Goal: Task Accomplishment & Management: Use online tool/utility

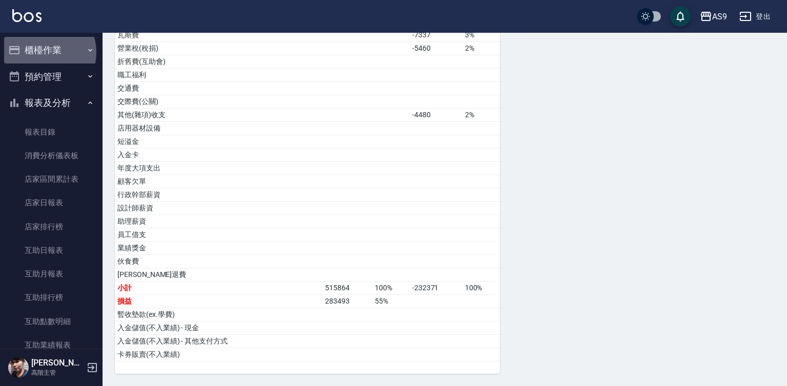
click at [44, 52] on button "櫃檯作業" at bounding box center [51, 50] width 94 height 27
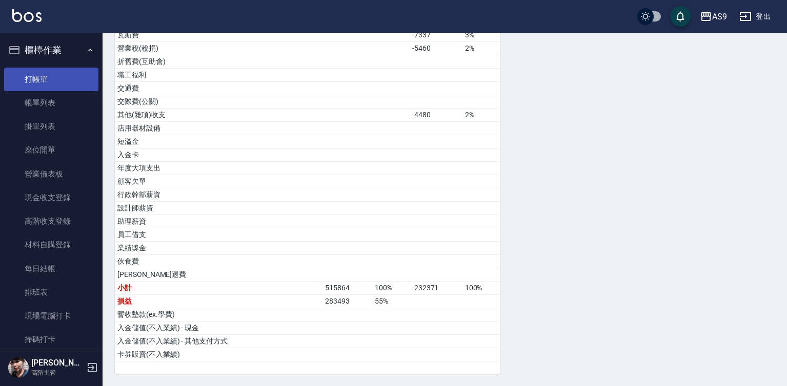
click at [50, 76] on link "打帳單" at bounding box center [51, 80] width 94 height 24
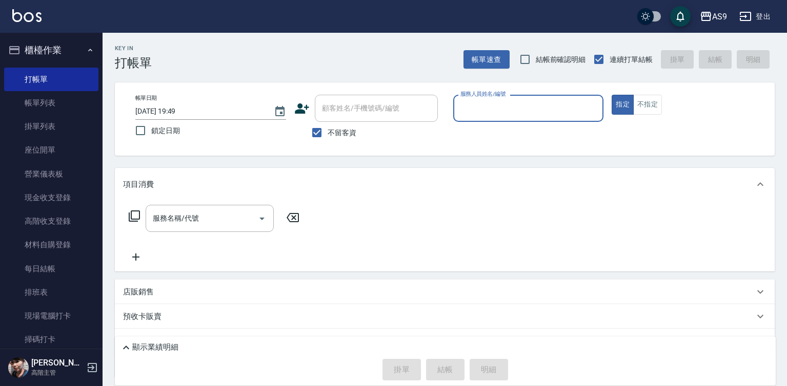
click at [499, 109] on input "服務人員姓名/編號" at bounding box center [528, 108] width 141 height 18
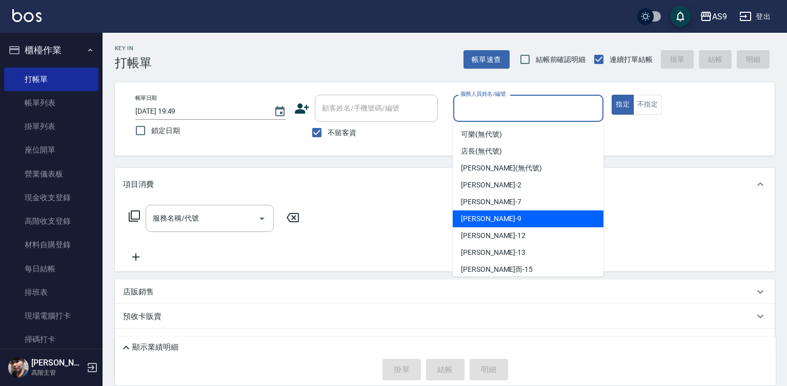
click at [496, 217] on div "葉美鈴 -9" at bounding box center [528, 219] width 151 height 17
type input "葉美鈴-9"
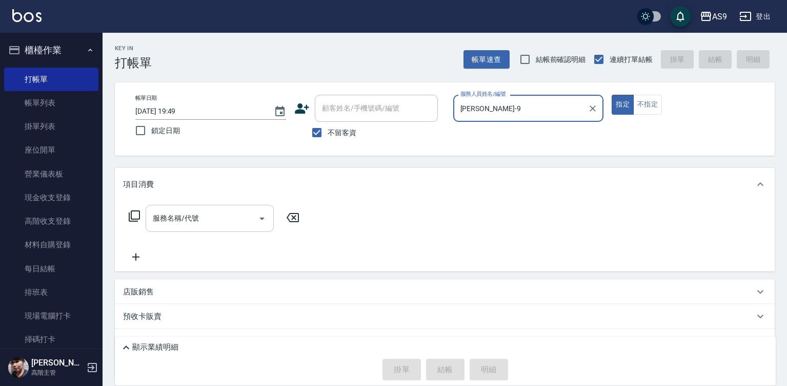
click at [193, 216] on div "服務名稱/代號 服務名稱/代號" at bounding box center [210, 218] width 128 height 27
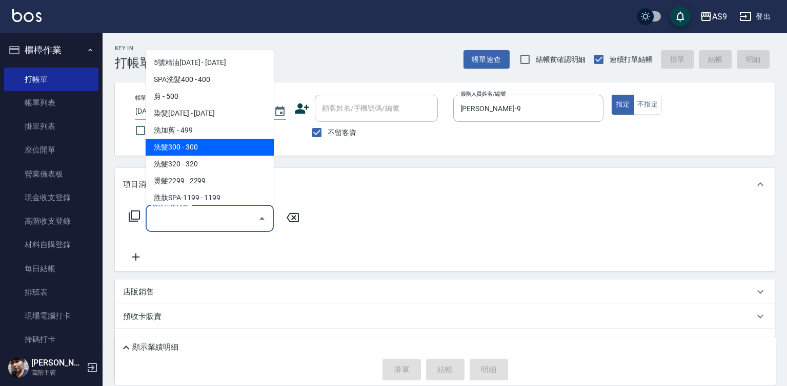
click at [192, 147] on span "洗髮300 - 300" at bounding box center [210, 147] width 128 height 17
type input "洗髮300(洗 髮300)"
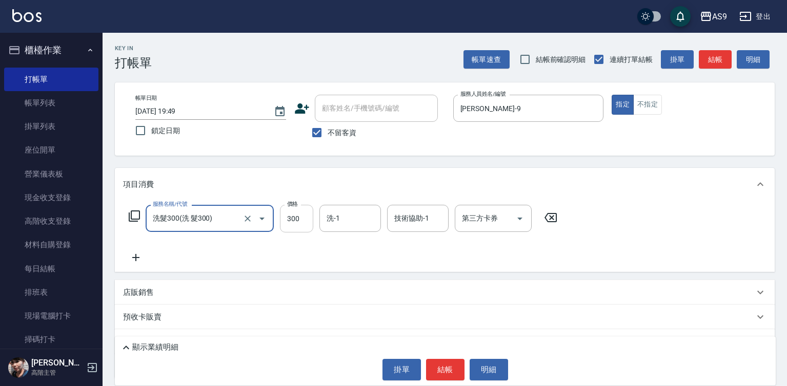
click at [309, 221] on input "300" at bounding box center [296, 219] width 33 height 28
type input "227"
click at [337, 221] on div "洗-1 洗-1" at bounding box center [350, 218] width 62 height 27
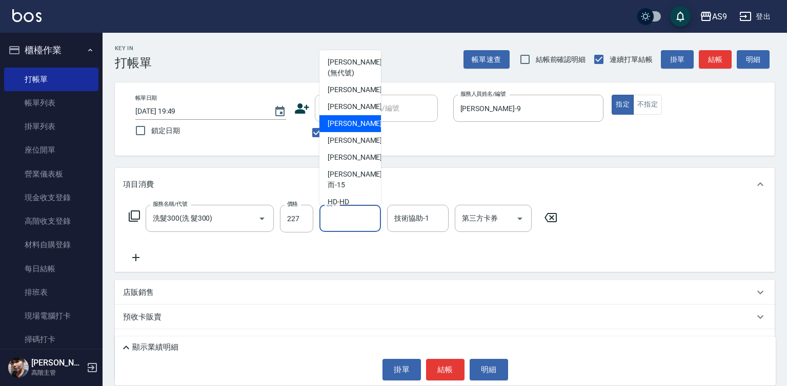
scroll to position [66, 0]
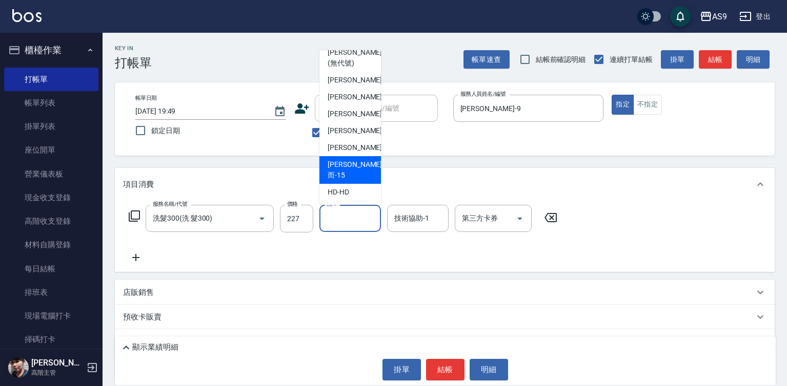
click at [354, 175] on span "[PERSON_NAME]而 -15" at bounding box center [355, 170] width 54 height 22
type input "[PERSON_NAME]而-15"
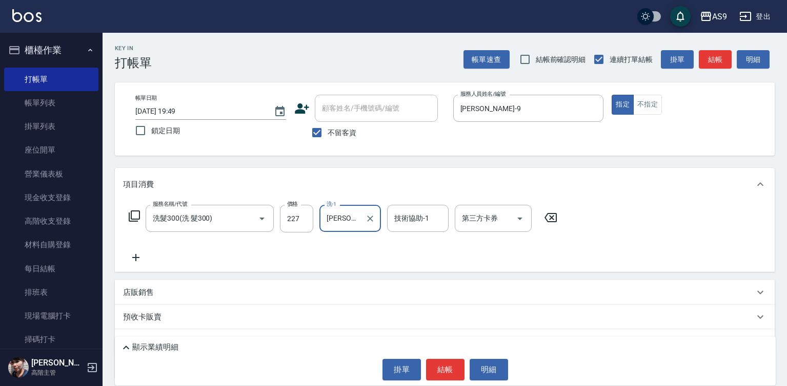
click at [446, 362] on button "結帳" at bounding box center [445, 370] width 38 height 22
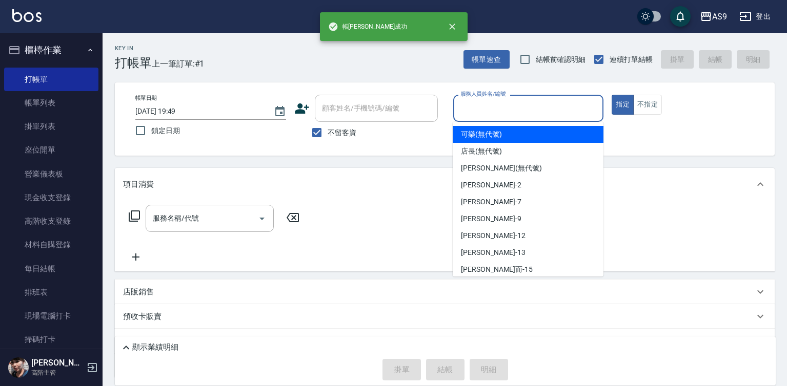
drag, startPoint x: 468, startPoint y: 107, endPoint x: 472, endPoint y: 170, distance: 63.2
click at [468, 110] on input "服務人員姓名/編號" at bounding box center [528, 108] width 141 height 18
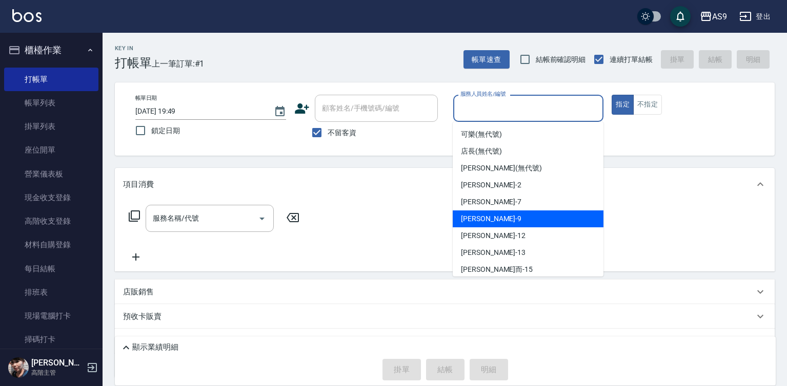
click at [476, 217] on span "葉美鈴 -9" at bounding box center [491, 219] width 60 height 11
type input "葉美鈴-9"
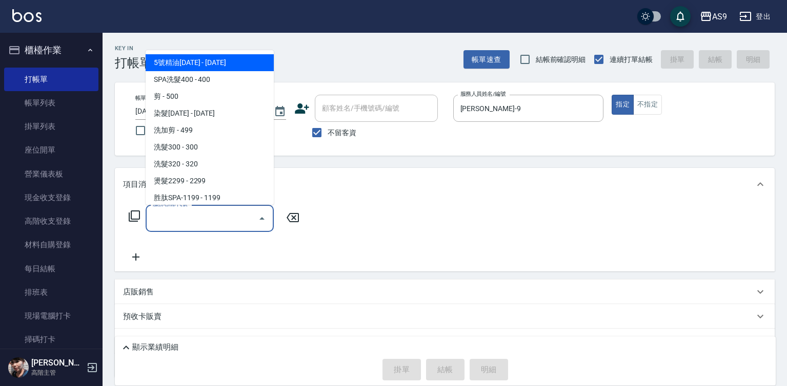
click at [157, 219] on input "服務名稱/代號" at bounding box center [202, 219] width 104 height 18
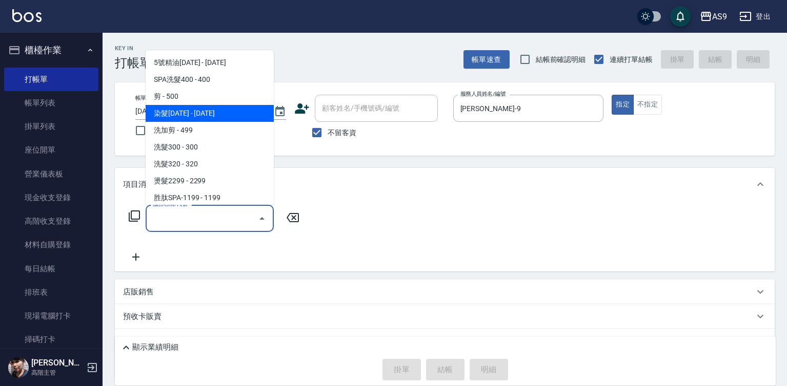
click at [197, 113] on span "染髮[DATE] - [DATE]" at bounding box center [210, 113] width 128 height 17
type input "染髮1500(染髮1500)"
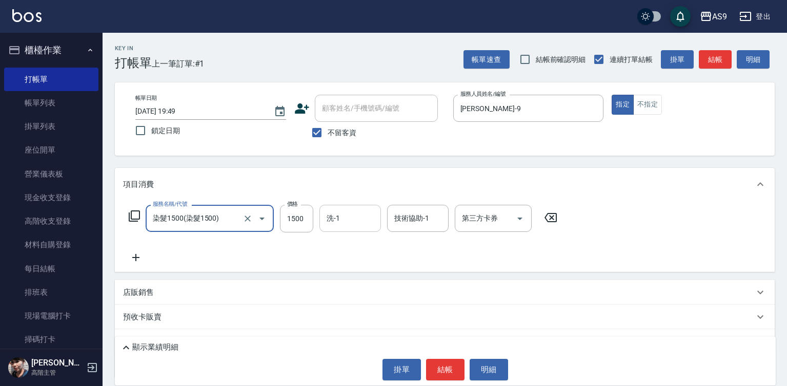
click at [339, 222] on div "洗-1 洗-1" at bounding box center [350, 218] width 62 height 27
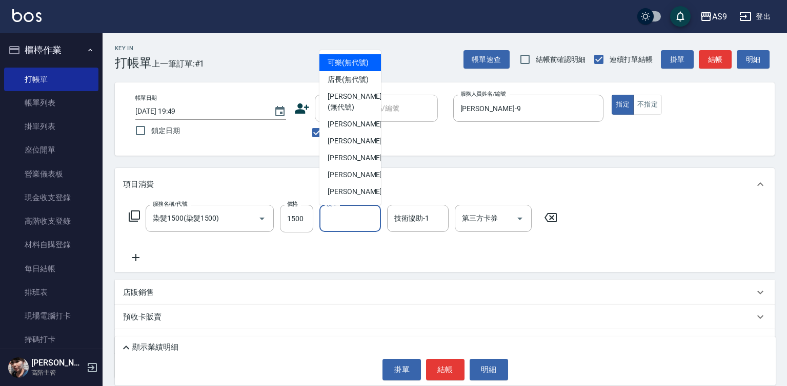
click at [348, 66] on span "可樂 (無代號)" at bounding box center [348, 62] width 41 height 11
type input "可樂(無代號)"
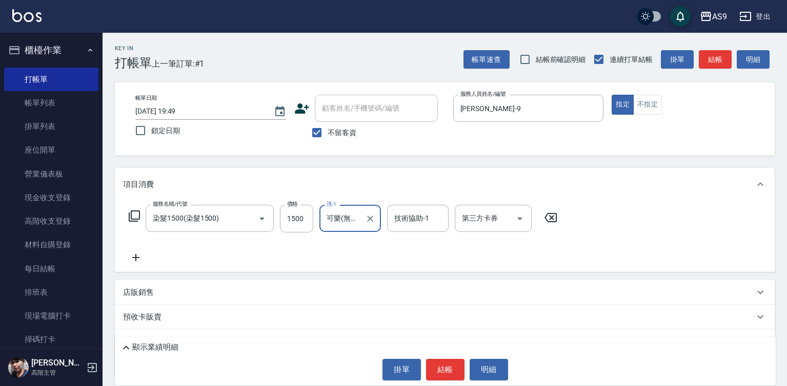
click at [151, 296] on p "店販銷售" at bounding box center [138, 293] width 31 height 11
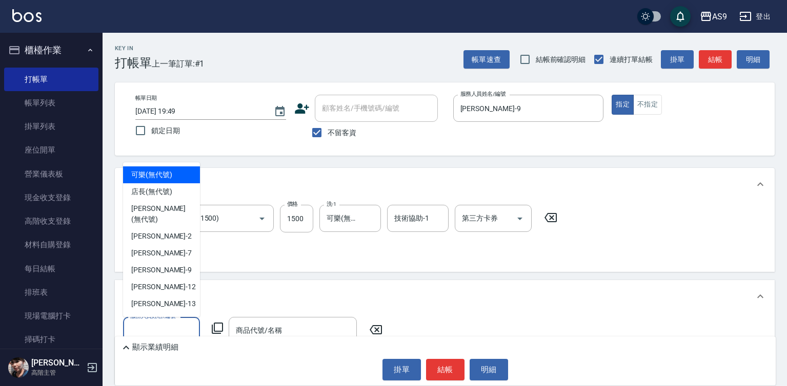
click at [167, 326] on input "服務人員姓名/編號" at bounding box center [162, 331] width 68 height 18
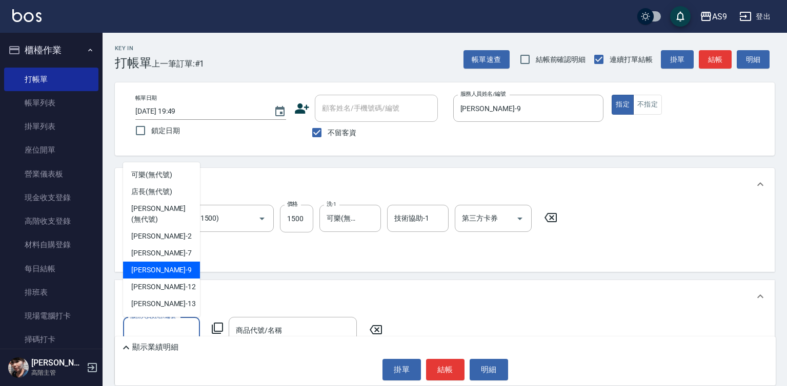
click at [187, 262] on div "葉美鈴 -9" at bounding box center [161, 270] width 77 height 17
type input "葉美鈴-9"
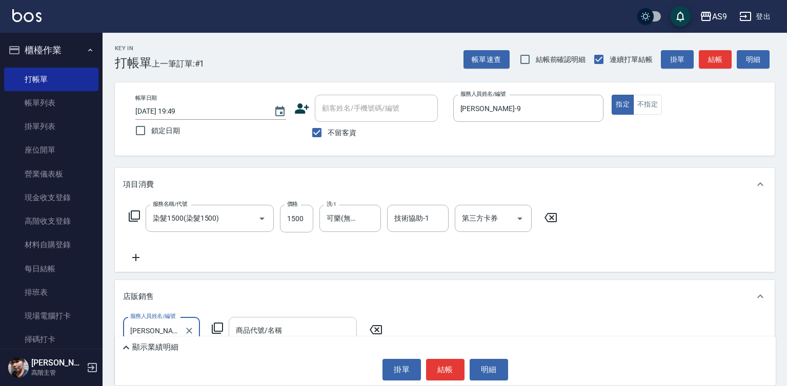
click at [266, 332] on div "商品代號/名稱 商品代號/名稱" at bounding box center [293, 330] width 128 height 27
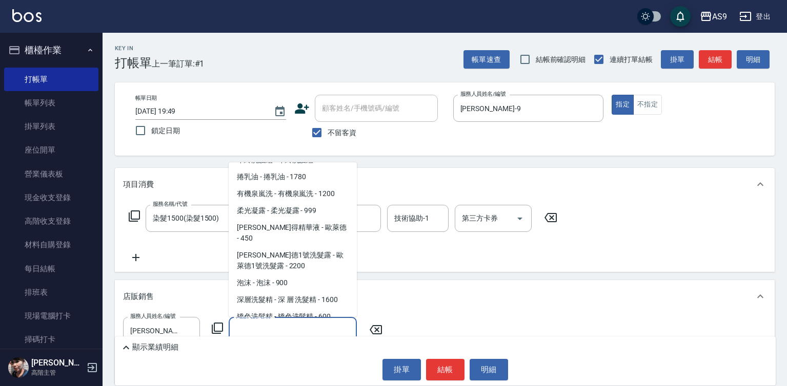
scroll to position [615, 0]
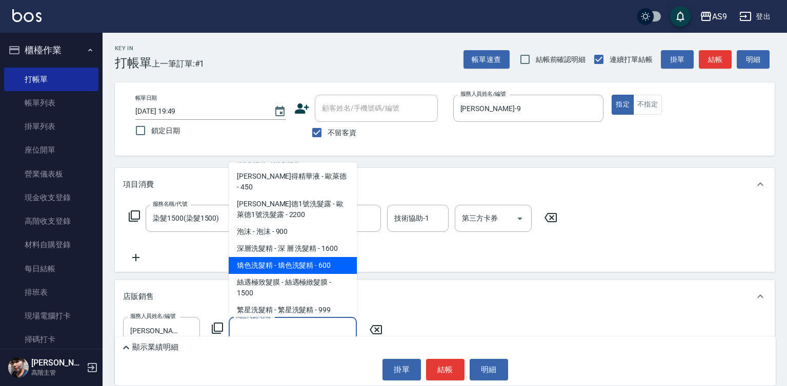
click at [284, 257] on span "矯色洗髮精 - 矯色洗髮精 - 600" at bounding box center [293, 265] width 128 height 17
type input "矯色洗髮精"
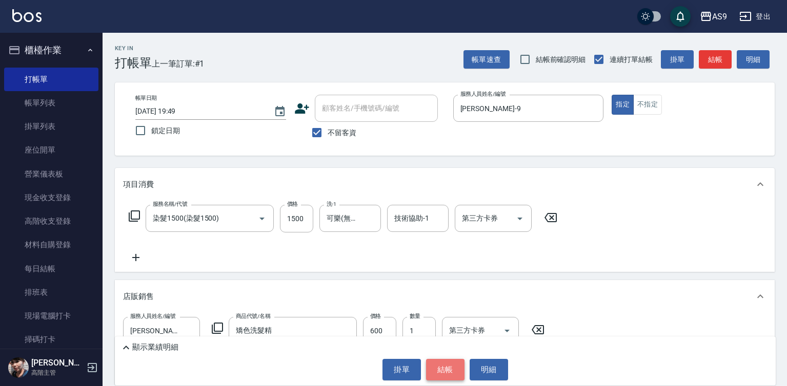
click at [448, 371] on button "結帳" at bounding box center [445, 370] width 38 height 22
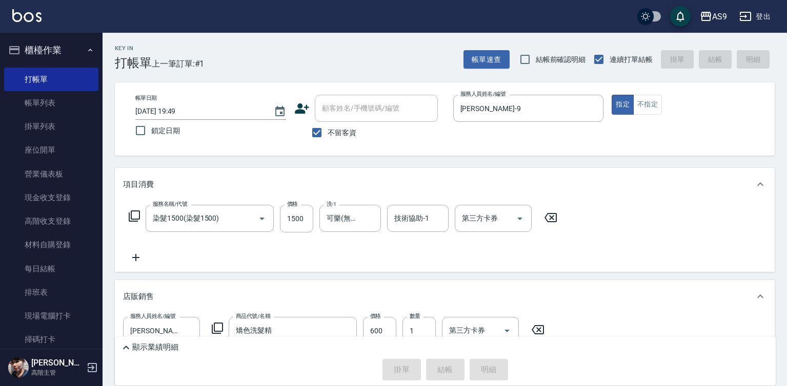
type input "2025/08/23 19:50"
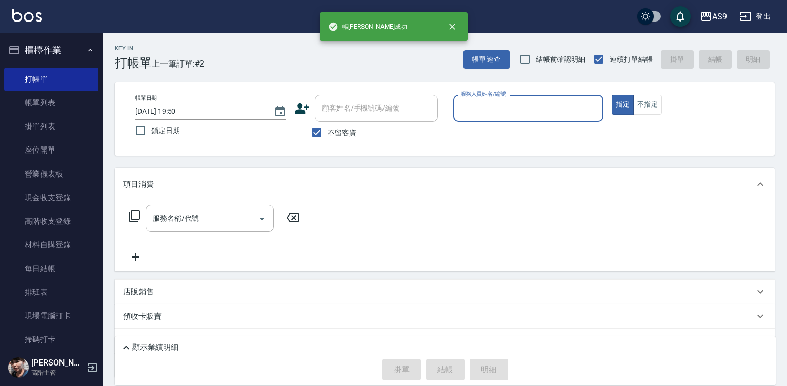
drag, startPoint x: 476, startPoint y: 108, endPoint x: 478, endPoint y: 116, distance: 9.1
click at [476, 108] on input "服務人員姓名/編號" at bounding box center [528, 108] width 141 height 18
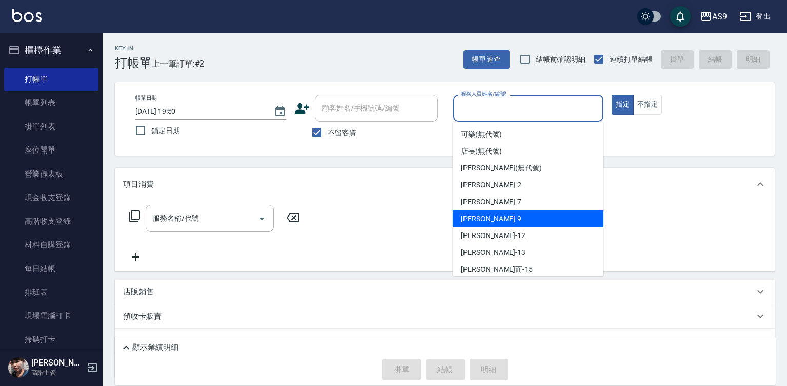
click at [490, 221] on div "葉美鈴 -9" at bounding box center [528, 219] width 151 height 17
type input "葉美鈴-9"
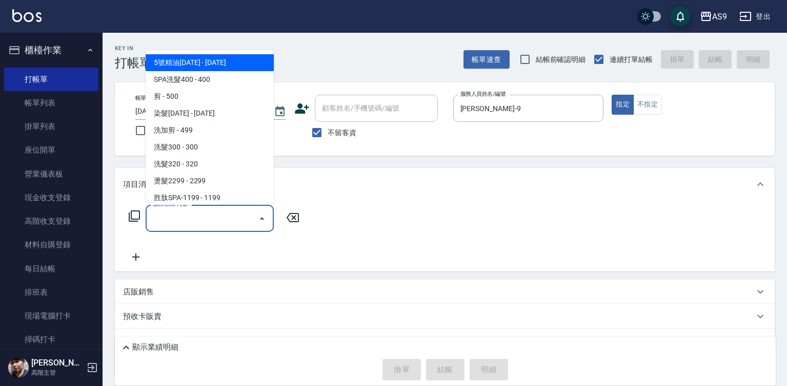
click at [208, 218] on input "服務名稱/代號" at bounding box center [202, 219] width 104 height 18
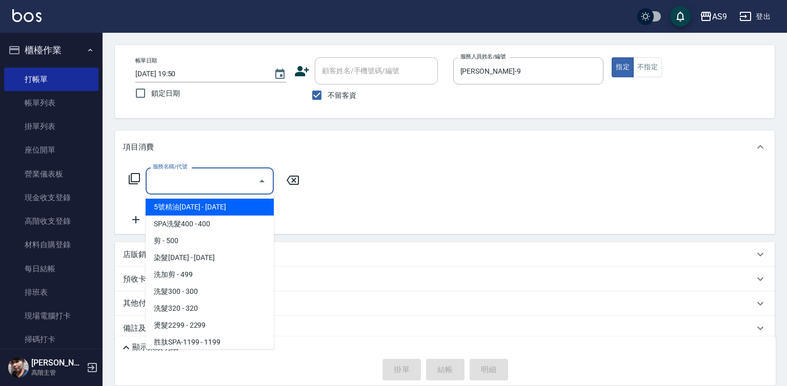
scroll to position [48, 0]
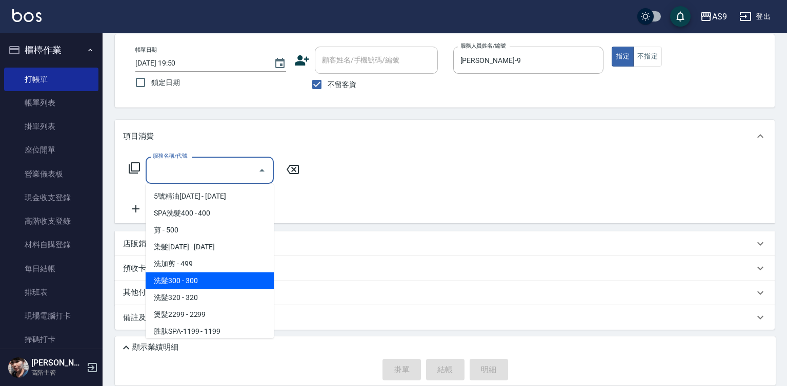
click at [210, 275] on span "洗髮300 - 300" at bounding box center [210, 281] width 128 height 17
type input "洗髮300(洗 髮300)"
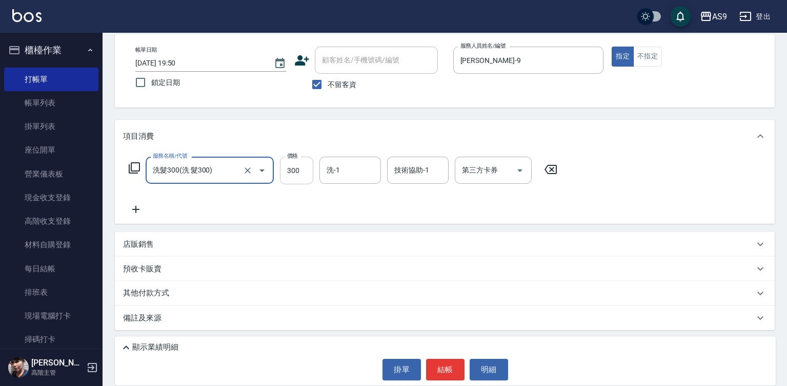
click at [287, 172] on input "300" at bounding box center [296, 171] width 33 height 28
click at [301, 171] on input "290300" at bounding box center [296, 171] width 33 height 28
type input "290"
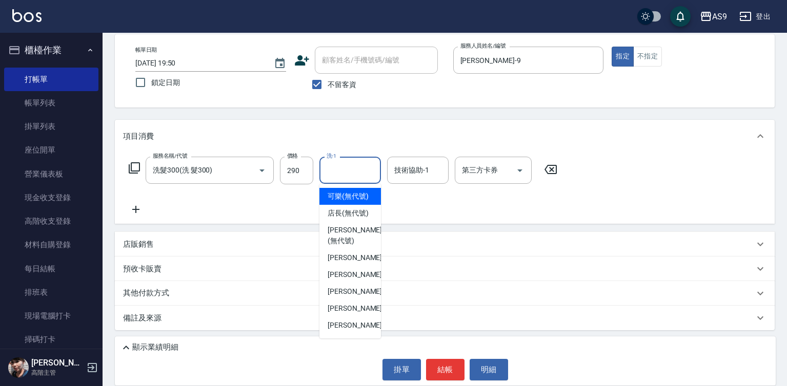
click at [342, 172] on input "洗-1" at bounding box center [350, 170] width 52 height 18
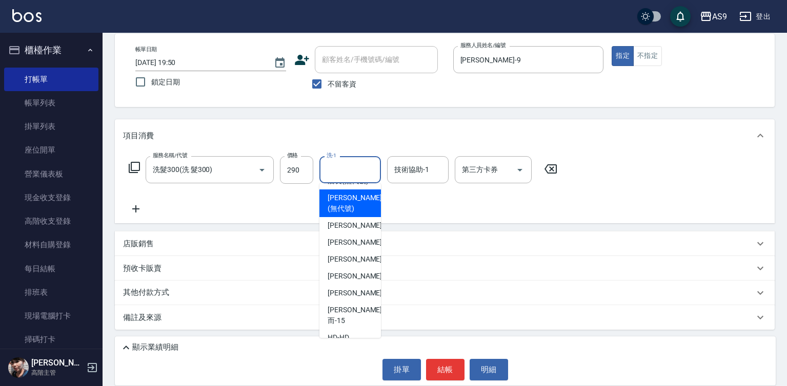
scroll to position [66, 0]
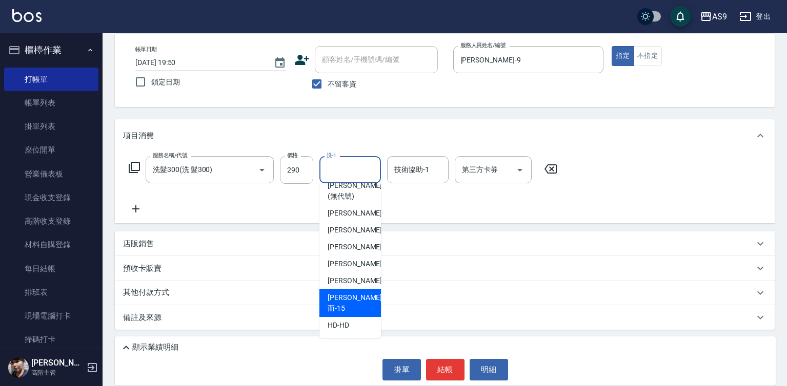
click at [361, 314] on div "[PERSON_NAME]而 -15" at bounding box center [350, 304] width 62 height 28
type input "[PERSON_NAME]而-15"
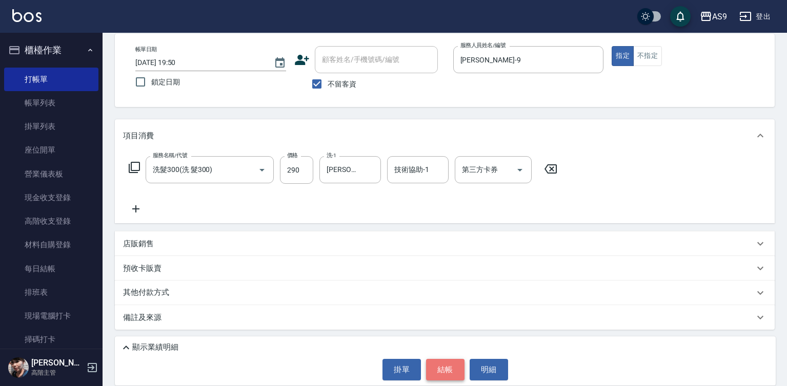
click at [438, 373] on button "結帳" at bounding box center [445, 370] width 38 height 22
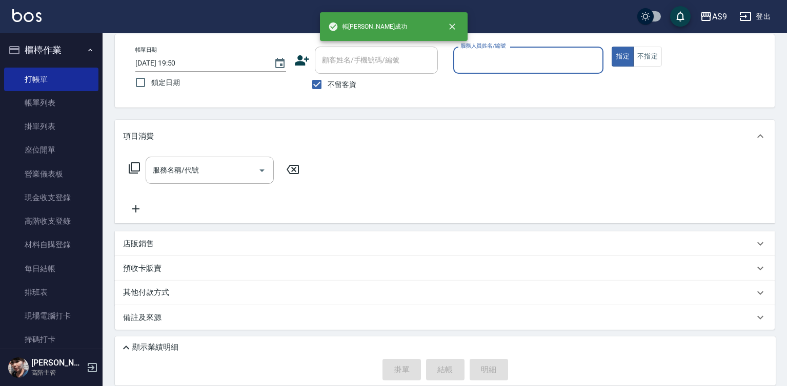
scroll to position [48, 0]
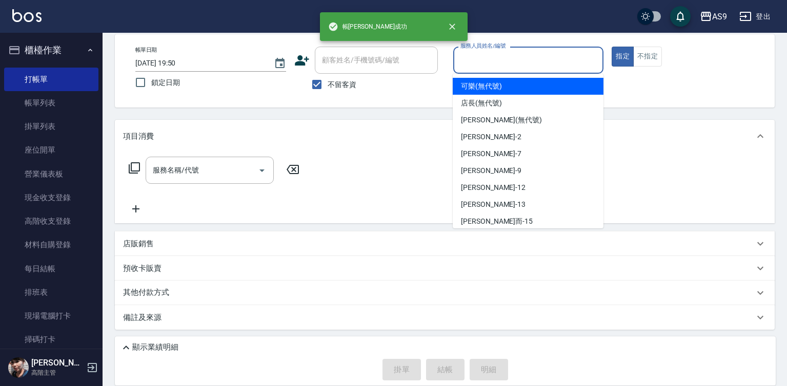
click at [489, 62] on input "服務人員姓名/編號" at bounding box center [528, 60] width 141 height 18
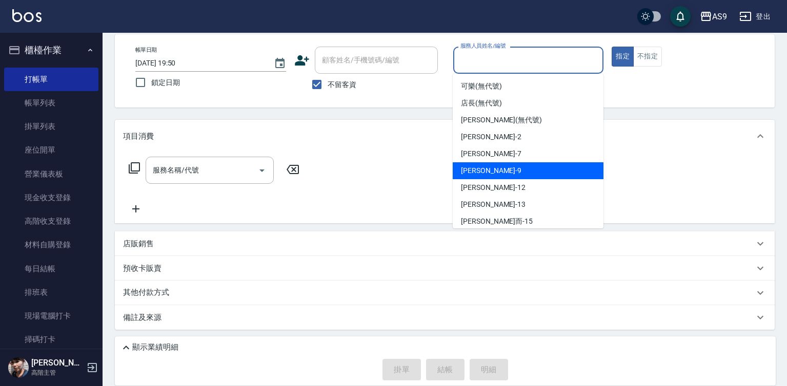
click at [484, 166] on span "葉美鈴 -9" at bounding box center [491, 171] width 60 height 11
type input "葉美鈴-9"
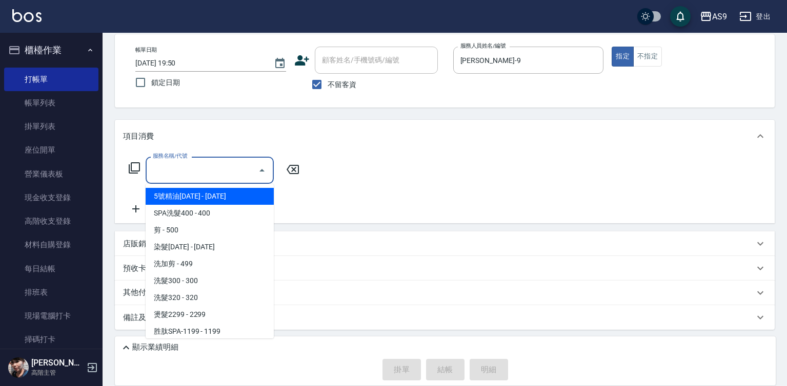
click at [173, 176] on input "服務名稱/代號" at bounding box center [202, 170] width 104 height 18
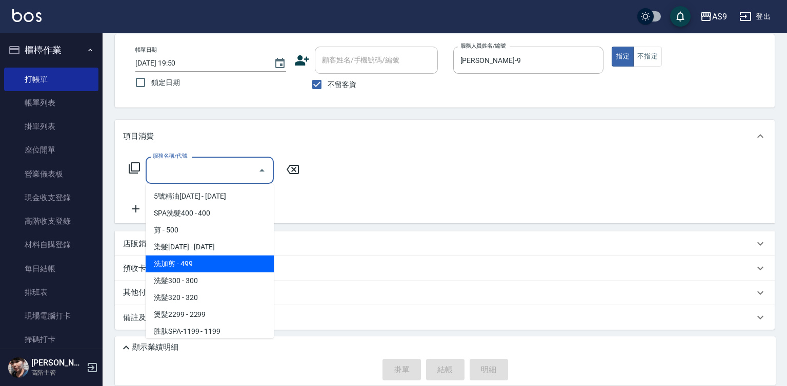
click at [191, 261] on span "洗加剪 - 499" at bounding box center [210, 264] width 128 height 17
type input "洗加剪(洗加剪)"
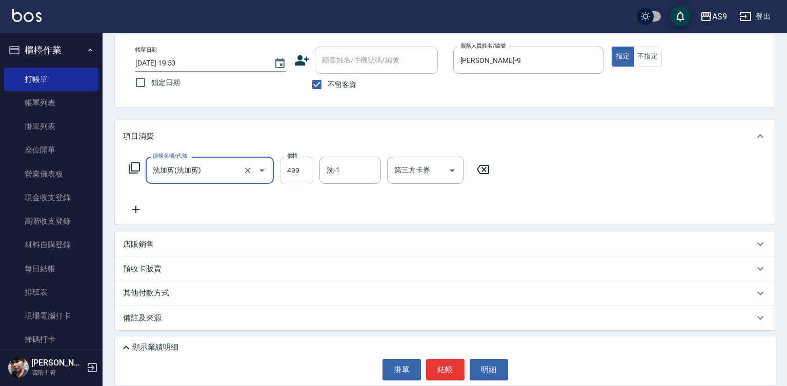
click at [299, 172] on input "499" at bounding box center [296, 171] width 33 height 28
type input "1300"
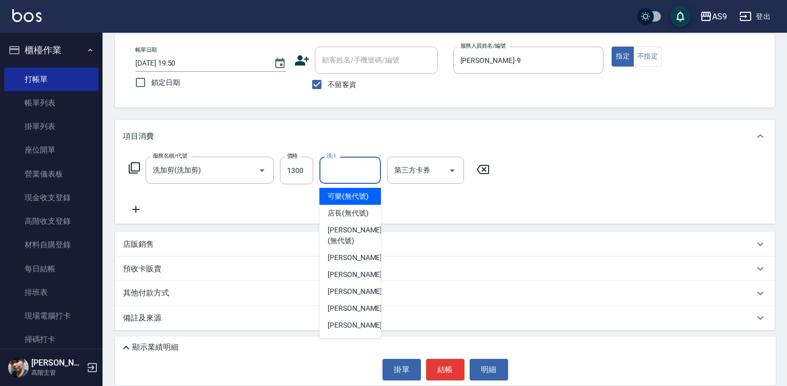
click at [345, 173] on input "洗-1" at bounding box center [350, 170] width 52 height 18
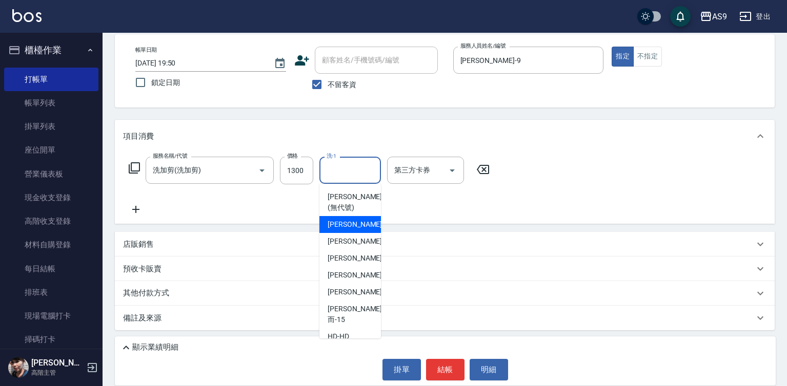
scroll to position [66, 0]
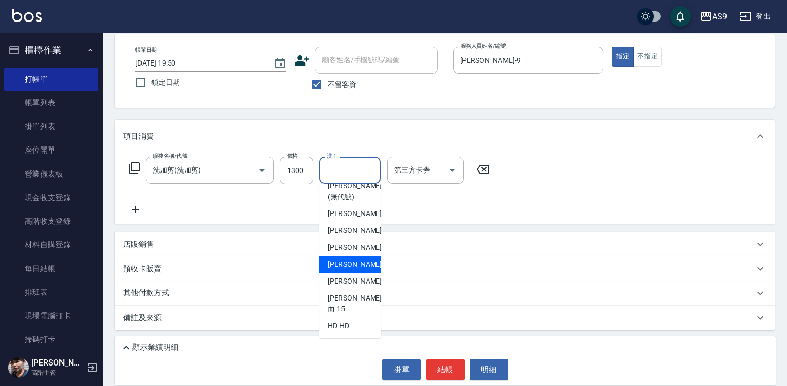
click at [357, 270] on span "戴佳慧 -12" at bounding box center [360, 264] width 65 height 11
type input "[PERSON_NAME]-12"
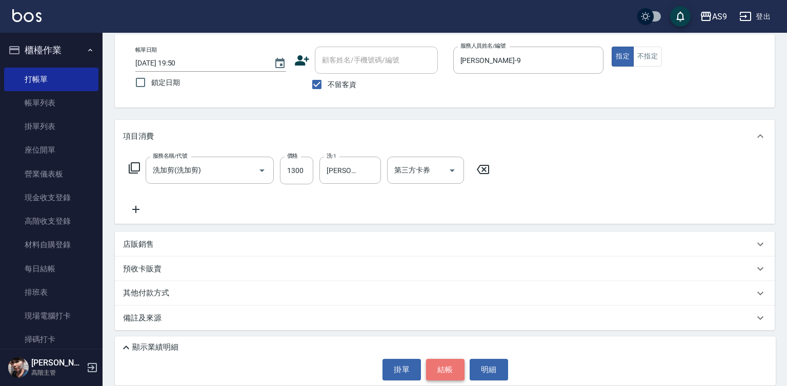
click at [451, 369] on button "結帳" at bounding box center [445, 370] width 38 height 22
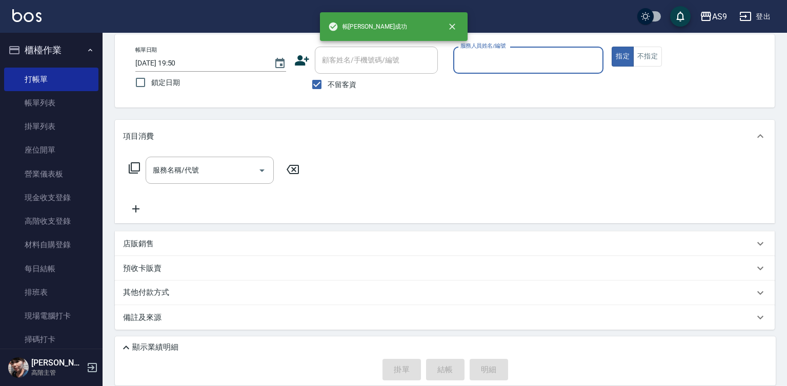
click at [485, 65] on input "服務人員姓名/編號" at bounding box center [528, 60] width 141 height 18
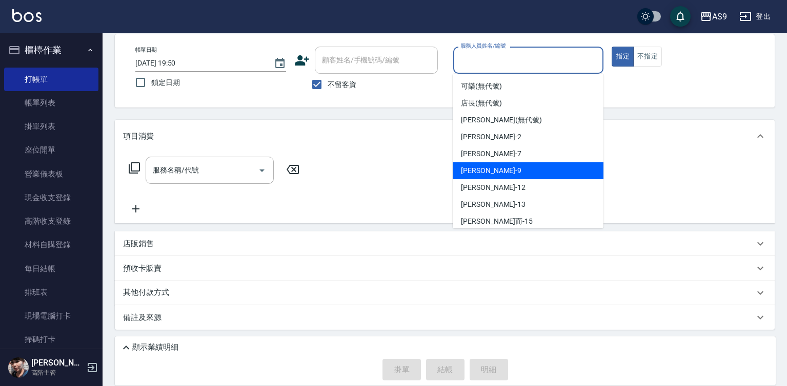
click at [509, 173] on div "葉美鈴 -9" at bounding box center [528, 170] width 151 height 17
type input "葉美鈴-9"
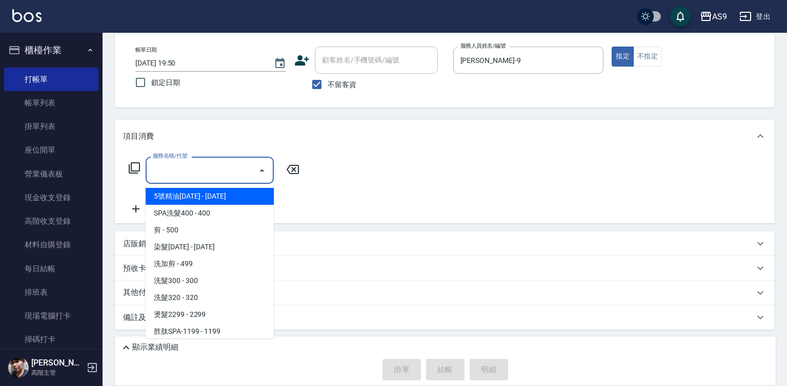
click at [211, 172] on input "服務名稱/代號" at bounding box center [202, 170] width 104 height 18
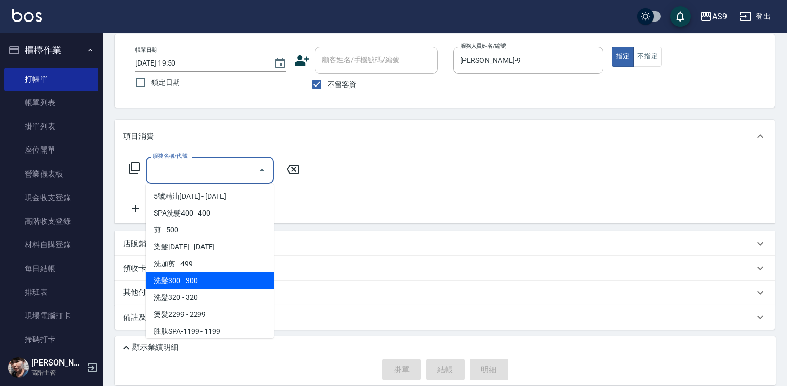
click at [195, 287] on span "洗髮300 - 300" at bounding box center [210, 281] width 128 height 17
type input "洗髮300(洗 髮300)"
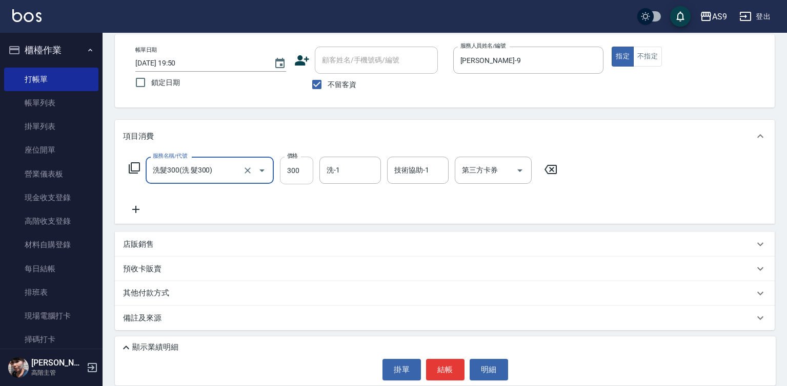
click at [296, 170] on input "300" at bounding box center [296, 171] width 33 height 28
type input "270"
click at [336, 171] on input "洗-1" at bounding box center [350, 170] width 52 height 18
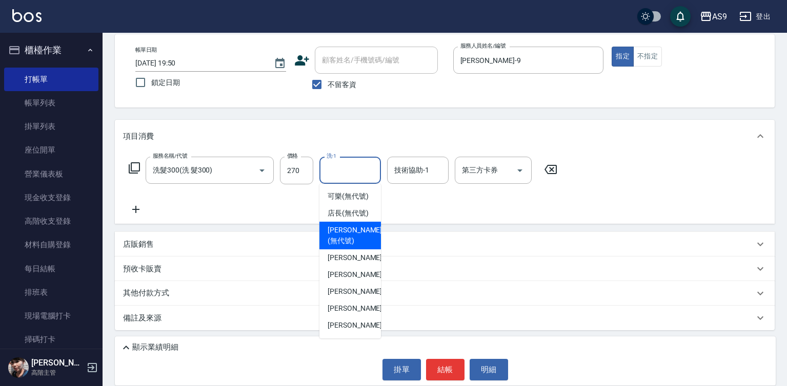
click at [351, 247] on span "Kelly (無代號)" at bounding box center [355, 236] width 54 height 22
type input "Kelly(無代號)"
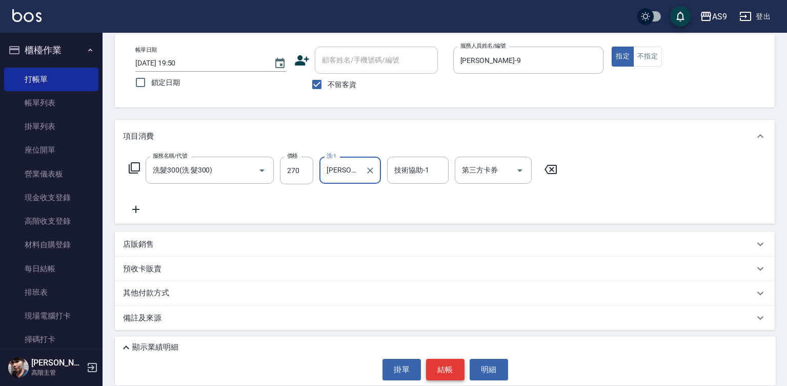
click at [435, 369] on button "結帳" at bounding box center [445, 370] width 38 height 22
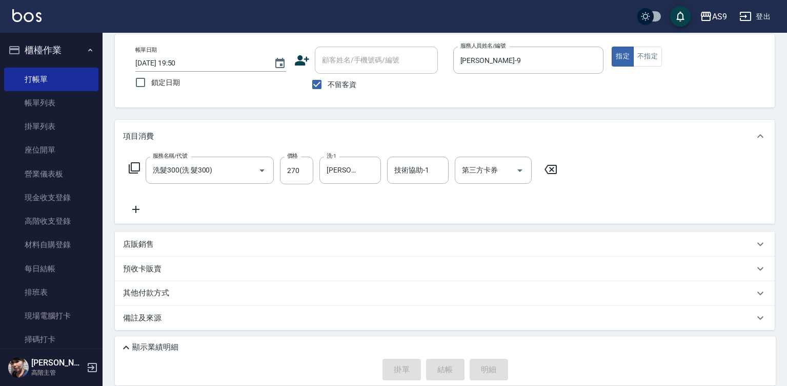
type input "2025/08/23 19:51"
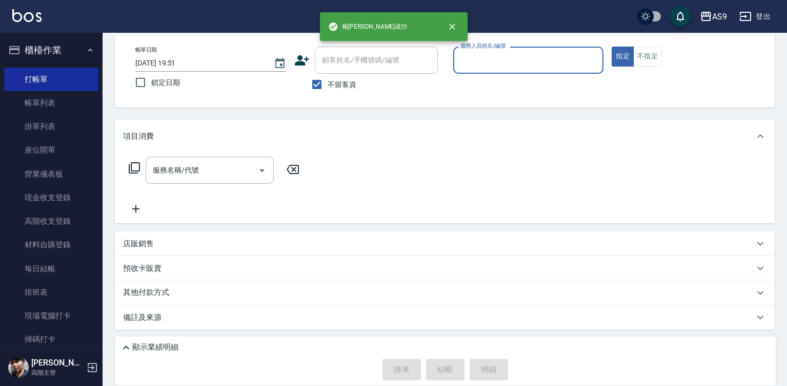
click at [480, 63] on input "服務人員姓名/編號" at bounding box center [528, 60] width 141 height 18
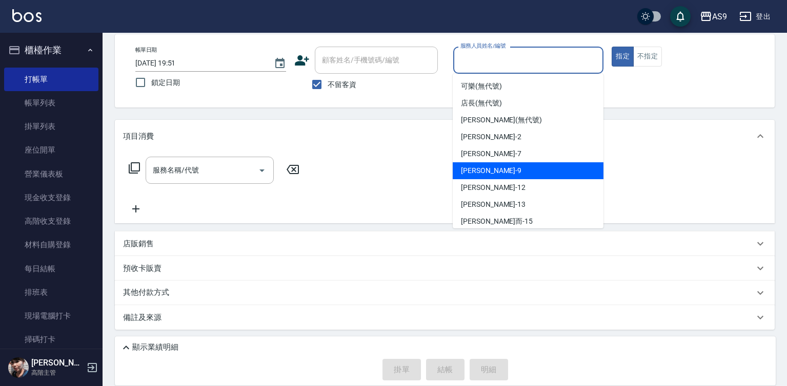
click at [491, 170] on div "葉美鈴 -9" at bounding box center [528, 170] width 151 height 17
type input "葉美鈴-9"
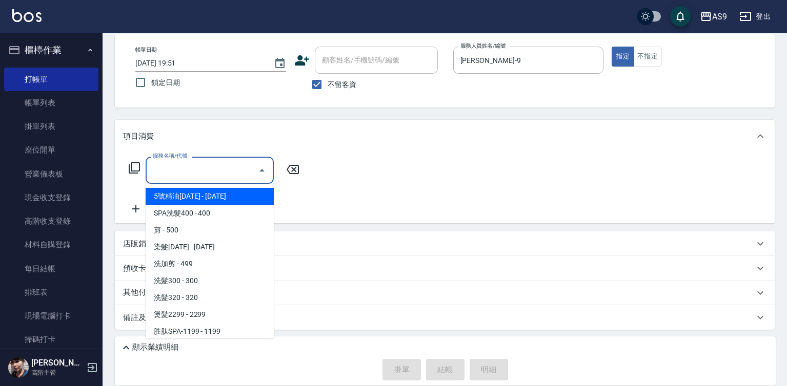
click at [228, 176] on input "服務名稱/代號" at bounding box center [202, 170] width 104 height 18
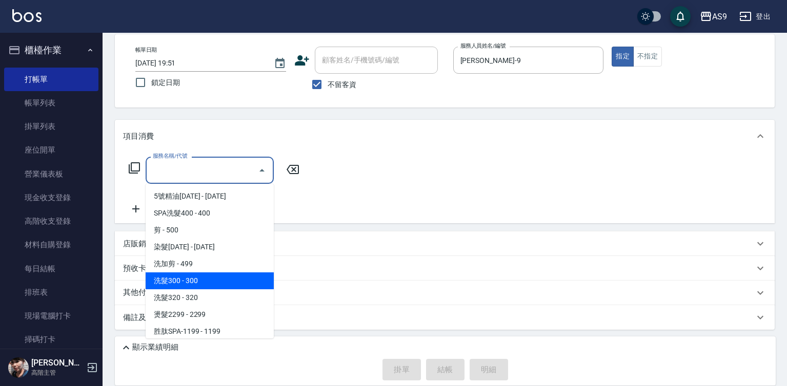
click at [202, 283] on span "洗髮300 - 300" at bounding box center [210, 281] width 128 height 17
type input "洗髮300(洗 髮300)"
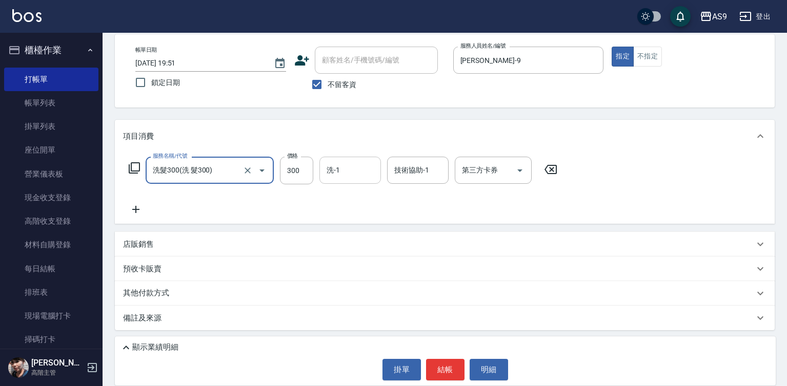
click at [330, 173] on div "洗-1 洗-1" at bounding box center [350, 170] width 62 height 27
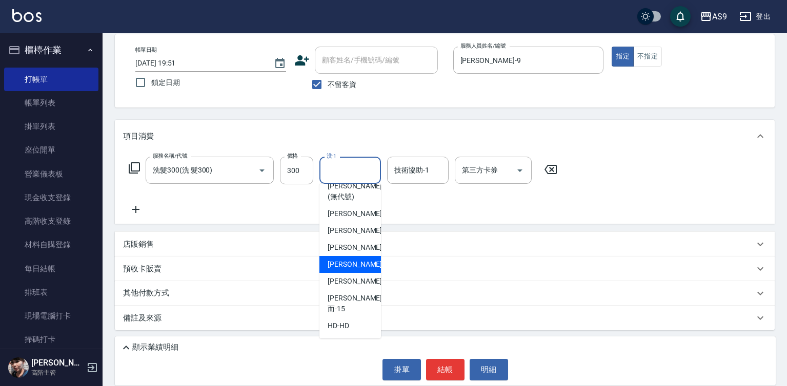
click at [351, 270] on span "戴佳慧 -12" at bounding box center [360, 264] width 65 height 11
type input "[PERSON_NAME]-12"
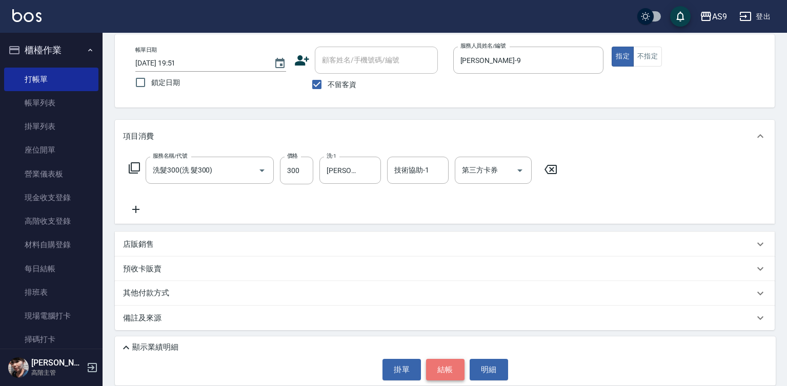
click at [450, 364] on button "結帳" at bounding box center [445, 370] width 38 height 22
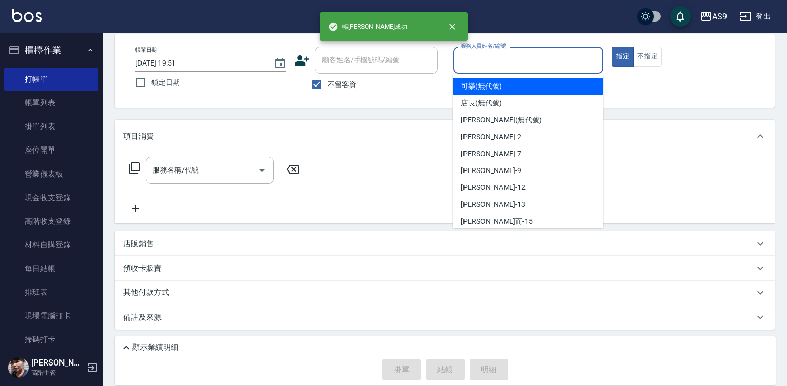
click at [475, 67] on input "服務人員姓名/編號" at bounding box center [528, 60] width 141 height 18
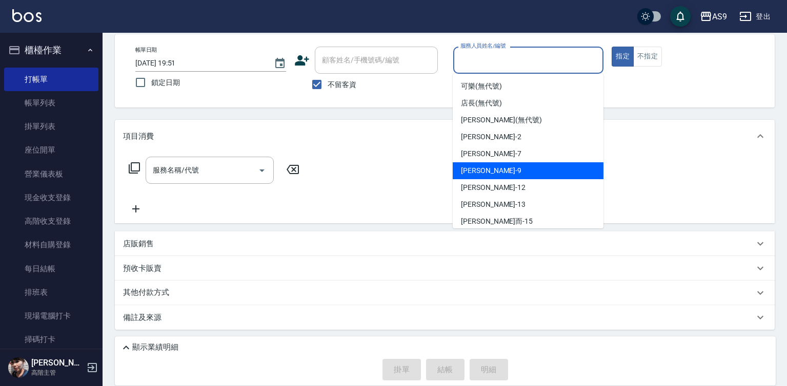
click at [485, 169] on span "葉美鈴 -9" at bounding box center [491, 171] width 60 height 11
type input "葉美鈴-9"
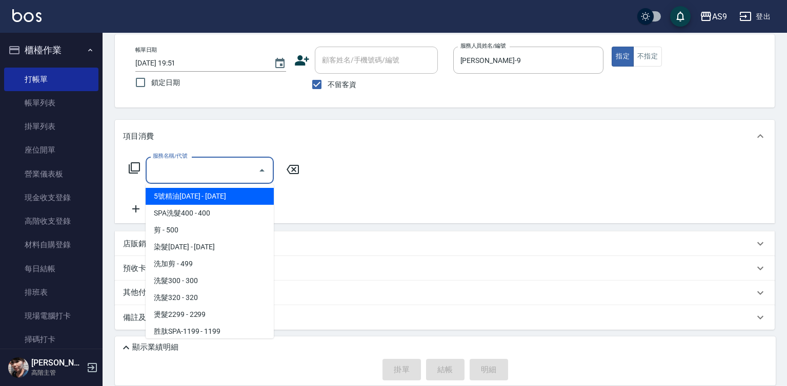
click at [234, 174] on input "服務名稱/代號" at bounding box center [202, 170] width 104 height 18
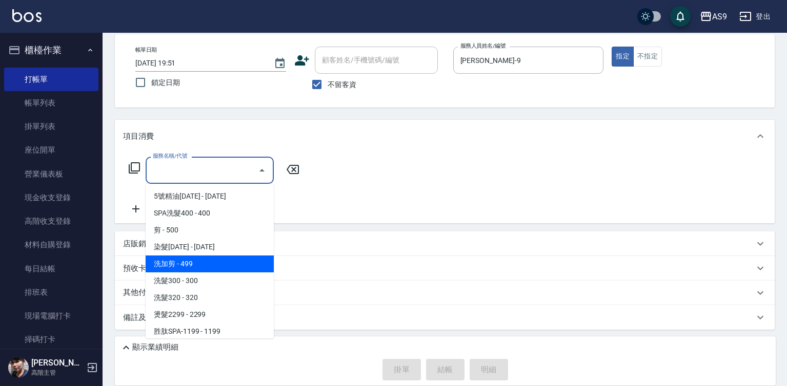
click at [211, 259] on span "洗加剪 - 499" at bounding box center [210, 264] width 128 height 17
type input "洗加剪(洗加剪)"
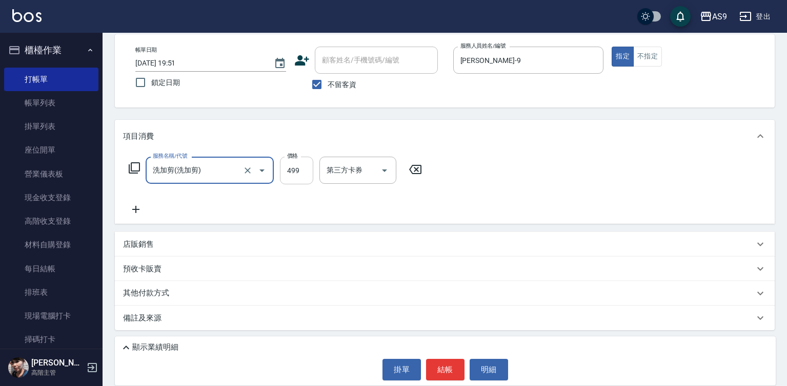
click at [295, 169] on input "499" at bounding box center [296, 171] width 33 height 28
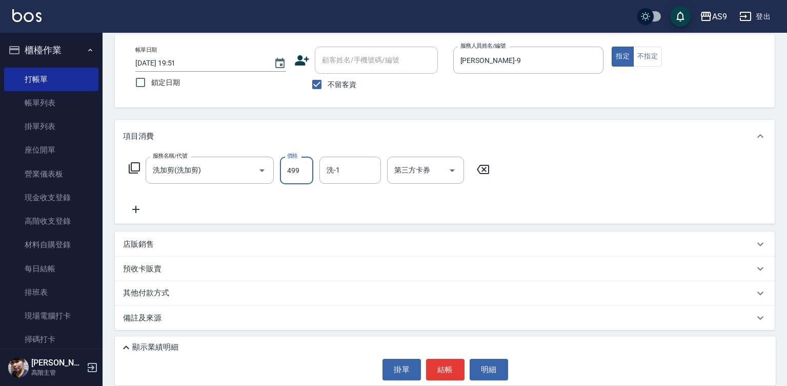
click at [295, 169] on input "499" at bounding box center [296, 171] width 33 height 28
type input "1000"
click at [343, 171] on input "洗-1" at bounding box center [350, 170] width 52 height 18
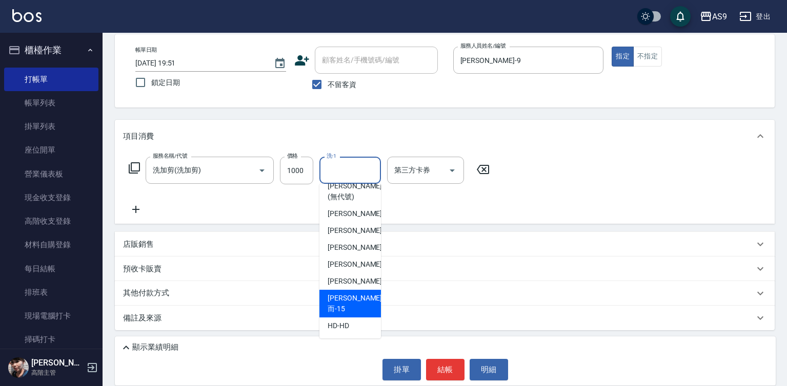
click at [359, 304] on div "[PERSON_NAME]而 -15" at bounding box center [350, 304] width 62 height 28
type input "[PERSON_NAME]而-15"
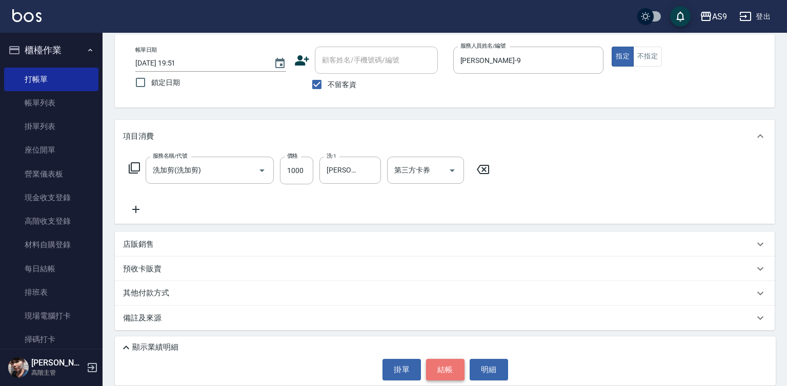
click at [441, 373] on button "結帳" at bounding box center [445, 370] width 38 height 22
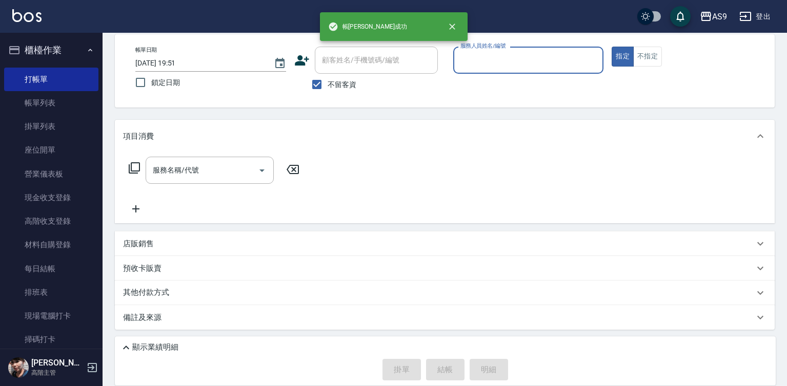
click at [489, 67] on input "服務人員姓名/編號" at bounding box center [528, 60] width 141 height 18
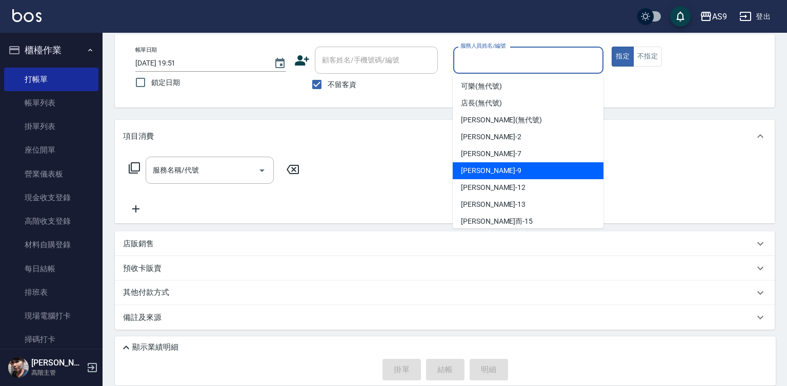
click at [493, 166] on div "葉美鈴 -9" at bounding box center [528, 170] width 151 height 17
type input "葉美鈴-9"
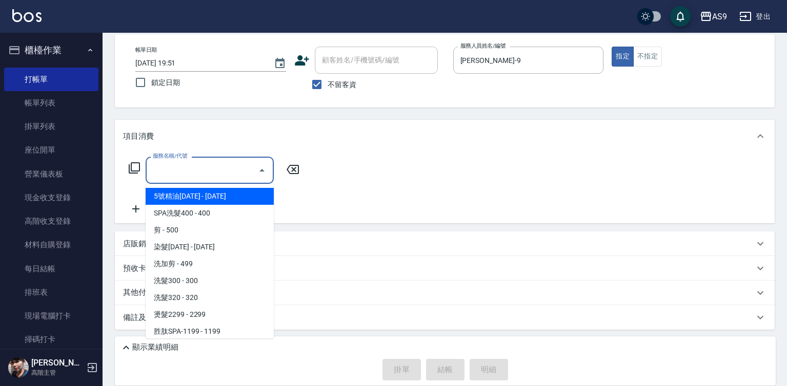
click at [208, 175] on input "服務名稱/代號" at bounding box center [202, 170] width 104 height 18
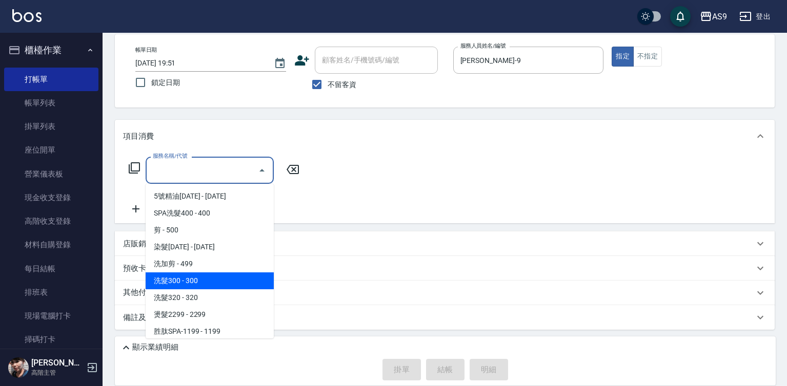
click at [208, 281] on span "洗髮300 - 300" at bounding box center [210, 281] width 128 height 17
type input "洗髮300(洗 髮300)"
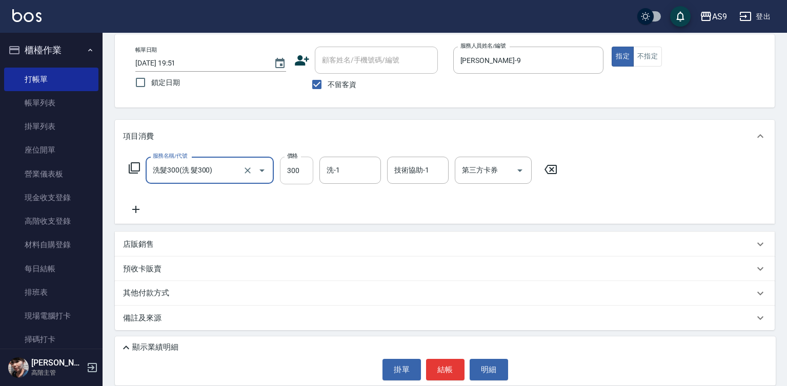
click at [307, 175] on input "300" at bounding box center [296, 171] width 33 height 28
type input "227"
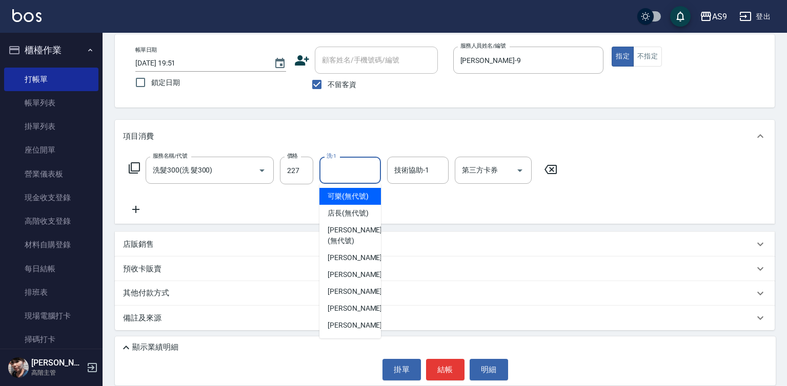
click at [365, 170] on input "洗-1" at bounding box center [350, 170] width 52 height 18
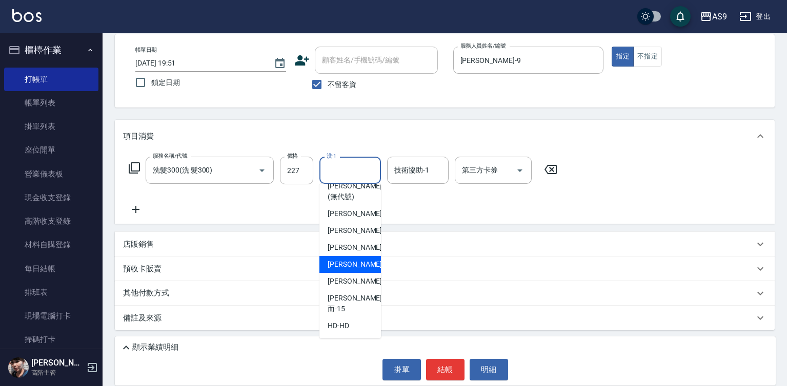
drag, startPoint x: 360, startPoint y: 273, endPoint x: 389, endPoint y: 295, distance: 36.2
click at [360, 273] on div "戴佳慧 -12" at bounding box center [350, 264] width 62 height 17
type input "[PERSON_NAME]-12"
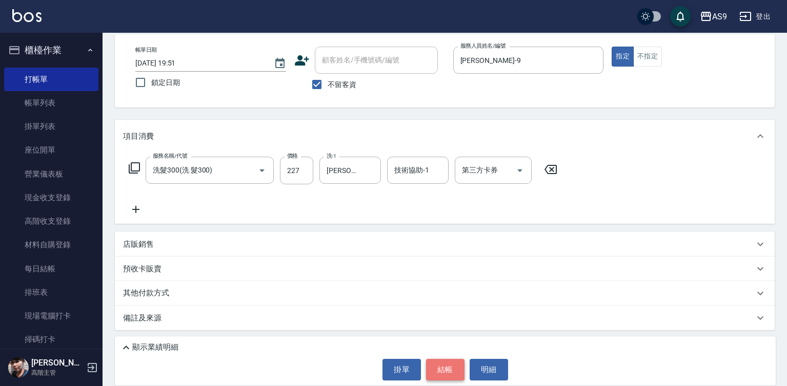
click at [433, 360] on button "結帳" at bounding box center [445, 370] width 38 height 22
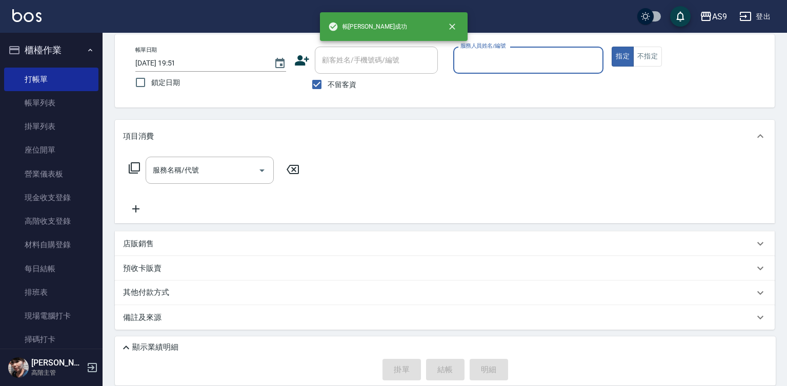
click at [501, 52] on input "服務人員姓名/編號" at bounding box center [528, 60] width 141 height 18
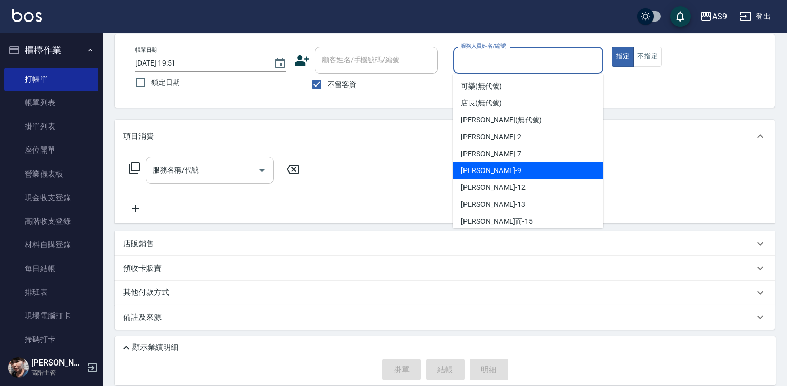
drag, startPoint x: 480, startPoint y: 172, endPoint x: 208, endPoint y: 177, distance: 272.7
click at [480, 171] on span "葉美鈴 -9" at bounding box center [491, 171] width 60 height 11
type input "葉美鈴-9"
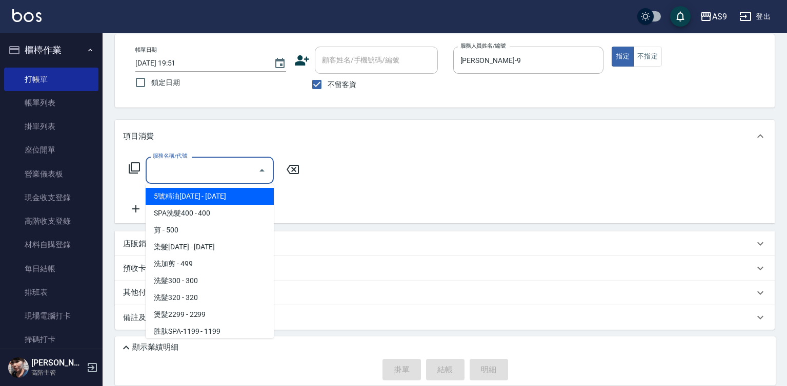
click at [180, 174] on input "服務名稱/代號" at bounding box center [202, 170] width 104 height 18
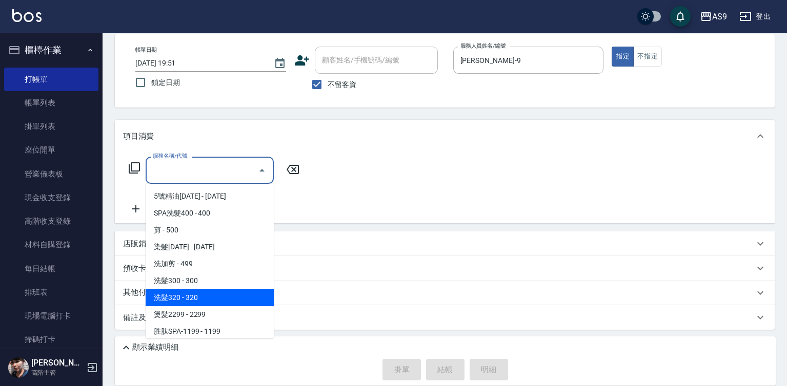
click at [207, 295] on span "洗髮320 - 320" at bounding box center [210, 298] width 128 height 17
type input "洗髮320(洗髮320)"
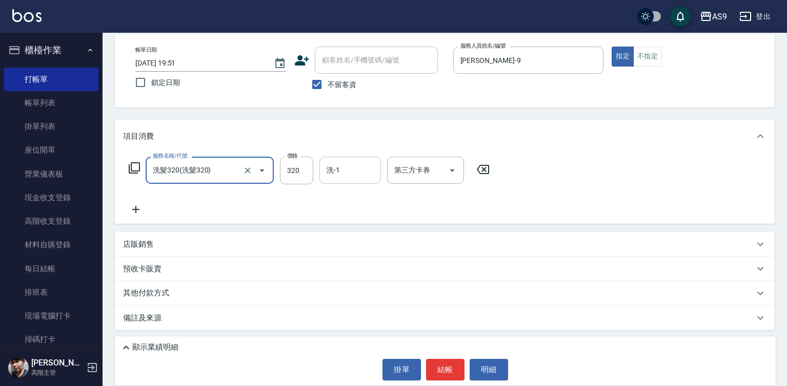
click at [331, 170] on div "洗-1 洗-1" at bounding box center [350, 170] width 62 height 27
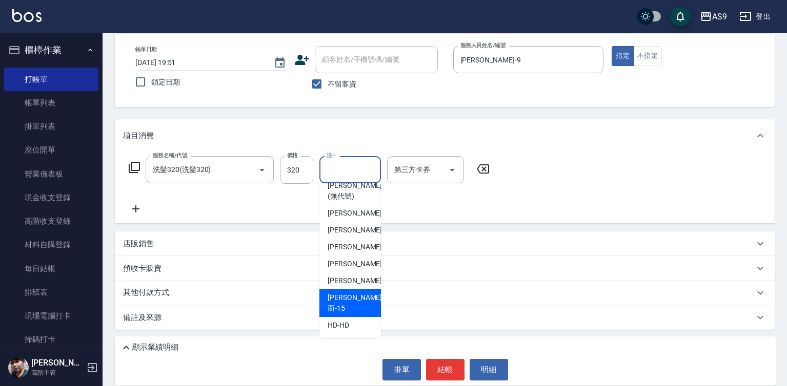
click at [360, 304] on div "[PERSON_NAME]而 -15" at bounding box center [350, 304] width 62 height 28
type input "[PERSON_NAME]而-15"
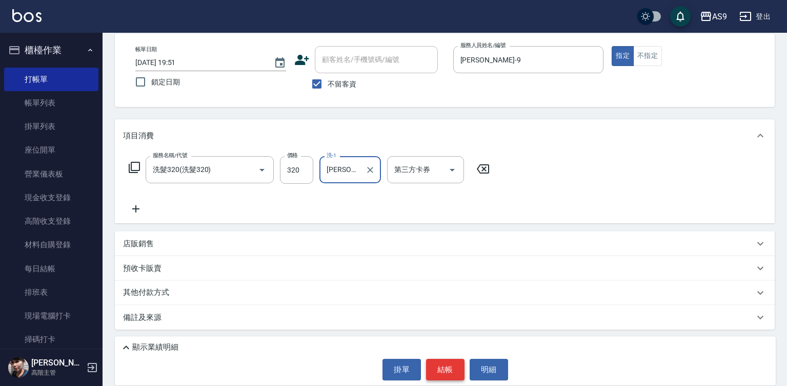
click at [454, 377] on button "結帳" at bounding box center [445, 370] width 38 height 22
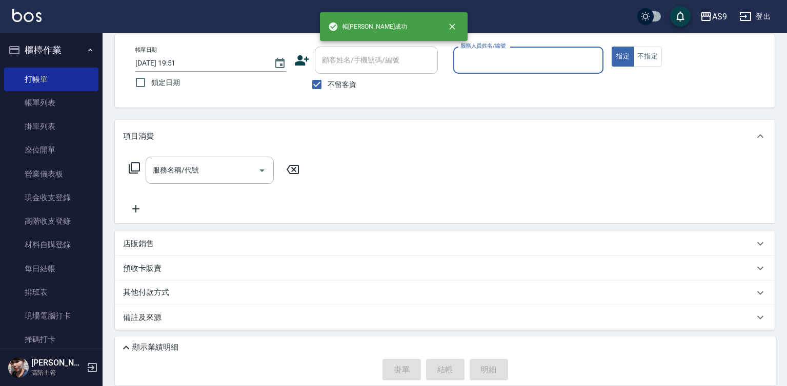
scroll to position [48, 0]
click at [481, 59] on input "服務人員姓名/編號" at bounding box center [528, 60] width 141 height 18
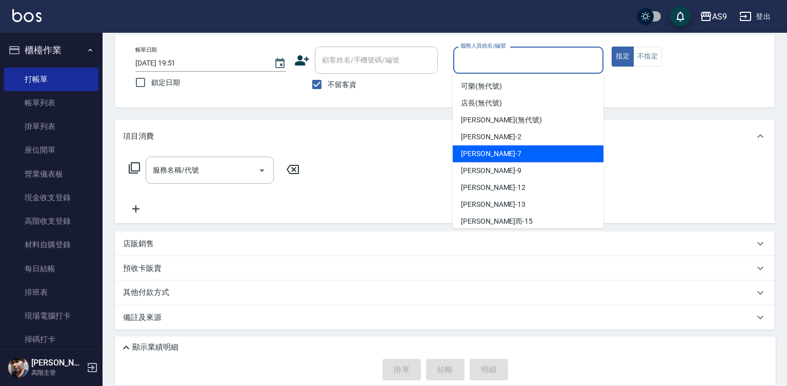
click at [500, 153] on div "Peggy -7" at bounding box center [528, 154] width 151 height 17
type input "Peggy-7"
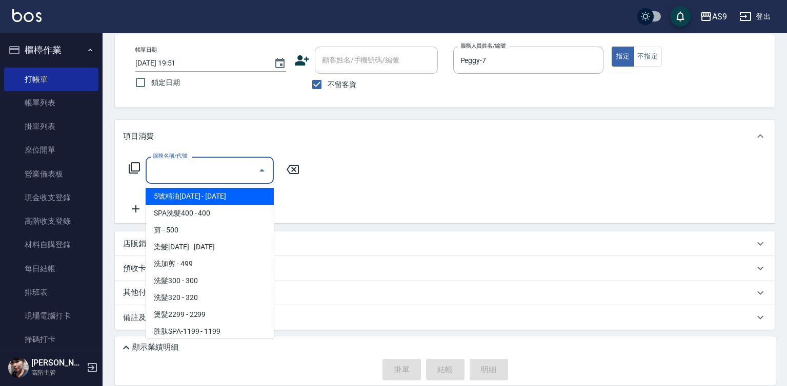
click at [193, 171] on input "服務名稱/代號" at bounding box center [202, 170] width 104 height 18
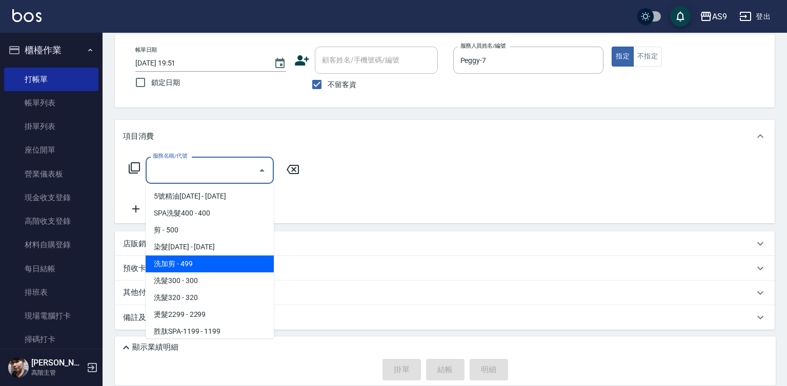
click at [203, 260] on span "洗加剪 - 499" at bounding box center [210, 264] width 128 height 17
type input "洗加剪(洗加剪)"
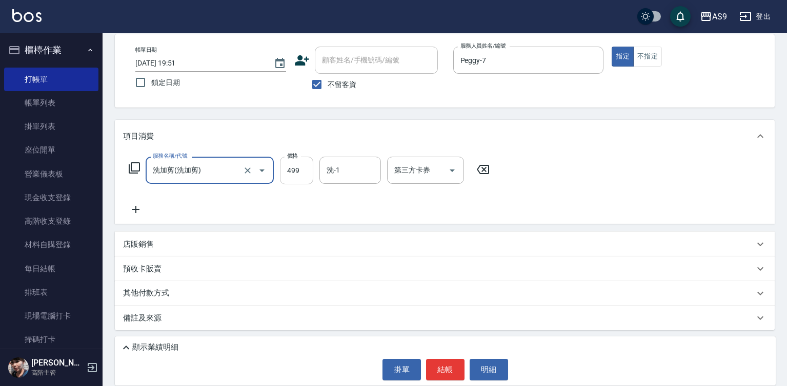
click at [304, 170] on input "499" at bounding box center [296, 171] width 33 height 28
type input "700"
click at [366, 174] on input "洗-1" at bounding box center [350, 170] width 52 height 18
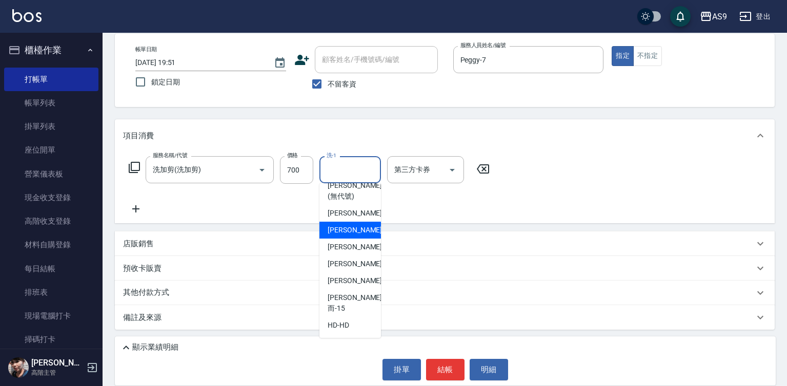
scroll to position [66, 0]
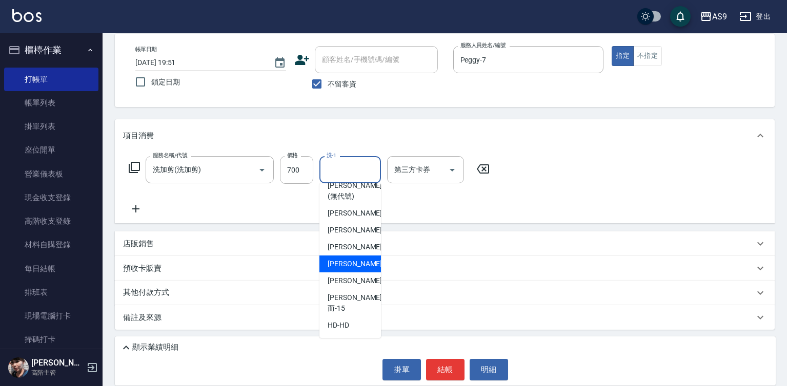
click at [351, 270] on span "戴佳慧 -12" at bounding box center [360, 264] width 65 height 11
type input "[PERSON_NAME]-12"
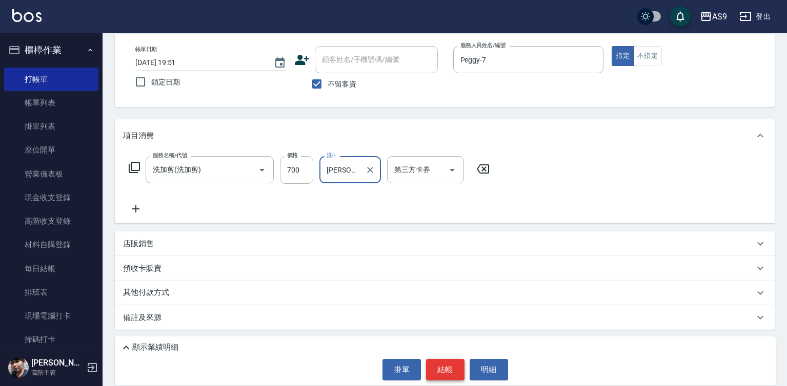
click at [449, 370] on button "結帳" at bounding box center [445, 370] width 38 height 22
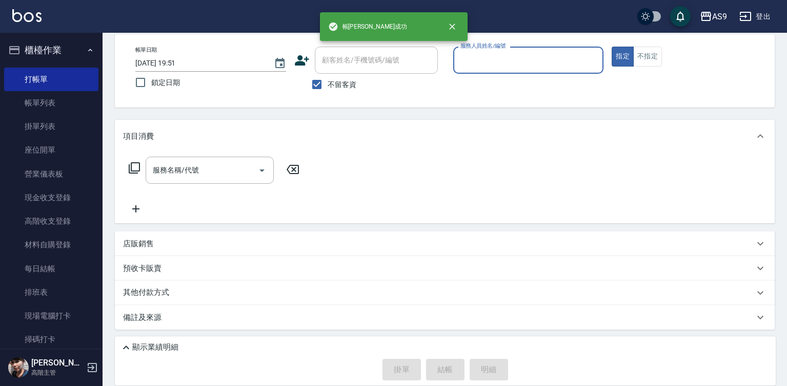
scroll to position [48, 0]
click at [493, 63] on input "服務人員姓名/編號" at bounding box center [528, 60] width 141 height 18
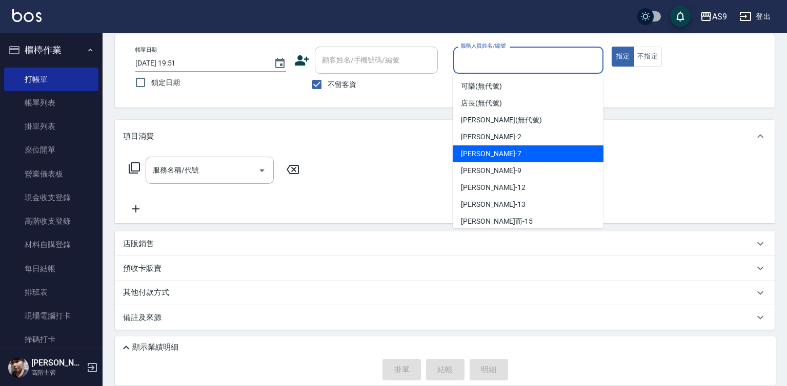
click at [490, 158] on div "Peggy -7" at bounding box center [528, 154] width 151 height 17
type input "Peggy-7"
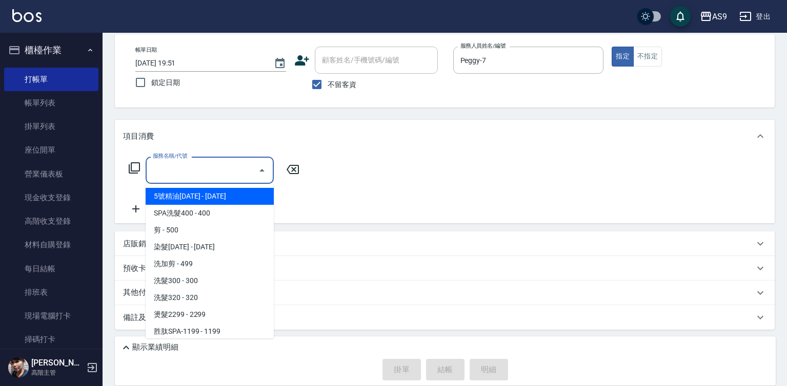
click at [221, 173] on input "服務名稱/代號" at bounding box center [202, 170] width 104 height 18
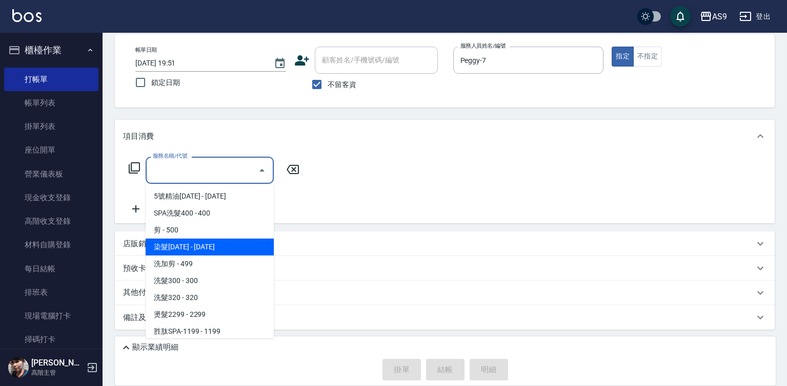
click at [197, 246] on span "染髮[DATE] - [DATE]" at bounding box center [210, 247] width 128 height 17
type input "染髮1500(染髮1500)"
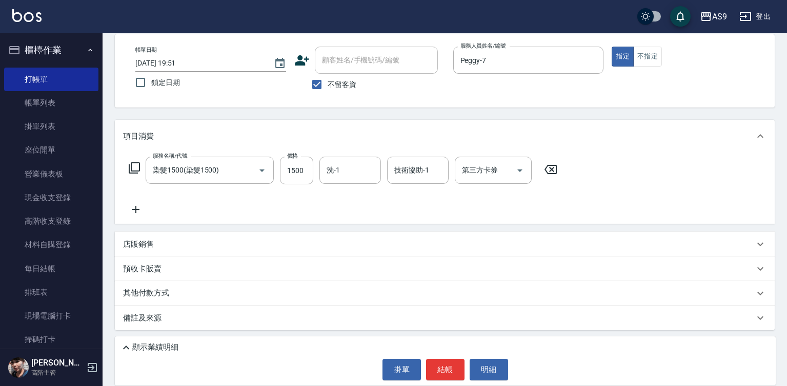
click at [138, 209] on icon at bounding box center [136, 209] width 26 height 12
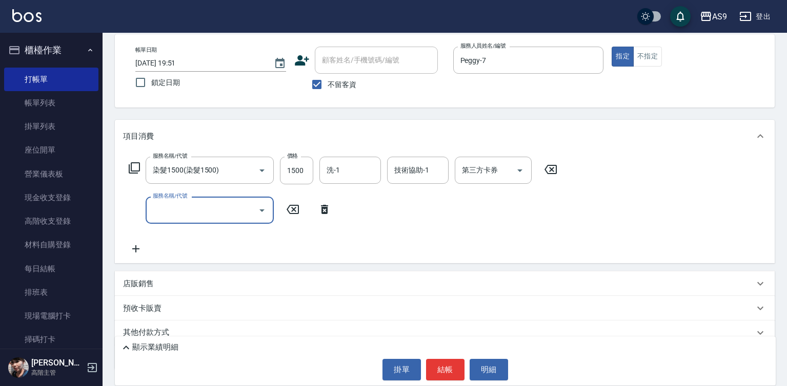
click at [172, 219] on input "服務名稱/代號" at bounding box center [202, 210] width 104 height 18
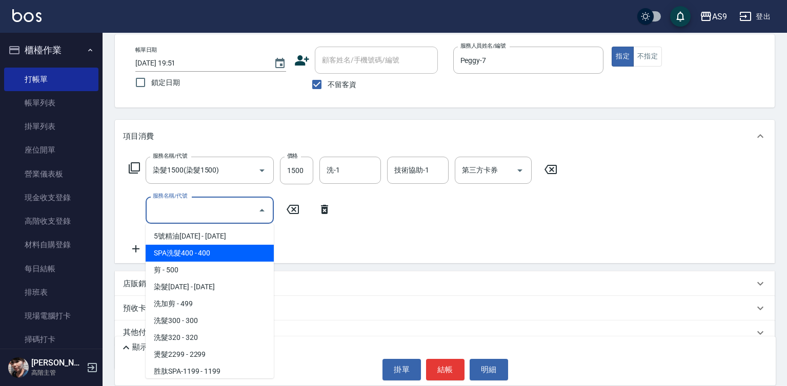
click at [202, 251] on span "SPA洗髮400 - 400" at bounding box center [210, 253] width 128 height 17
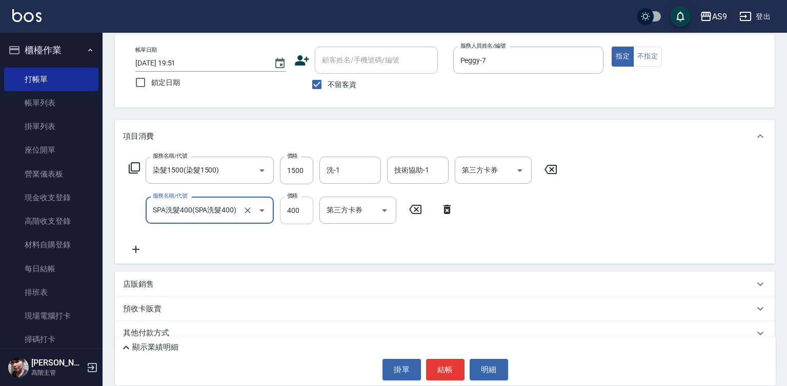
click at [292, 210] on input "400" at bounding box center [296, 211] width 33 height 28
type input "SPA洗髮400"
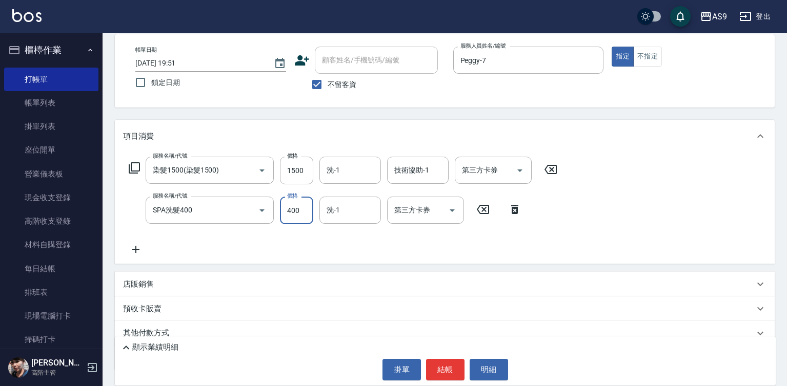
click at [292, 210] on input "400" at bounding box center [296, 211] width 33 height 28
type input "363"
click at [295, 164] on input "1500" at bounding box center [296, 171] width 33 height 28
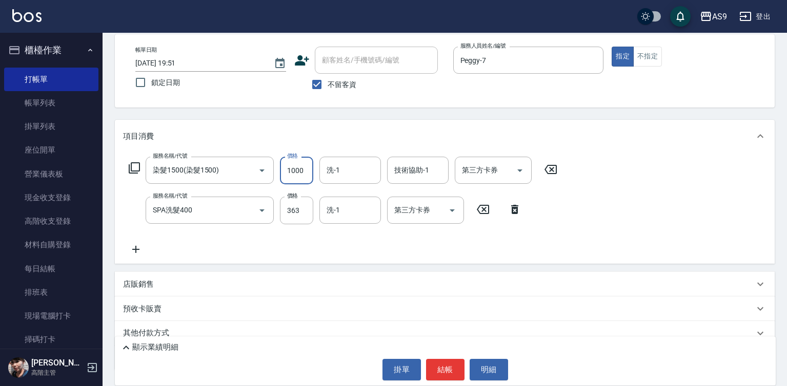
type input "1000"
click at [227, 255] on div "服務名稱/代號 染髮1500(染髮1500) 服務名稱/代號 價格 1000 價格 洗-1 洗-1 技術協助-1 技術協助-1 第三方卡券 第三方卡券 服務名…" at bounding box center [343, 206] width 440 height 99
drag, startPoint x: 324, startPoint y: 208, endPoint x: 334, endPoint y: 213, distance: 10.8
click at [325, 209] on input "洗-1" at bounding box center [350, 210] width 52 height 18
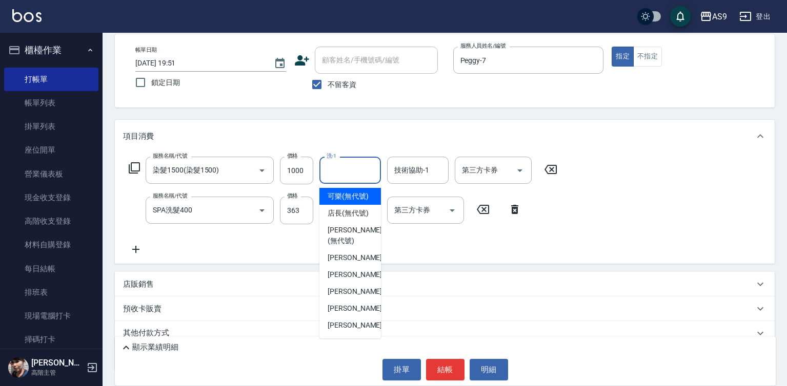
click at [335, 170] on input "洗-1" at bounding box center [350, 170] width 52 height 18
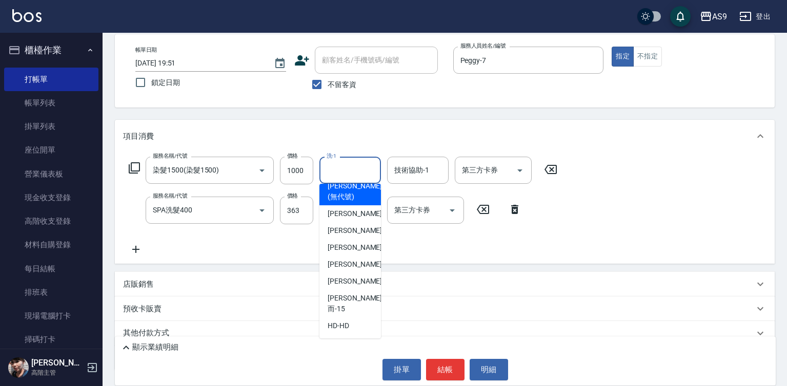
scroll to position [66, 0]
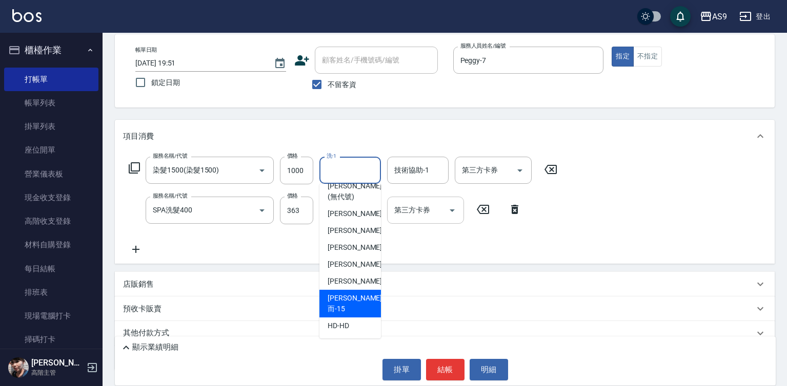
click at [362, 305] on div "[PERSON_NAME]而 -15" at bounding box center [350, 304] width 62 height 28
type input "[PERSON_NAME]而-15"
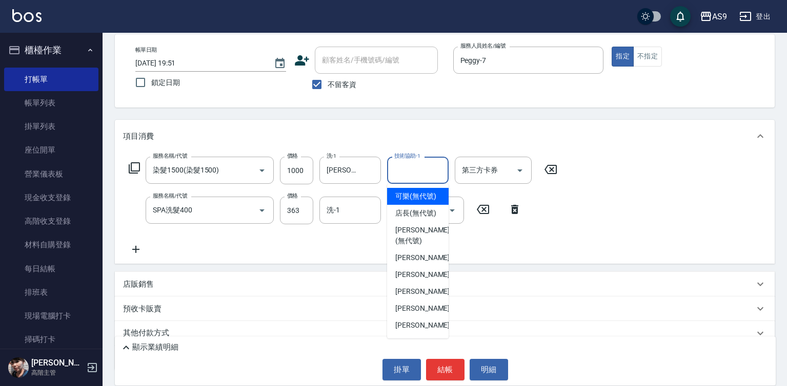
click at [416, 168] on div "技術協助-1 技術協助-1" at bounding box center [418, 170] width 62 height 27
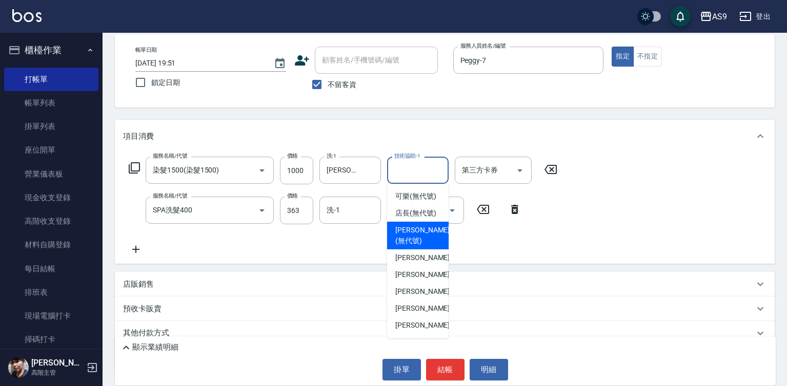
click at [420, 247] on span "Kelly (無代號)" at bounding box center [422, 236] width 54 height 22
type input "Kelly(無代號)"
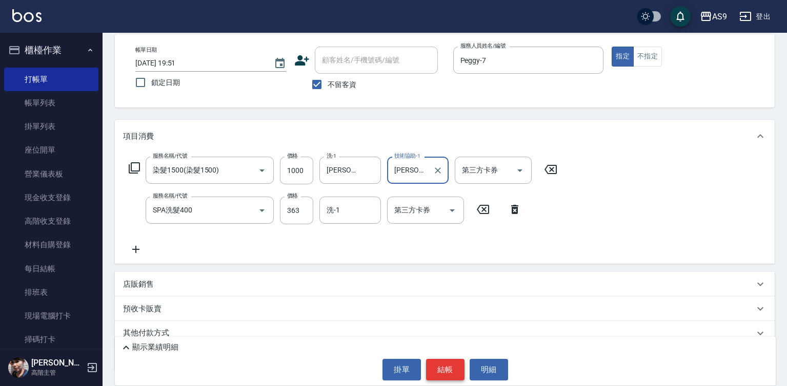
click at [441, 373] on button "結帳" at bounding box center [445, 370] width 38 height 22
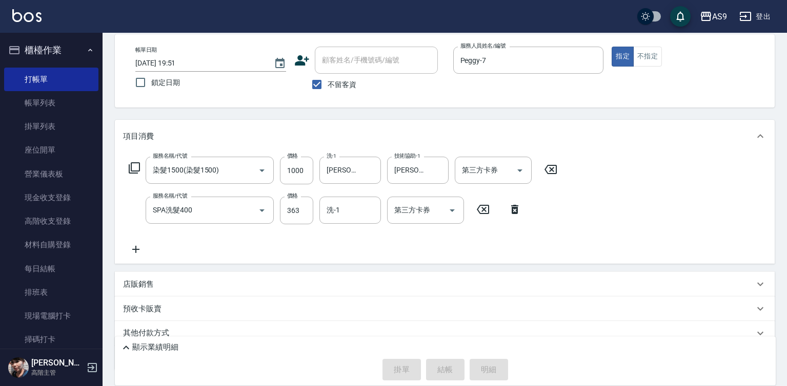
type input "2025/08/23 19:52"
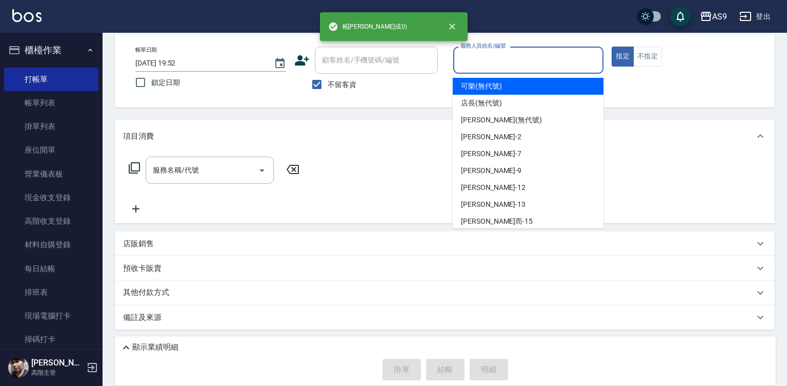
click at [478, 66] on input "服務人員姓名/編號" at bounding box center [528, 60] width 141 height 18
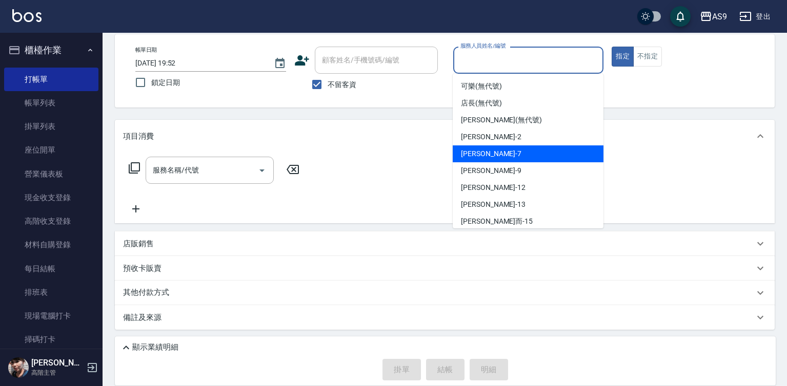
click at [495, 154] on div "Peggy -7" at bounding box center [528, 154] width 151 height 17
type input "Peggy-7"
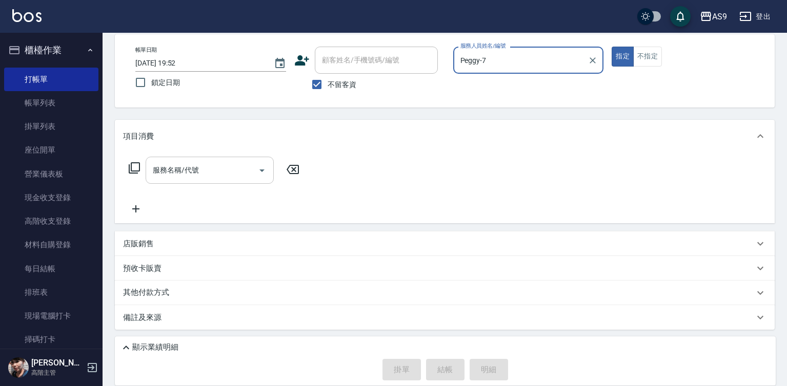
click at [216, 171] on input "服務名稱/代號" at bounding box center [202, 170] width 104 height 18
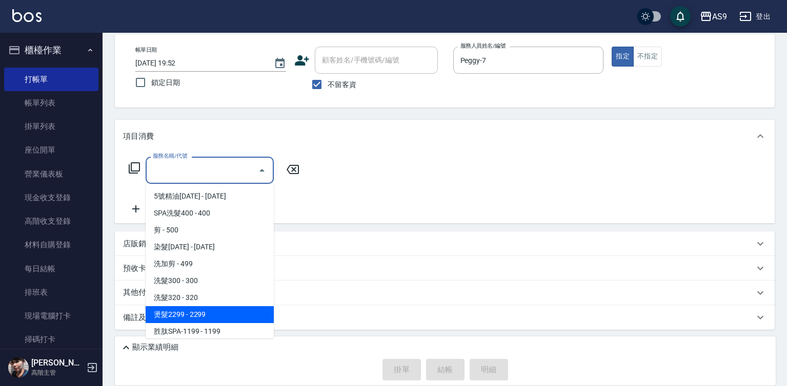
drag, startPoint x: 211, startPoint y: 313, endPoint x: 284, endPoint y: 244, distance: 100.8
click at [213, 314] on span "燙髮2299 - 2299" at bounding box center [210, 315] width 128 height 17
type input "燙髮2299(燙2299)"
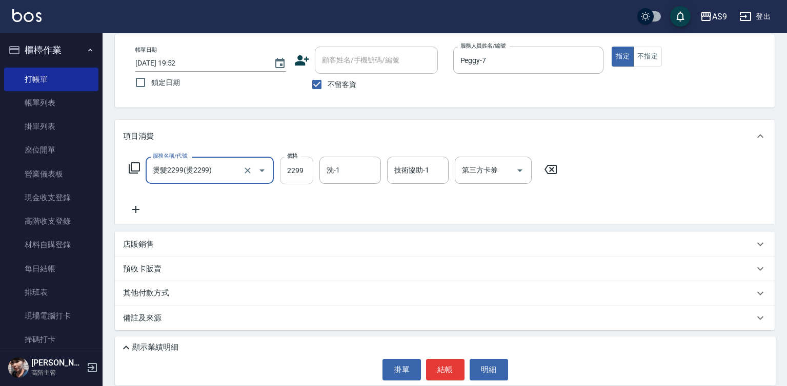
click at [294, 179] on input "2299" at bounding box center [296, 171] width 33 height 28
type input "3000"
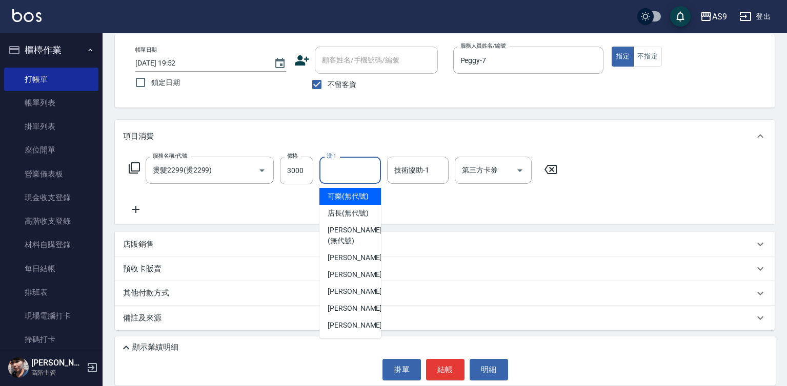
click at [340, 172] on input "洗-1" at bounding box center [350, 170] width 52 height 18
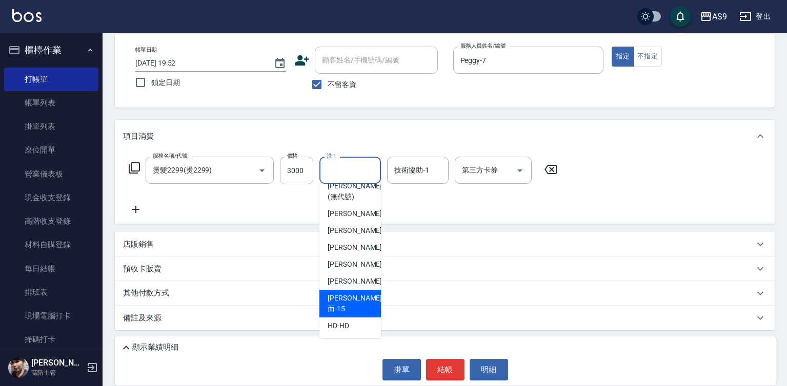
click at [355, 307] on span "[PERSON_NAME]而 -15" at bounding box center [355, 304] width 54 height 22
type input "[PERSON_NAME]而-15"
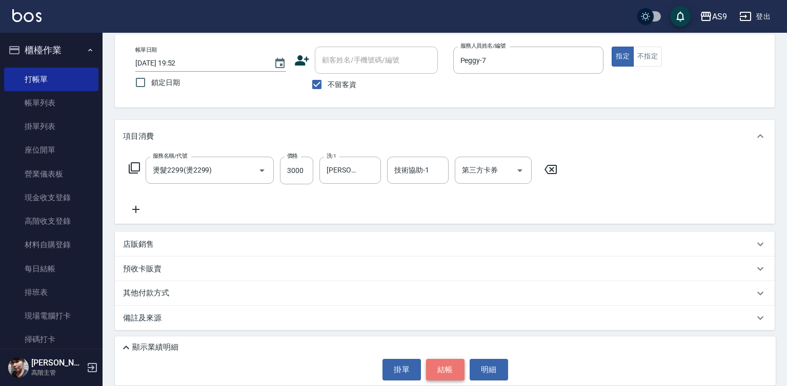
click at [444, 372] on button "結帳" at bounding box center [445, 370] width 38 height 22
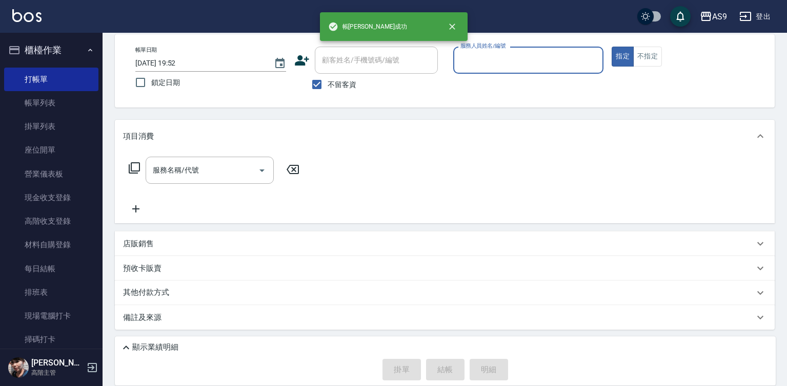
click at [480, 59] on input "服務人員姓名/編號" at bounding box center [528, 60] width 141 height 18
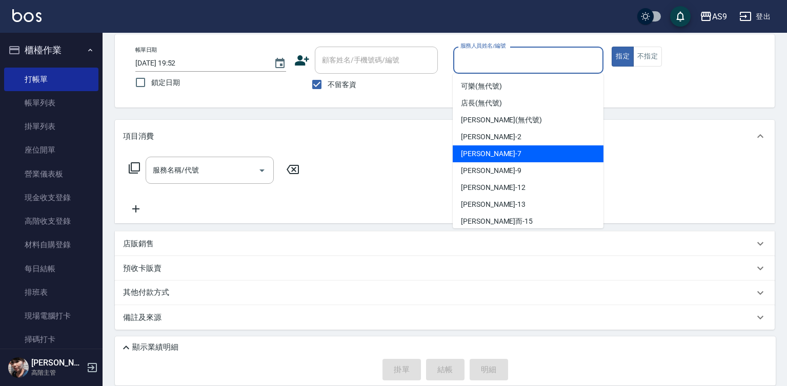
click at [486, 152] on span "Peggy -7" at bounding box center [491, 154] width 60 height 11
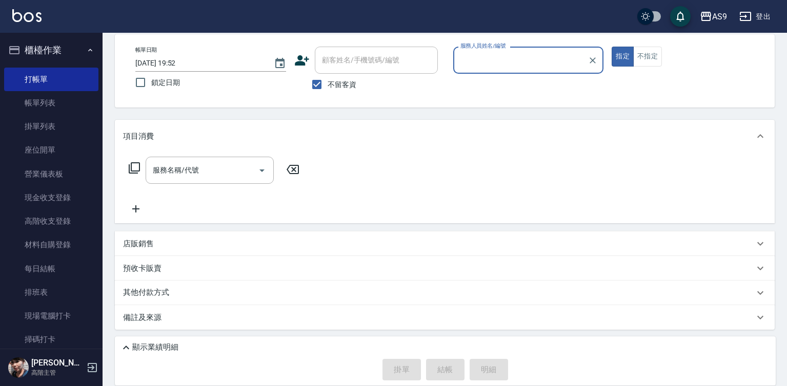
type input "Peggy-7"
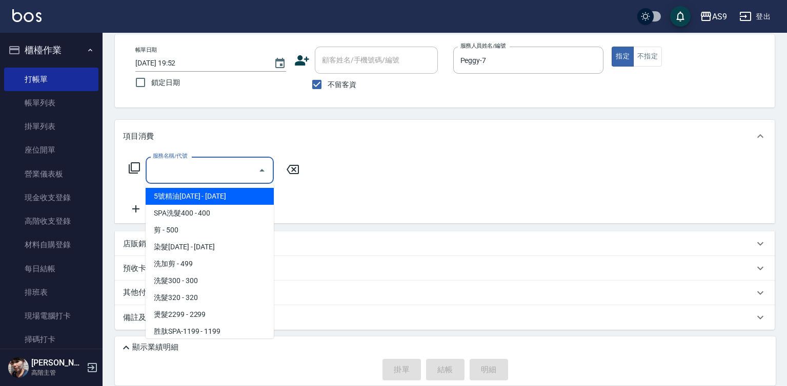
click at [218, 174] on input "服務名稱/代號" at bounding box center [202, 170] width 104 height 18
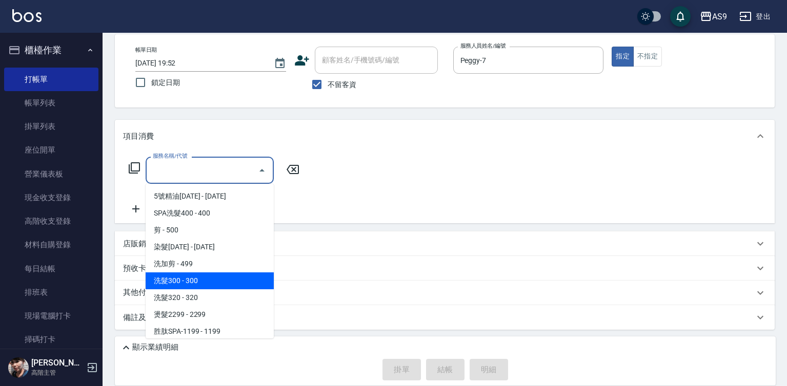
click at [195, 283] on span "洗髮300 - 300" at bounding box center [210, 281] width 128 height 17
type input "洗髮300(洗 髮300)"
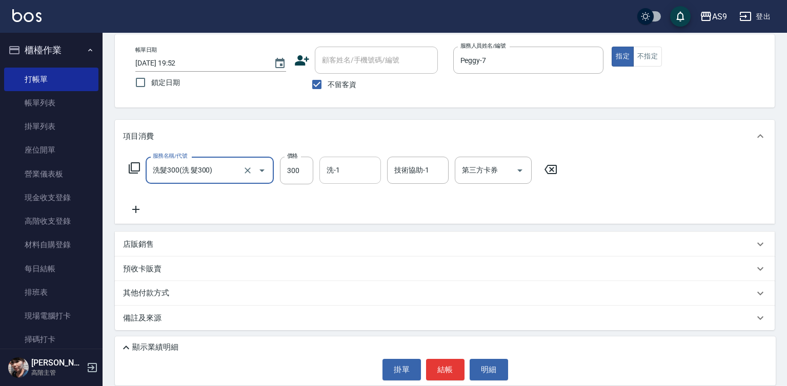
click at [343, 181] on div "洗-1" at bounding box center [350, 170] width 62 height 27
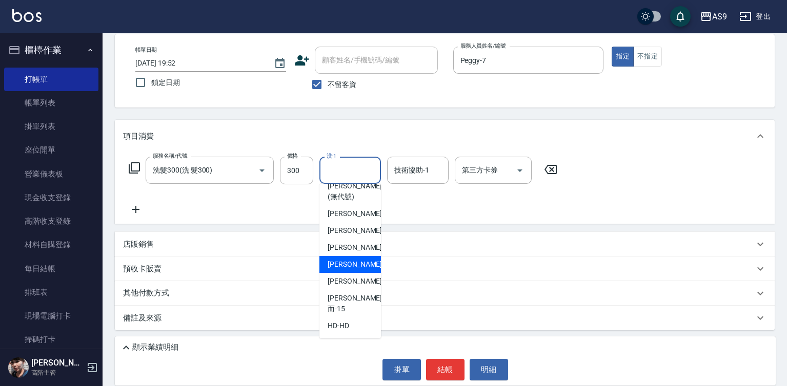
click at [349, 270] on span "戴佳慧 -12" at bounding box center [360, 264] width 65 height 11
type input "[PERSON_NAME]-12"
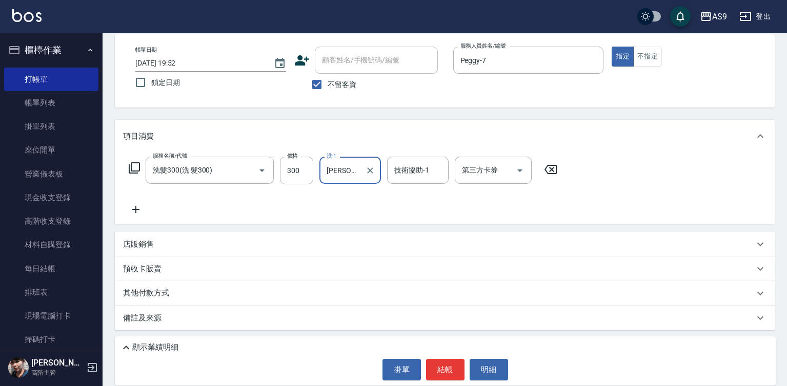
drag, startPoint x: 433, startPoint y: 365, endPoint x: 439, endPoint y: 289, distance: 77.2
click at [433, 365] on button "結帳" at bounding box center [445, 370] width 38 height 22
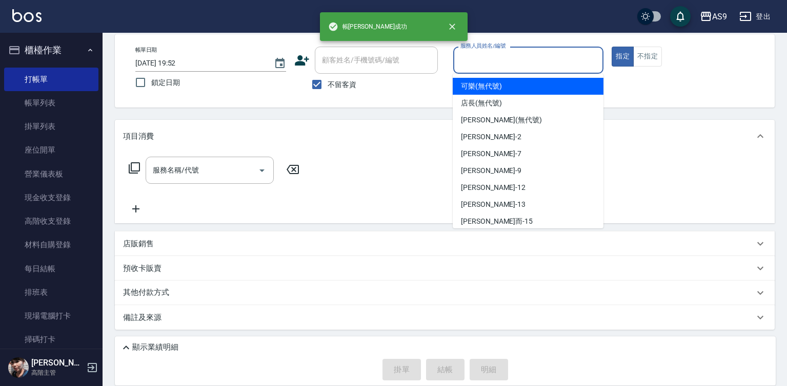
click at [479, 60] on input "服務人員姓名/編號" at bounding box center [528, 60] width 141 height 18
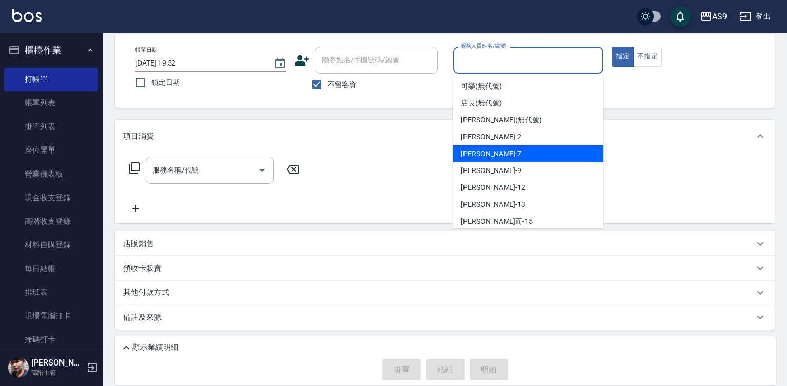
click at [500, 160] on div "Peggy -7" at bounding box center [528, 154] width 151 height 17
type input "Peggy-7"
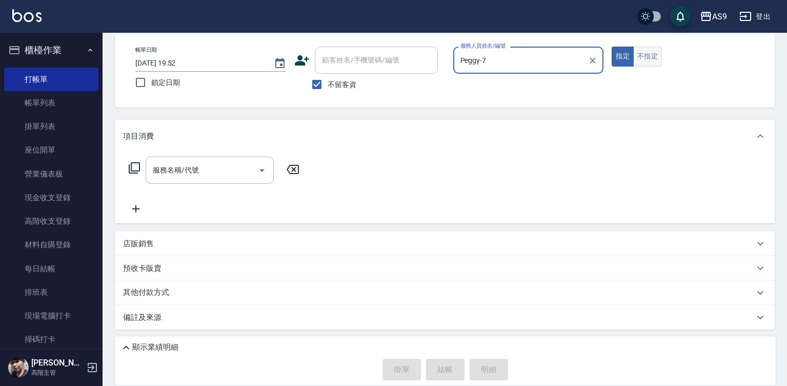
click at [651, 54] on button "不指定" at bounding box center [647, 57] width 29 height 20
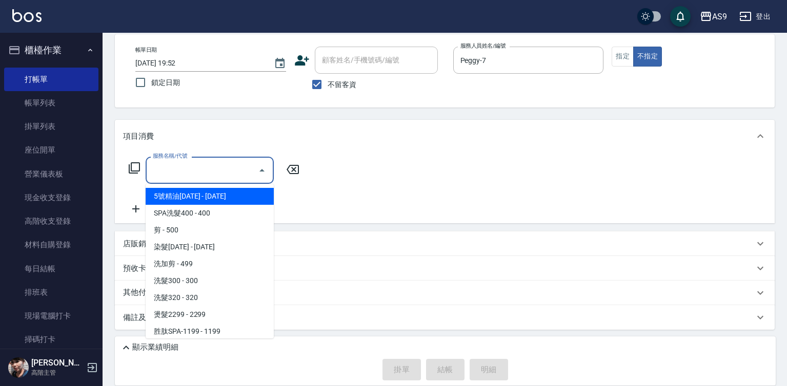
click at [191, 171] on input "服務名稱/代號" at bounding box center [202, 170] width 104 height 18
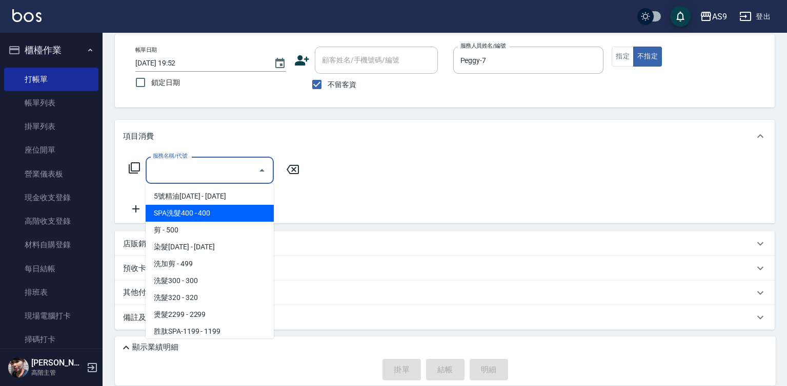
click at [186, 215] on span "SPA洗髮400 - 400" at bounding box center [210, 213] width 128 height 17
type input "SPA洗髮400(SPA洗髮400)"
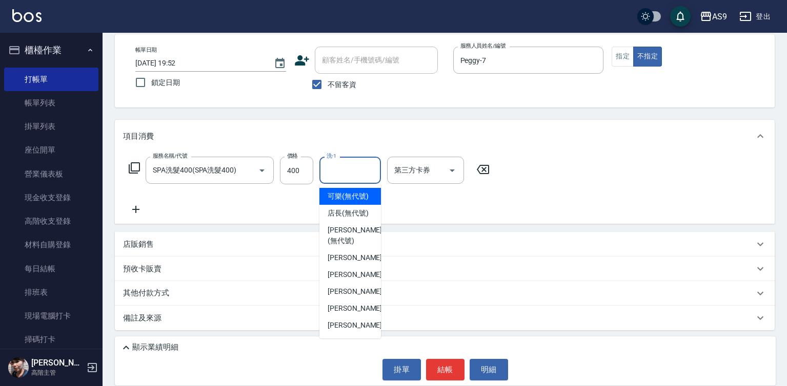
click at [348, 172] on input "洗-1" at bounding box center [350, 170] width 52 height 18
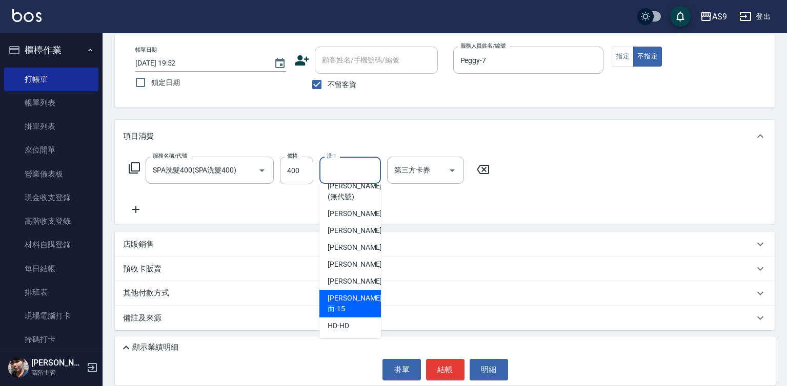
click at [352, 308] on span "[PERSON_NAME]而 -15" at bounding box center [355, 304] width 54 height 22
type input "[PERSON_NAME]而-15"
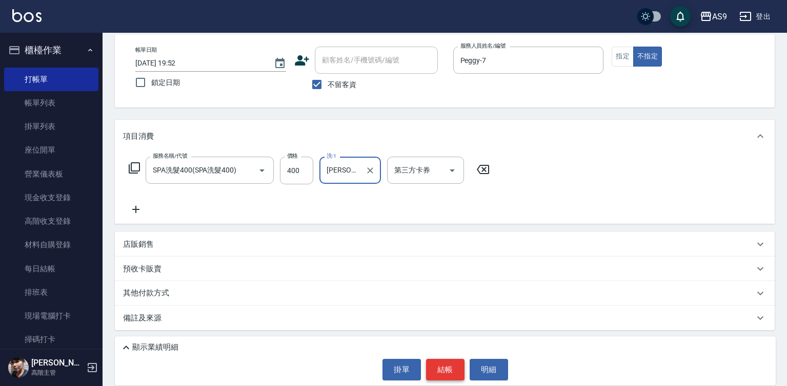
click at [439, 367] on button "結帳" at bounding box center [445, 370] width 38 height 22
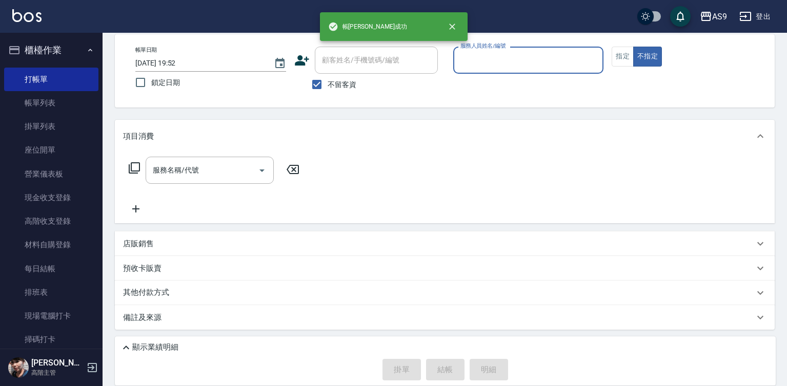
click at [475, 58] on input "服務人員姓名/編號" at bounding box center [528, 60] width 141 height 18
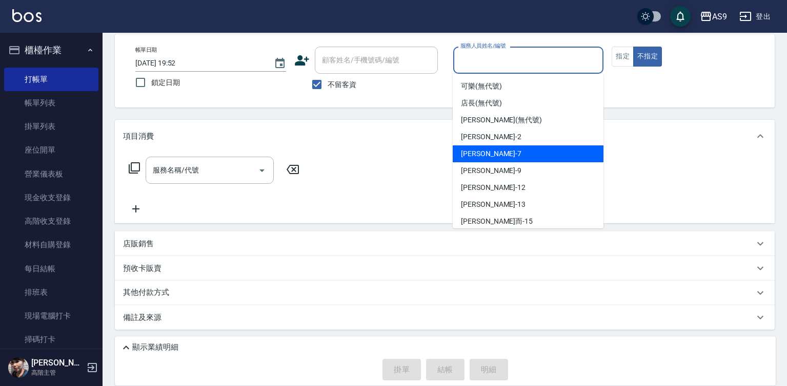
click at [484, 152] on span "Peggy -7" at bounding box center [491, 154] width 60 height 11
type input "Peggy-7"
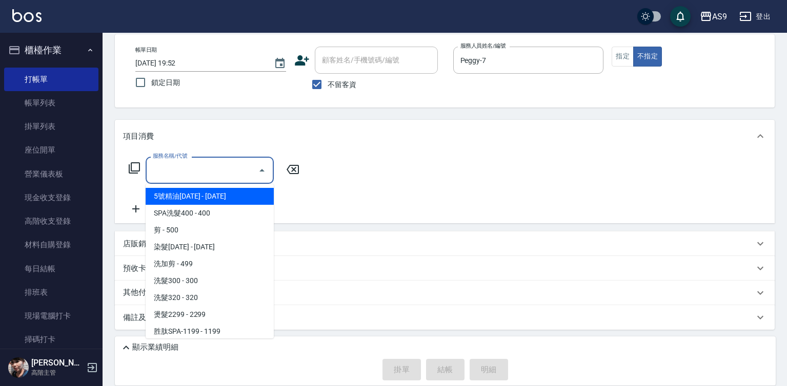
click at [178, 168] on input "服務名稱/代號" at bounding box center [202, 170] width 104 height 18
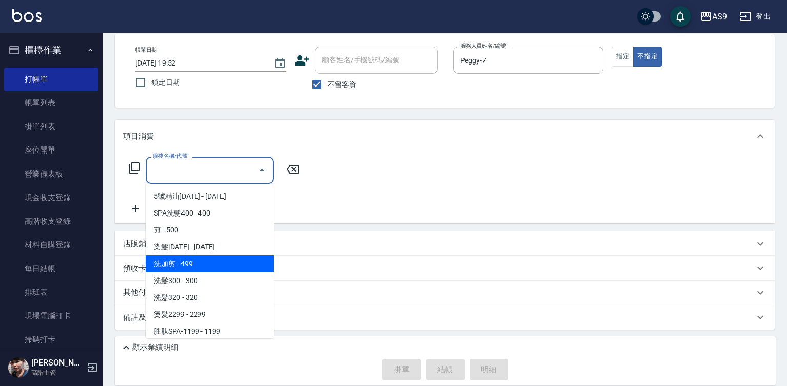
drag, startPoint x: 198, startPoint y: 266, endPoint x: 235, endPoint y: 235, distance: 48.1
click at [198, 265] on span "洗加剪 - 499" at bounding box center [210, 264] width 128 height 17
type input "洗加剪(洗加剪)"
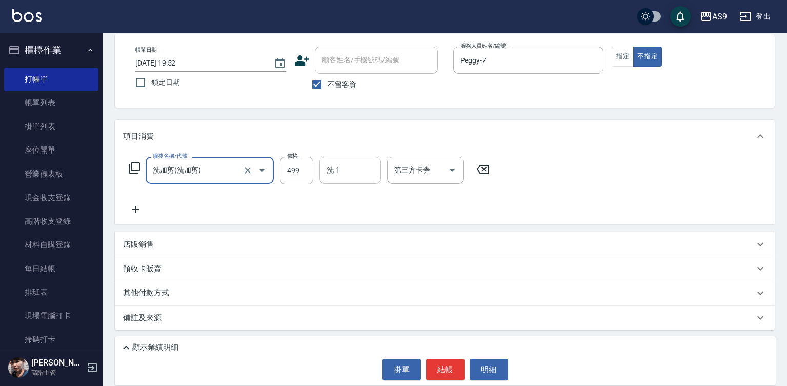
click at [351, 166] on input "洗-1" at bounding box center [350, 170] width 52 height 18
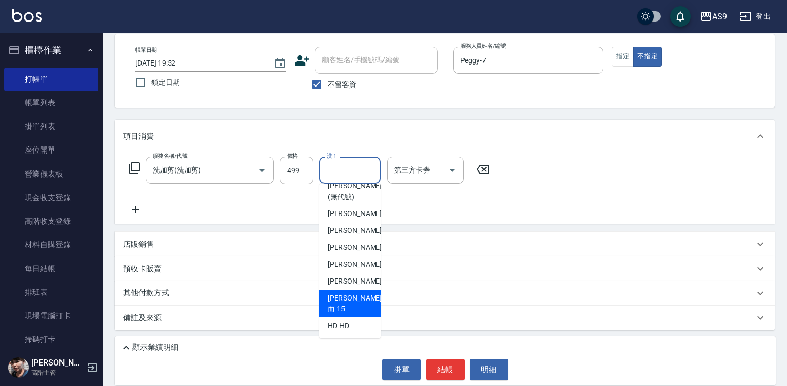
click at [360, 308] on div "[PERSON_NAME]而 -15" at bounding box center [350, 304] width 62 height 28
type input "[PERSON_NAME]而-15"
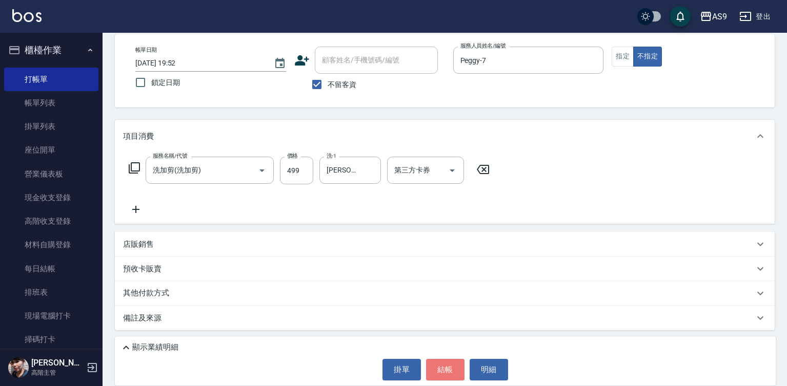
click at [442, 367] on button "結帳" at bounding box center [445, 370] width 38 height 22
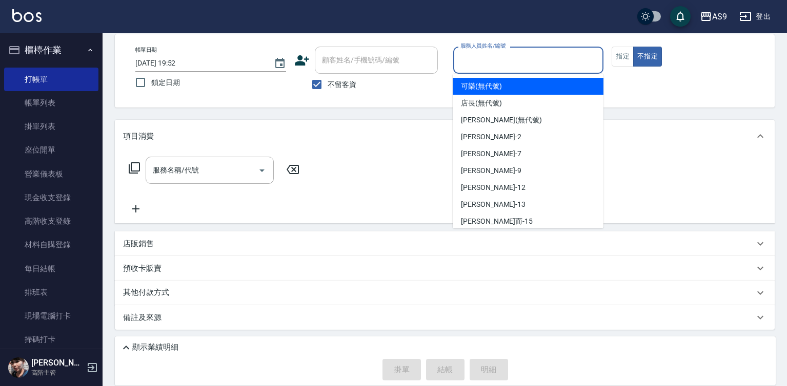
click at [471, 58] on input "服務人員姓名/編號" at bounding box center [528, 60] width 141 height 18
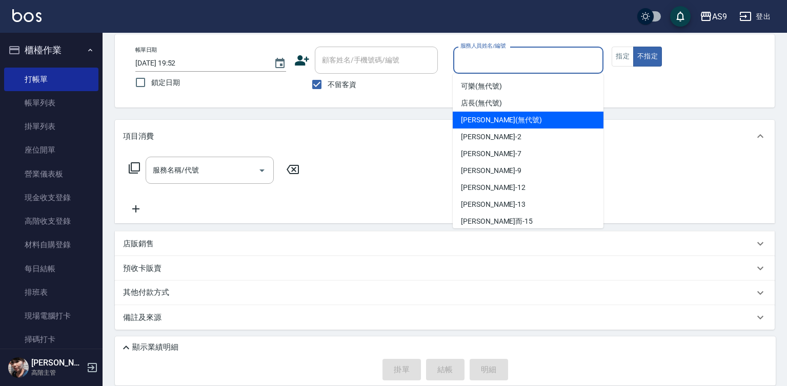
click at [478, 120] on span "Kelly (無代號)" at bounding box center [501, 120] width 81 height 11
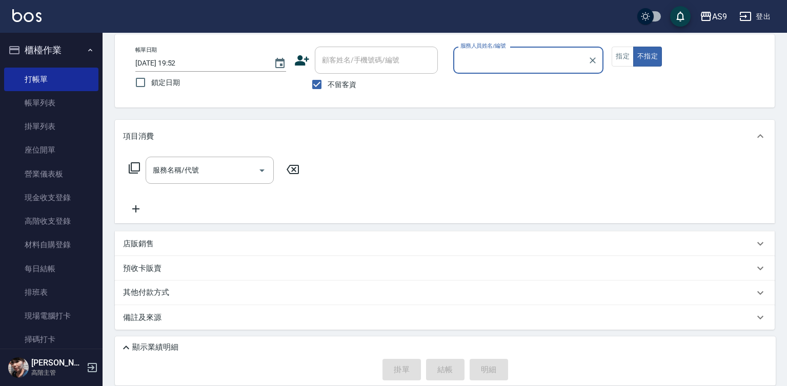
type input "Kelly(無代號)"
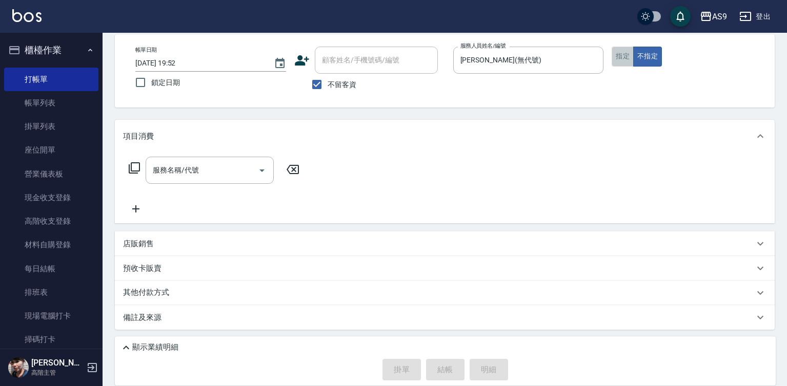
click at [619, 59] on button "指定" at bounding box center [622, 57] width 22 height 20
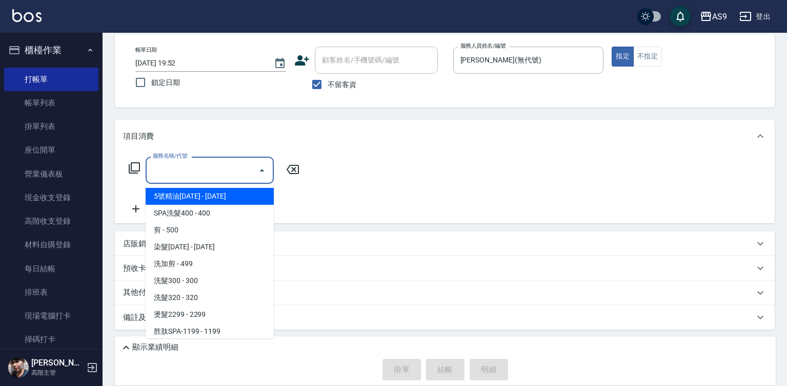
click at [235, 176] on input "服務名稱/代號" at bounding box center [202, 170] width 104 height 18
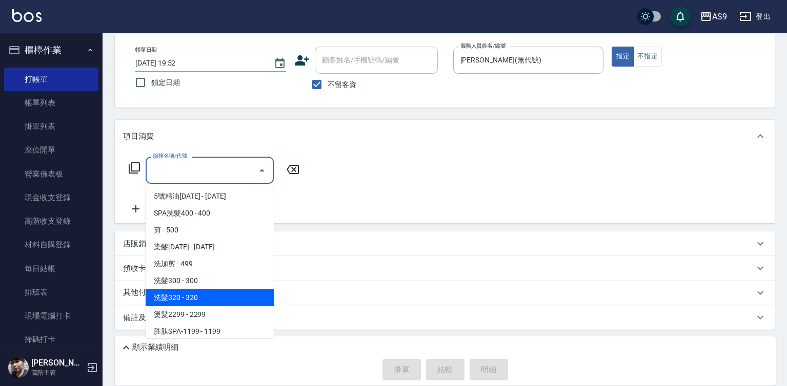
click at [200, 295] on span "洗髮320 - 320" at bounding box center [210, 298] width 128 height 17
type input "洗髮320(洗髮320)"
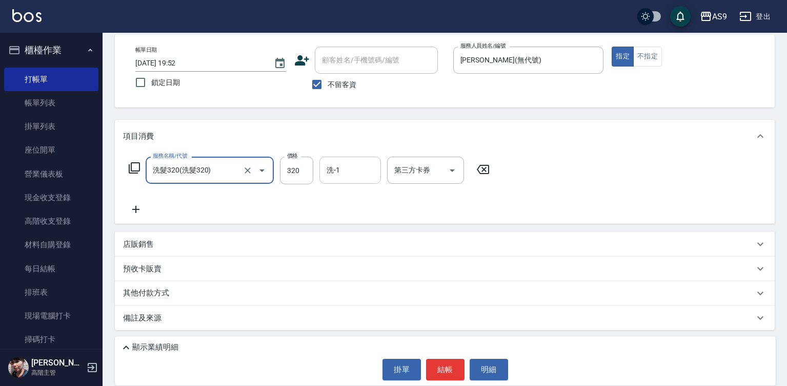
click at [346, 165] on input "洗-1" at bounding box center [350, 170] width 52 height 18
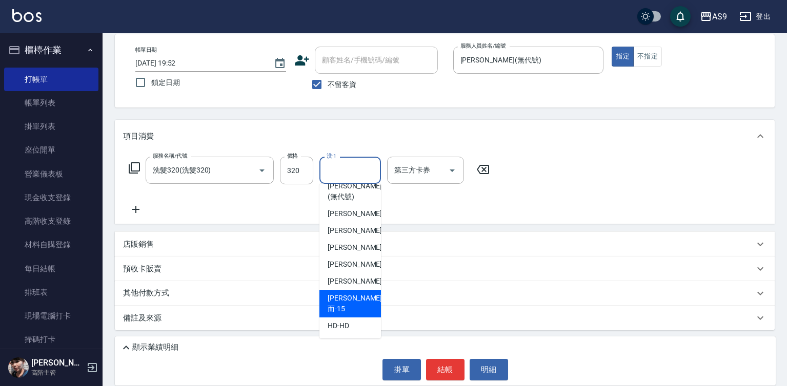
click at [356, 312] on span "[PERSON_NAME]而 -15" at bounding box center [355, 304] width 54 height 22
type input "[PERSON_NAME]而-15"
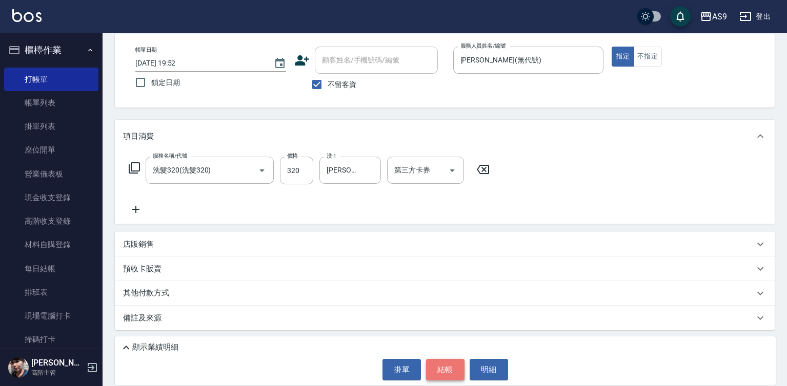
click at [451, 369] on button "結帳" at bounding box center [445, 370] width 38 height 22
type input "2025/08/23 19:53"
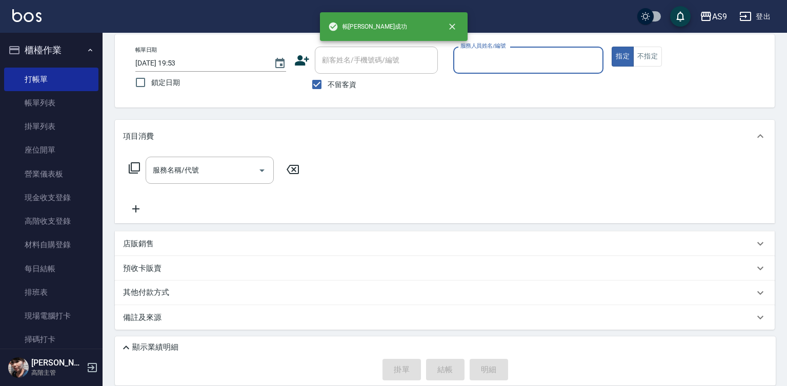
click at [483, 56] on input "服務人員姓名/編號" at bounding box center [528, 60] width 141 height 18
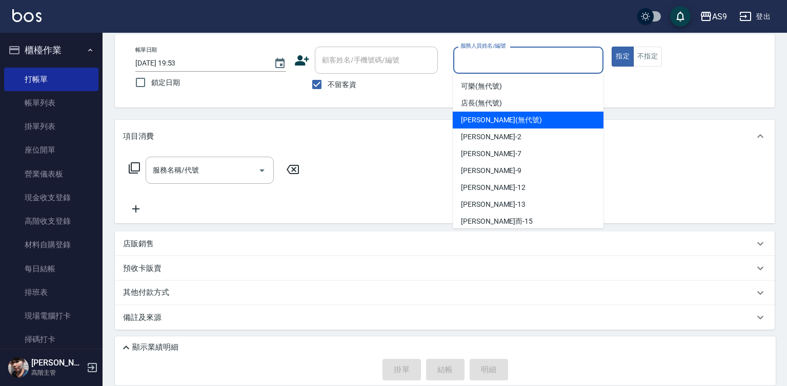
click at [481, 121] on span "Kelly (無代號)" at bounding box center [501, 120] width 81 height 11
type input "Kelly(無代號)"
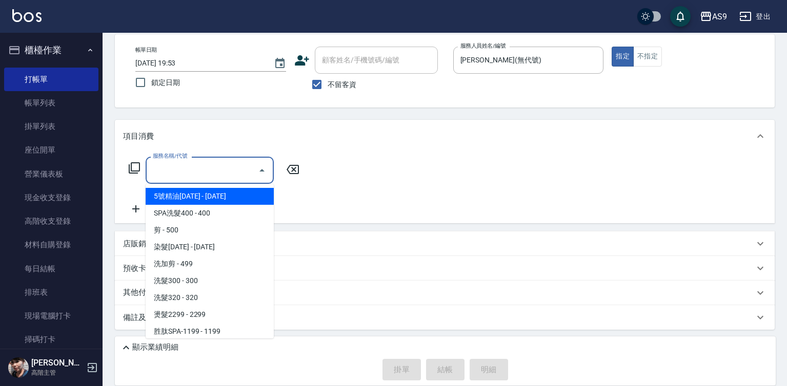
click at [192, 176] on input "服務名稱/代號" at bounding box center [202, 170] width 104 height 18
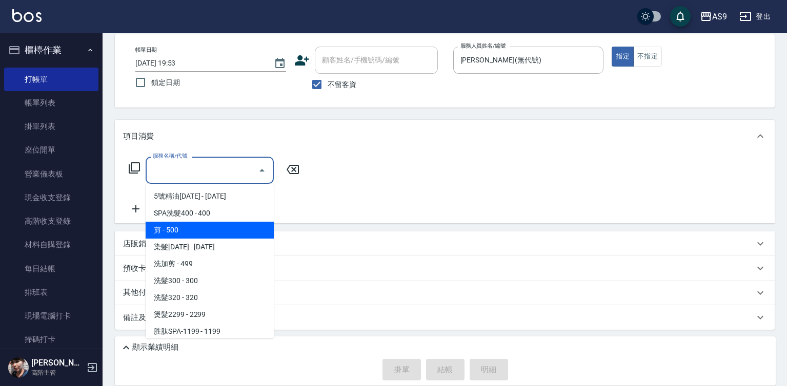
click at [189, 230] on span "剪 - 500" at bounding box center [210, 230] width 128 height 17
type input "剪(剪)"
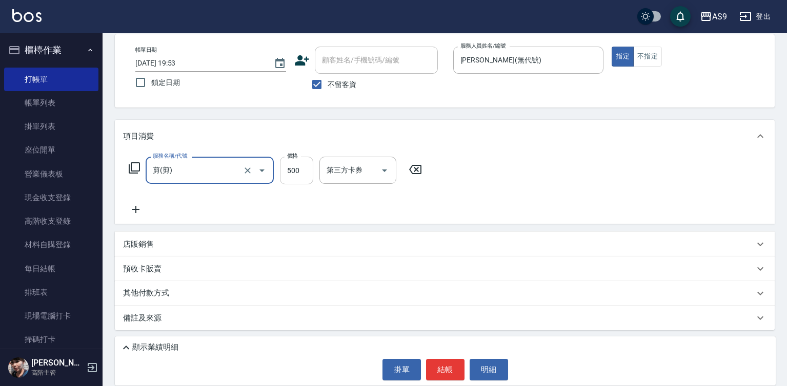
click at [296, 170] on input "500" at bounding box center [296, 171] width 33 height 28
click at [250, 173] on icon "Clear" at bounding box center [247, 171] width 10 height 10
type input "10000"
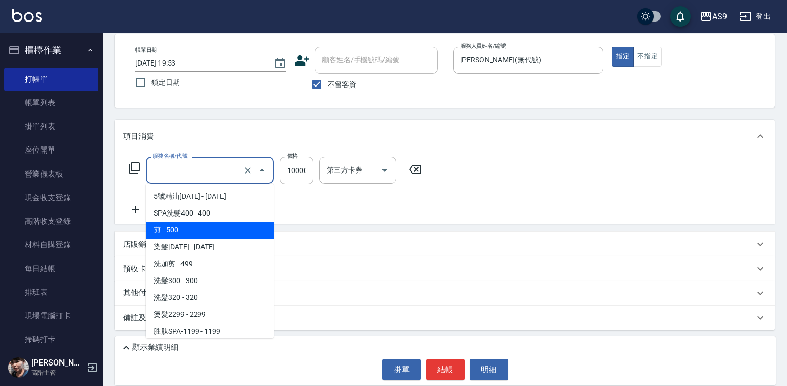
click at [167, 169] on input "服務名稱/代號" at bounding box center [195, 170] width 90 height 18
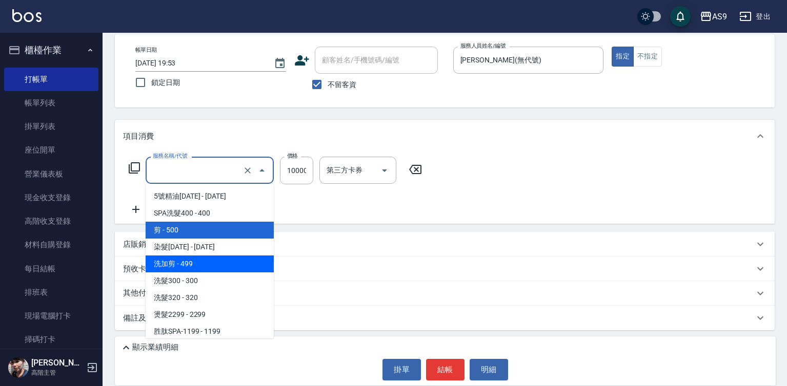
drag, startPoint x: 182, startPoint y: 265, endPoint x: 317, endPoint y: 185, distance: 156.6
click at [183, 265] on span "洗加剪 - 499" at bounding box center [210, 264] width 128 height 17
type input "洗加剪(洗加剪)"
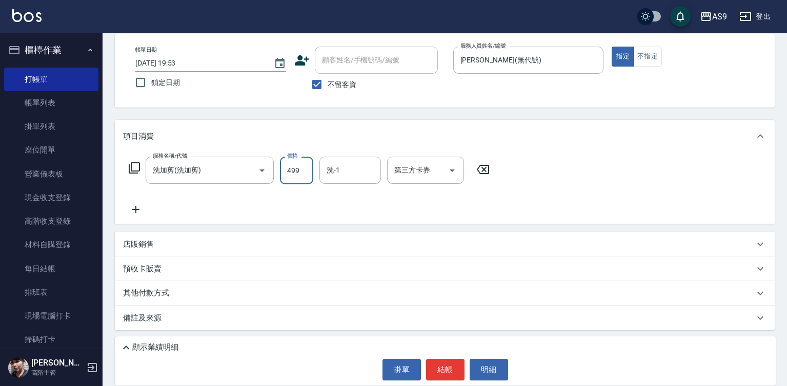
click at [293, 165] on input "499" at bounding box center [296, 171] width 33 height 28
type input "1000"
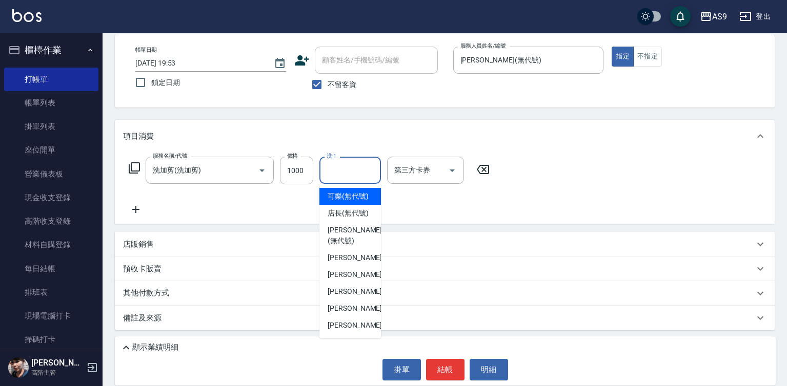
click at [349, 172] on input "洗-1" at bounding box center [350, 170] width 52 height 18
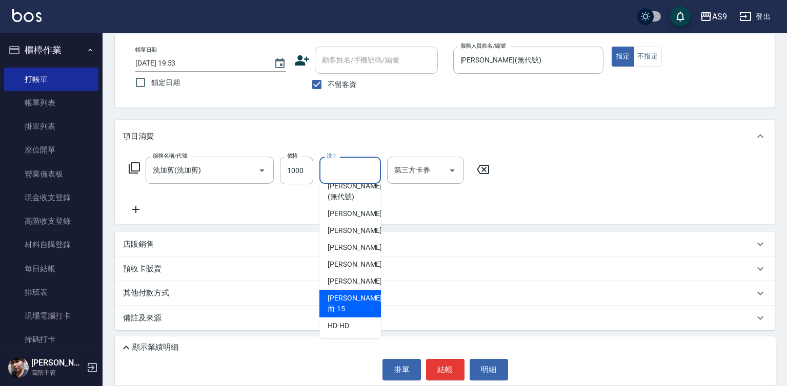
click at [364, 309] on div "[PERSON_NAME]而 -15" at bounding box center [350, 304] width 62 height 28
type input "[PERSON_NAME]而-15"
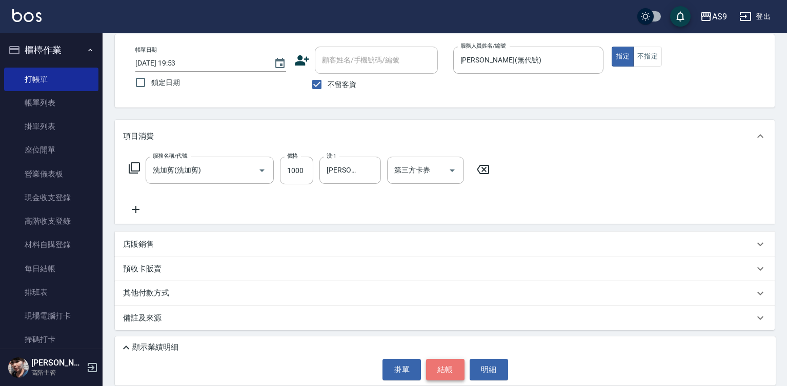
click at [452, 366] on button "結帳" at bounding box center [445, 370] width 38 height 22
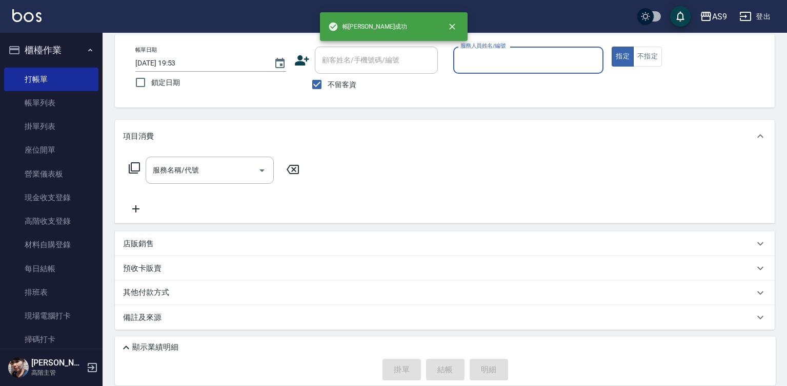
drag, startPoint x: 480, startPoint y: 53, endPoint x: 480, endPoint y: 72, distance: 19.0
click at [480, 54] on input "服務人員姓名/編號" at bounding box center [528, 60] width 141 height 18
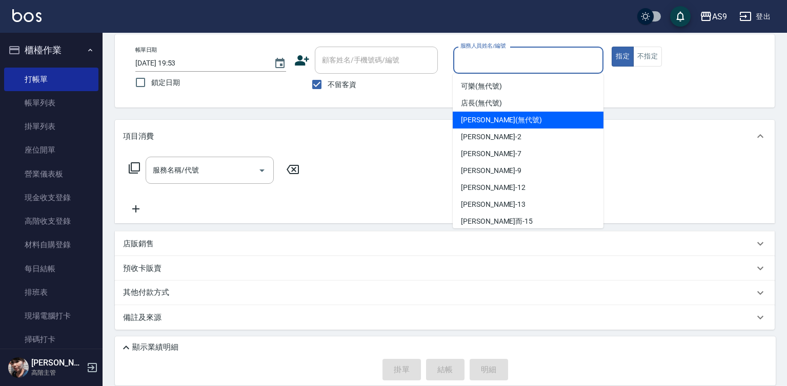
click at [479, 118] on span "Kelly (無代號)" at bounding box center [501, 120] width 81 height 11
type input "Kelly(無代號)"
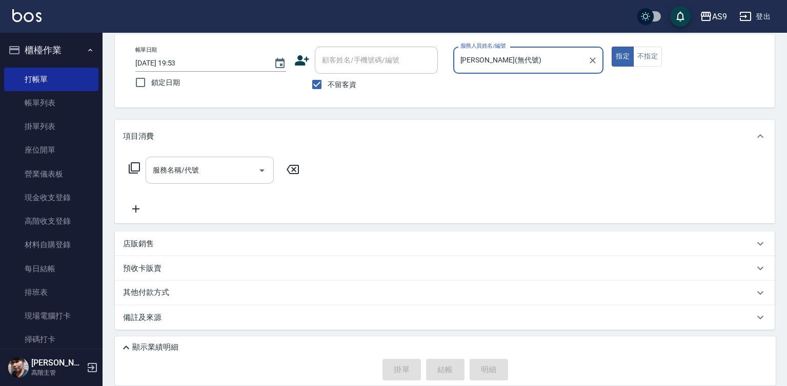
click at [197, 169] on div "服務名稱/代號 服務名稱/代號" at bounding box center [210, 170] width 128 height 27
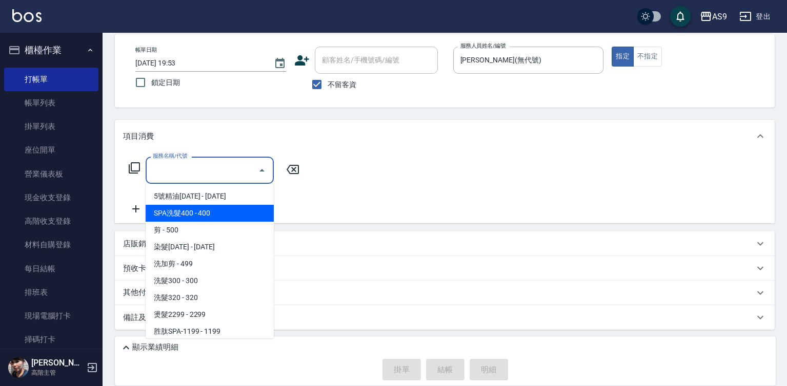
click at [215, 213] on span "SPA洗髮400 - 400" at bounding box center [210, 213] width 128 height 17
type input "SPA洗髮400(SPA洗髮400)"
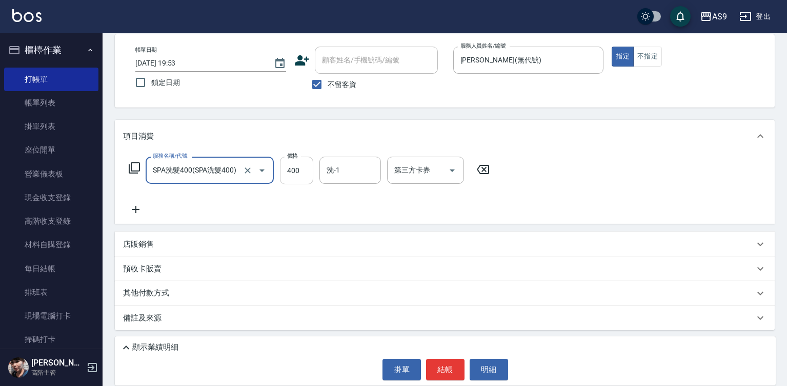
click at [298, 169] on input "400" at bounding box center [296, 171] width 33 height 28
type input "363"
click at [353, 175] on input "洗-1" at bounding box center [350, 170] width 52 height 18
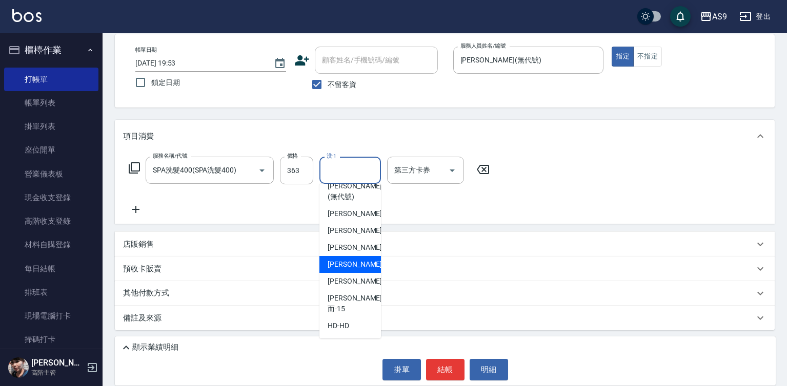
click at [356, 270] on span "戴佳慧 -12" at bounding box center [360, 264] width 65 height 11
type input "[PERSON_NAME]-12"
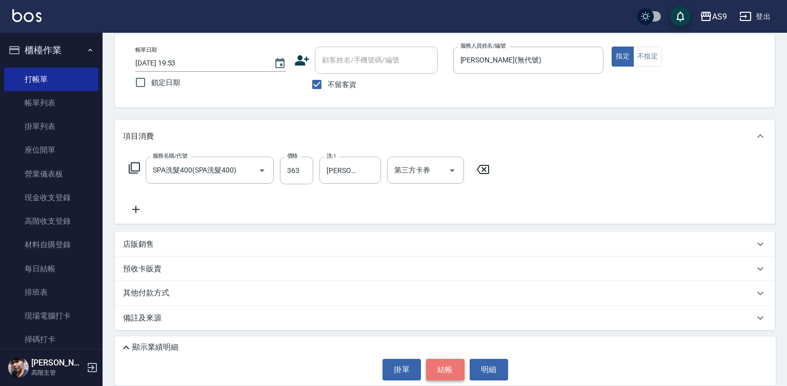
click at [451, 367] on button "結帳" at bounding box center [445, 370] width 38 height 22
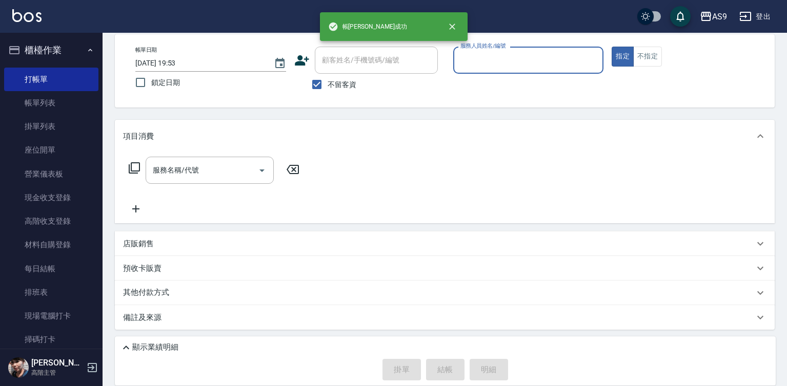
click at [479, 66] on input "服務人員姓名/編號" at bounding box center [528, 60] width 141 height 18
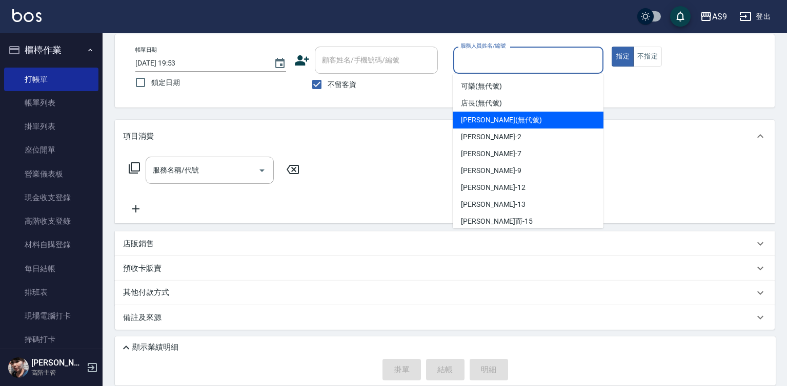
click at [494, 123] on span "Kelly (無代號)" at bounding box center [501, 120] width 81 height 11
type input "Kelly(無代號)"
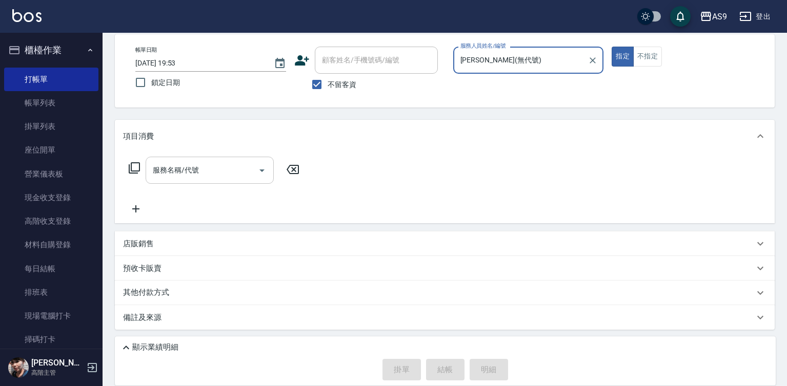
click at [216, 173] on input "服務名稱/代號" at bounding box center [202, 170] width 104 height 18
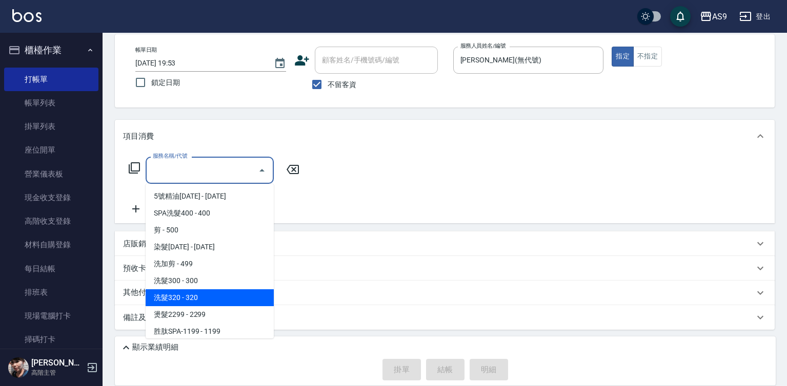
click at [199, 292] on span "洗髮320 - 320" at bounding box center [210, 298] width 128 height 17
type input "洗髮320(洗髮320)"
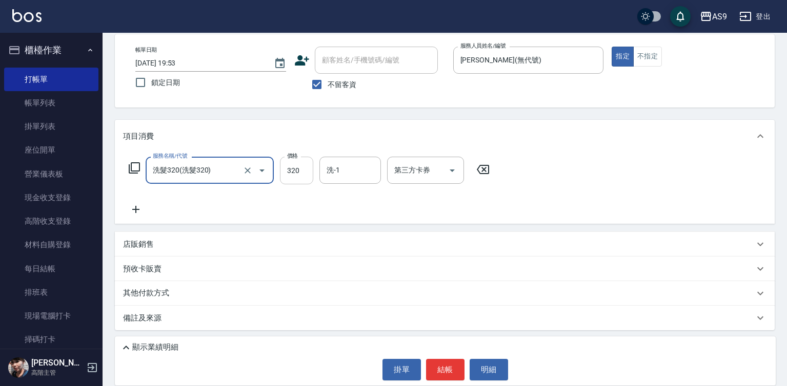
click at [297, 173] on input "320" at bounding box center [296, 171] width 33 height 28
click at [304, 176] on input "2720" at bounding box center [296, 171] width 33 height 28
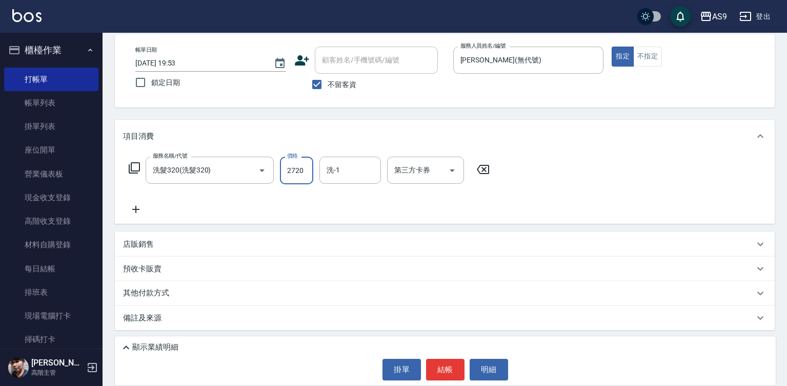
click at [304, 176] on input "2720" at bounding box center [296, 171] width 33 height 28
type input "272"
click at [650, 57] on button "不指定" at bounding box center [647, 57] width 29 height 20
click at [443, 381] on div "顯示業績明細 掛單 結帳 明細" at bounding box center [445, 361] width 661 height 49
click at [444, 365] on button "結帳" at bounding box center [445, 370] width 38 height 22
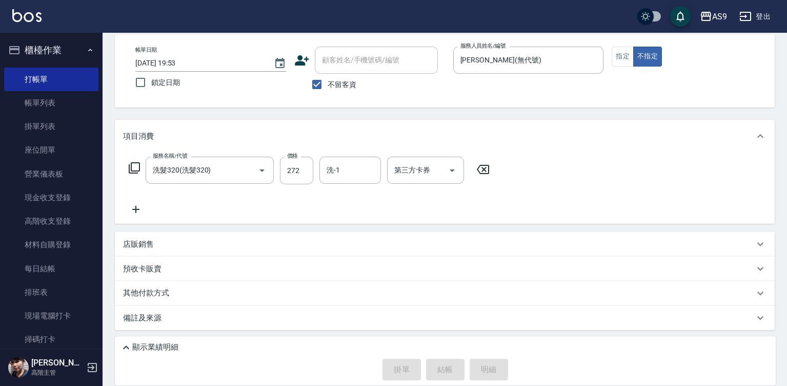
type input "2025/08/23 19:54"
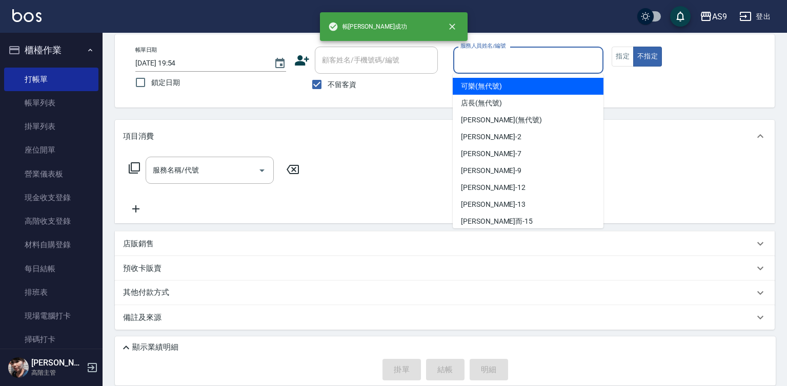
click at [482, 59] on input "服務人員姓名/編號" at bounding box center [528, 60] width 141 height 18
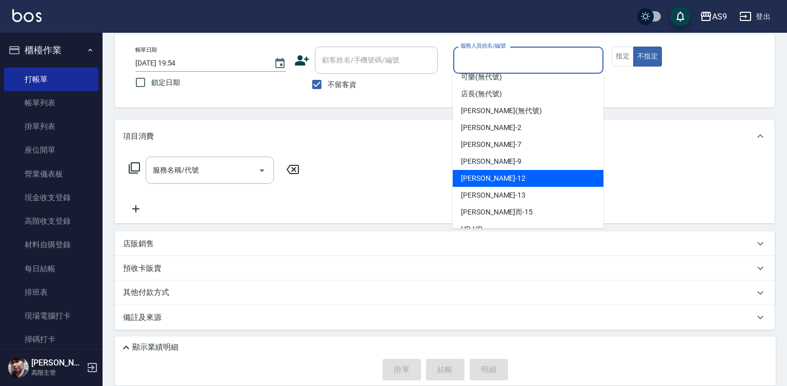
scroll to position [23, 0]
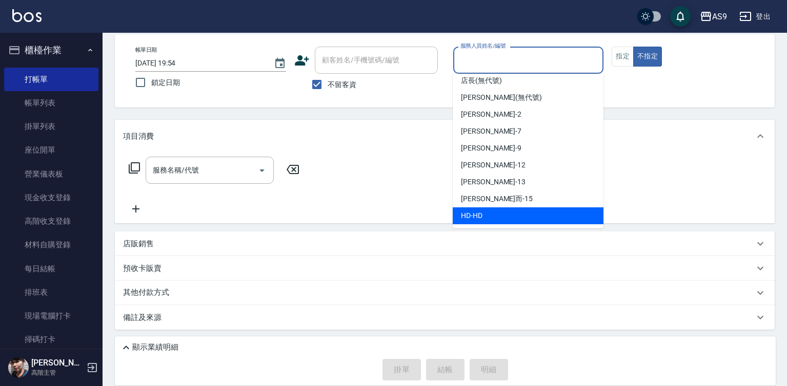
click at [484, 216] on div "HD -HD" at bounding box center [528, 216] width 151 height 17
type input "HD-HD"
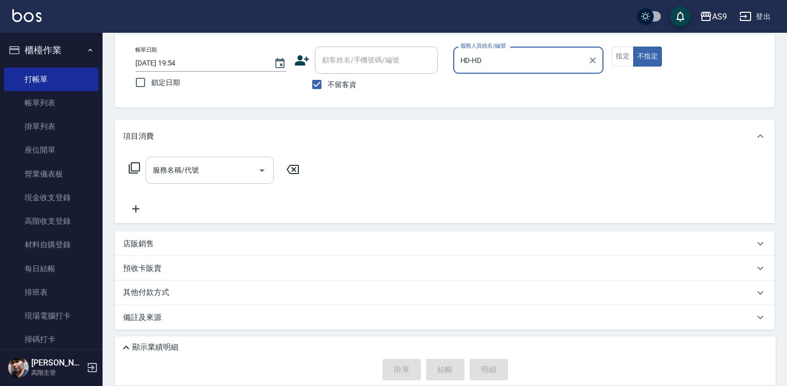
click at [200, 172] on input "服務名稱/代號" at bounding box center [202, 170] width 104 height 18
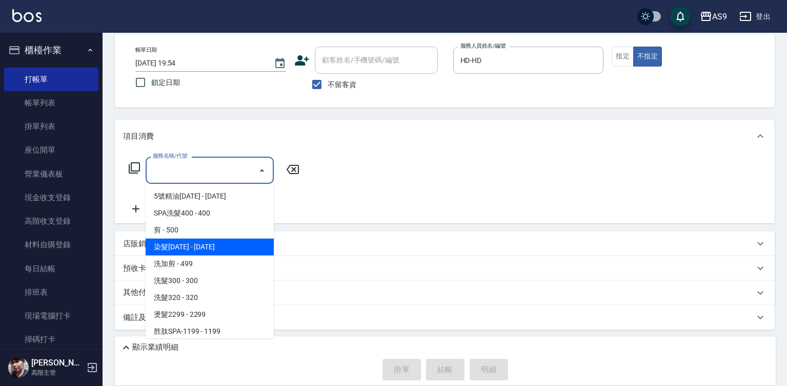
click at [214, 243] on span "染髮[DATE] - [DATE]" at bounding box center [210, 247] width 128 height 17
type input "染髮1500(染髮1500)"
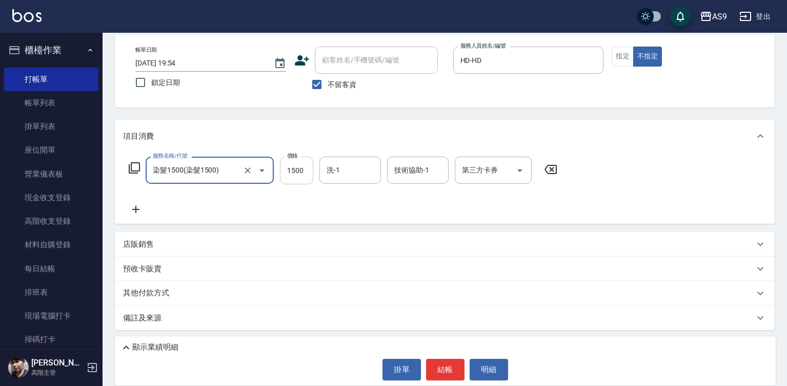
click at [302, 173] on input "1500" at bounding box center [296, 171] width 33 height 28
drag, startPoint x: 320, startPoint y: 174, endPoint x: 336, endPoint y: 174, distance: 15.9
click at [321, 174] on div "洗-1" at bounding box center [350, 170] width 62 height 27
type input "6400"
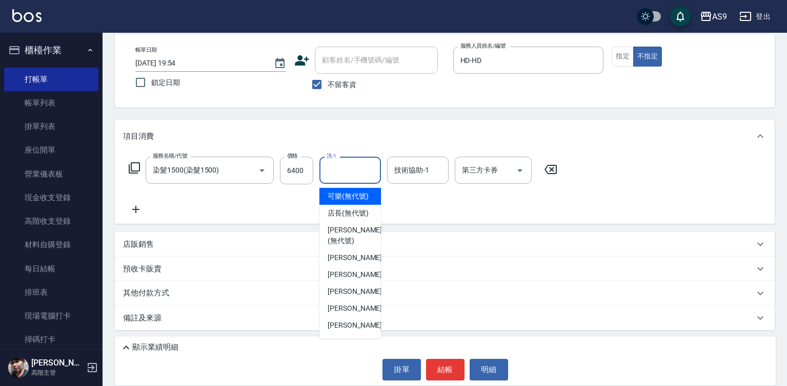
click at [337, 174] on input "洗-1" at bounding box center [350, 170] width 52 height 18
click at [340, 171] on input "洗-1" at bounding box center [350, 170] width 52 height 18
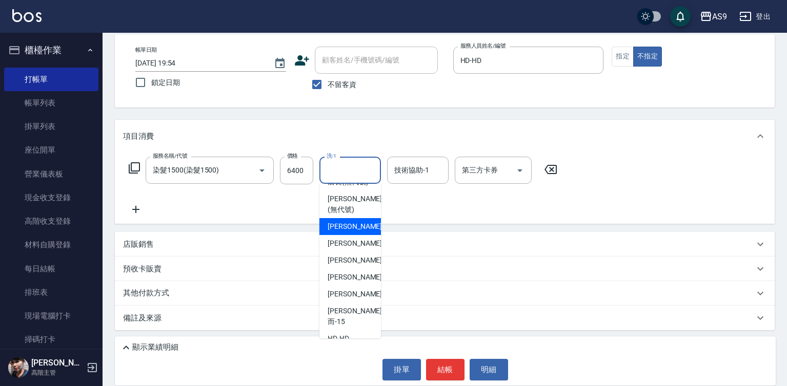
scroll to position [66, 0]
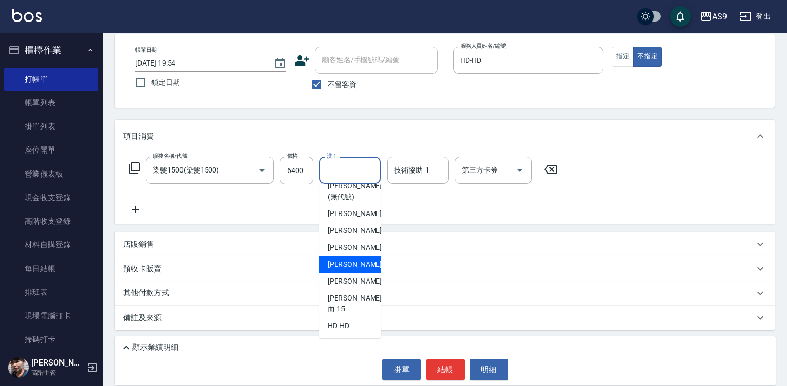
click at [355, 270] on span "戴佳慧 -12" at bounding box center [360, 264] width 65 height 11
type input "[PERSON_NAME]-12"
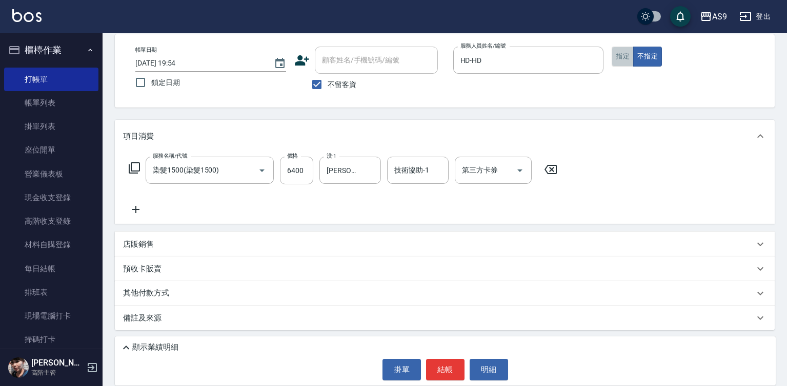
click at [617, 56] on button "指定" at bounding box center [622, 57] width 22 height 20
click at [440, 365] on button "結帳" at bounding box center [445, 370] width 38 height 22
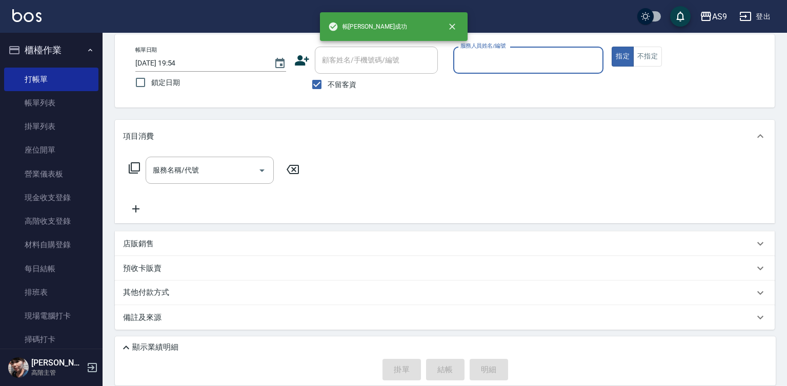
click at [474, 63] on input "服務人員姓名/編號" at bounding box center [528, 60] width 141 height 18
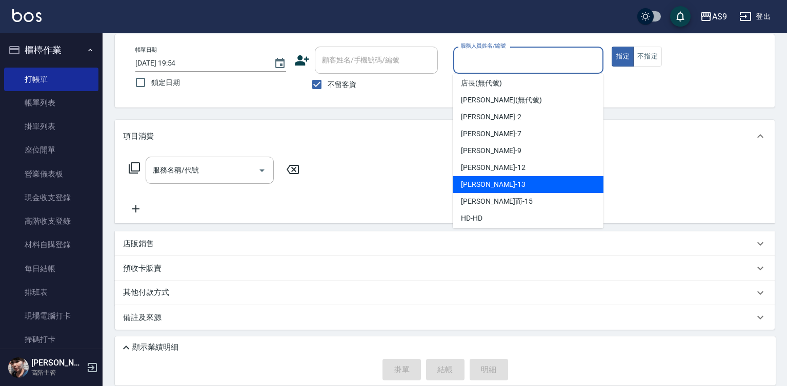
scroll to position [23, 0]
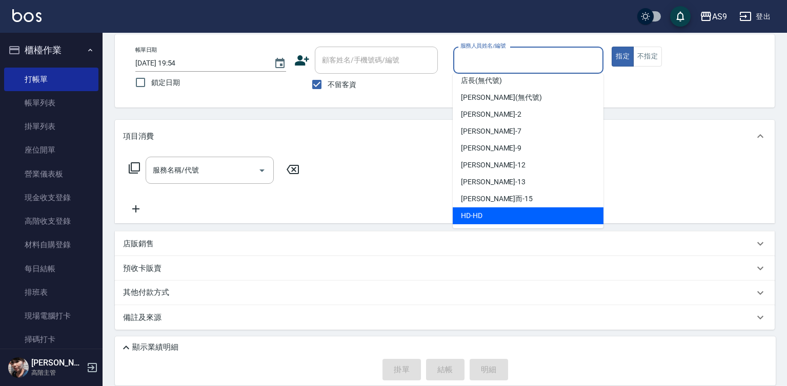
click at [487, 215] on div "HD -HD" at bounding box center [528, 216] width 151 height 17
type input "HD-HD"
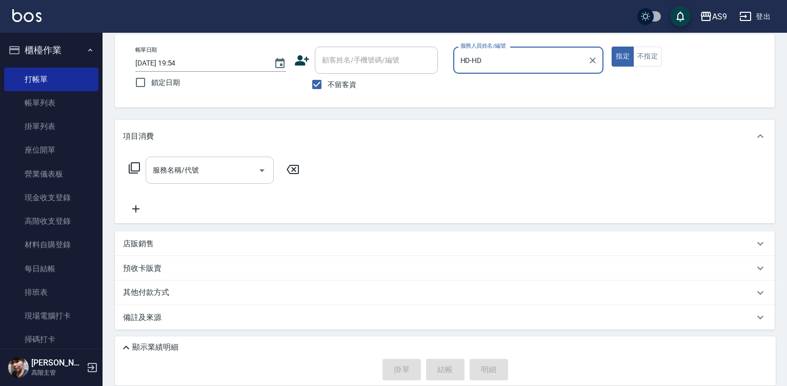
click at [207, 173] on input "服務名稱/代號" at bounding box center [202, 170] width 104 height 18
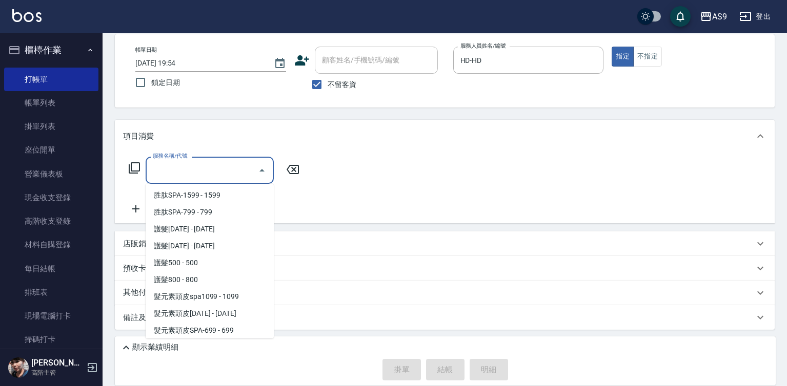
scroll to position [154, 0]
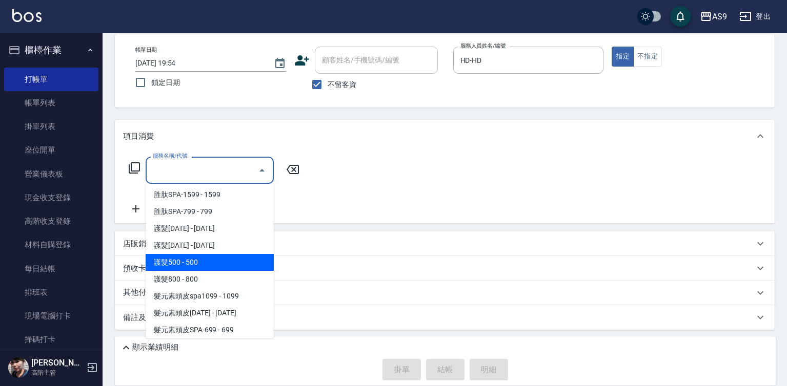
click at [206, 263] on span "護髮500 - 500" at bounding box center [210, 262] width 128 height 17
type input "護髮500(護髮500)"
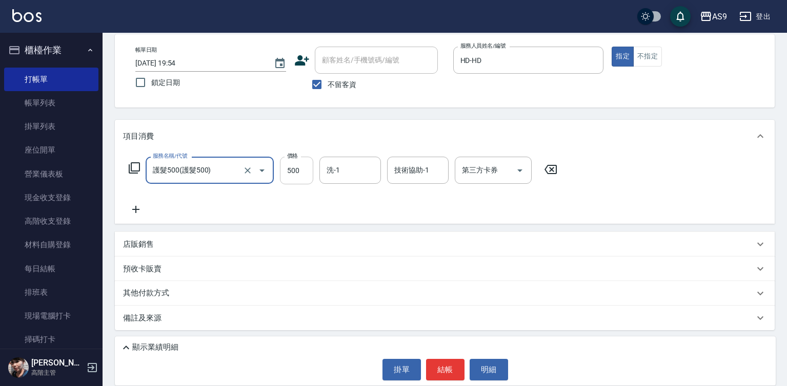
click at [295, 169] on input "500" at bounding box center [296, 171] width 33 height 28
click at [294, 169] on input "500" at bounding box center [296, 171] width 33 height 28
click at [295, 167] on input "11000" at bounding box center [296, 171] width 33 height 28
type input "1100"
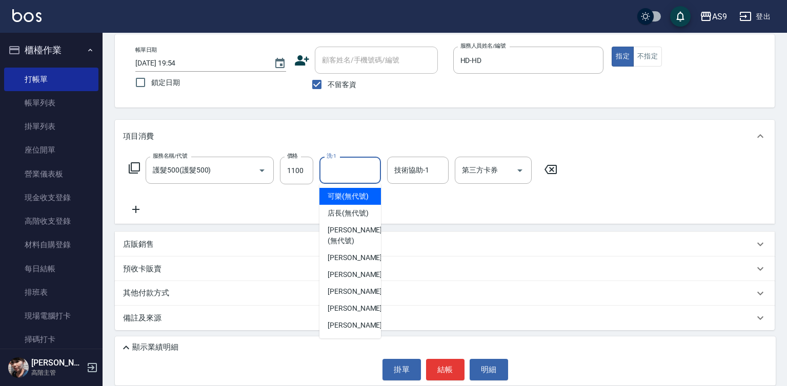
click at [342, 170] on input "洗-1" at bounding box center [350, 170] width 52 height 18
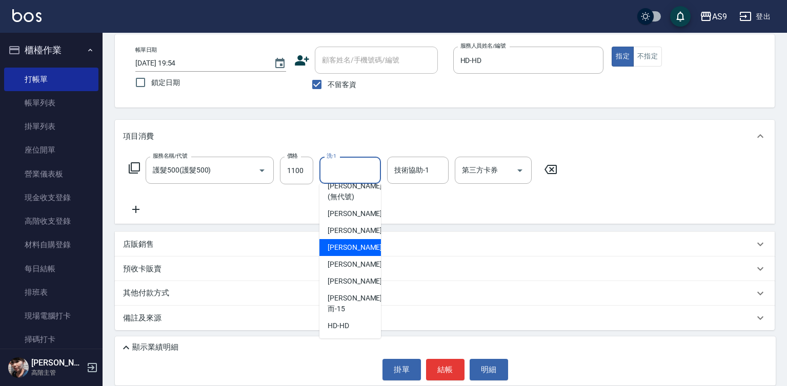
scroll to position [66, 0]
click at [363, 273] on div "戴佳慧 -12" at bounding box center [350, 264] width 62 height 17
type input "[PERSON_NAME]-12"
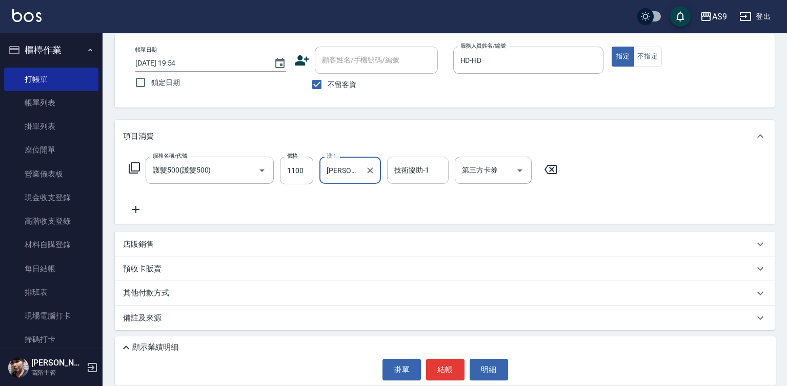
click at [418, 175] on div "技術協助-1 技術協助-1" at bounding box center [418, 170] width 62 height 27
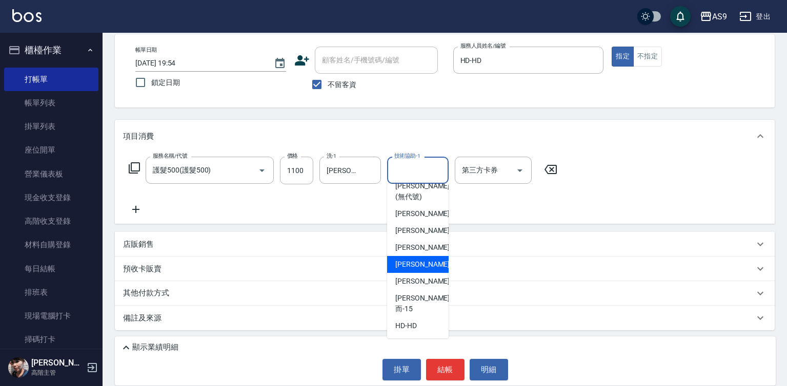
click at [422, 270] on span "戴佳慧 -12" at bounding box center [427, 264] width 65 height 11
type input "[PERSON_NAME]-12"
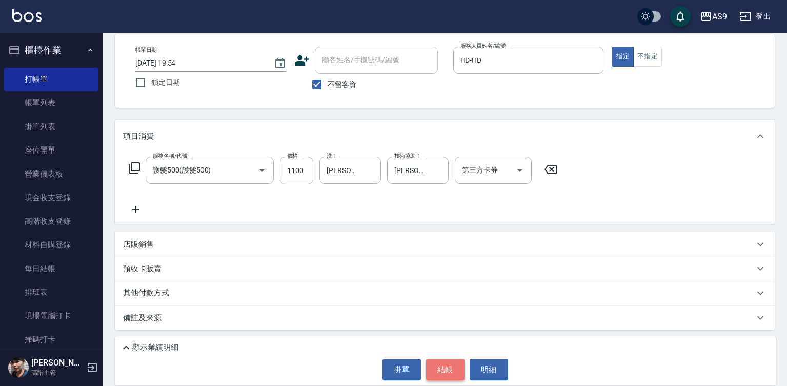
click at [442, 370] on button "結帳" at bounding box center [445, 370] width 38 height 22
type input "2025/08/23 19:55"
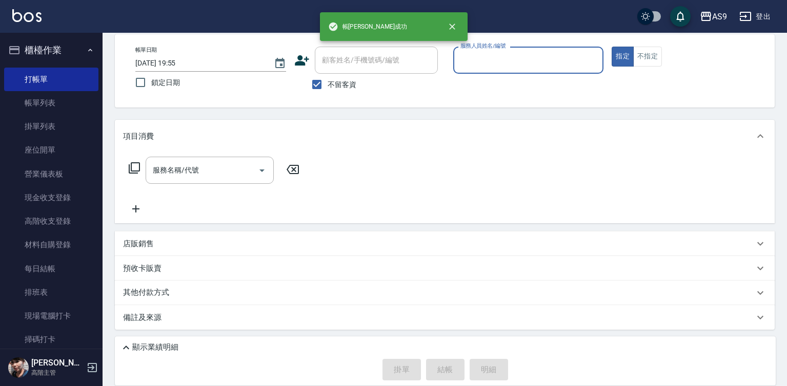
click at [491, 55] on input "服務人員姓名/編號" at bounding box center [528, 60] width 141 height 18
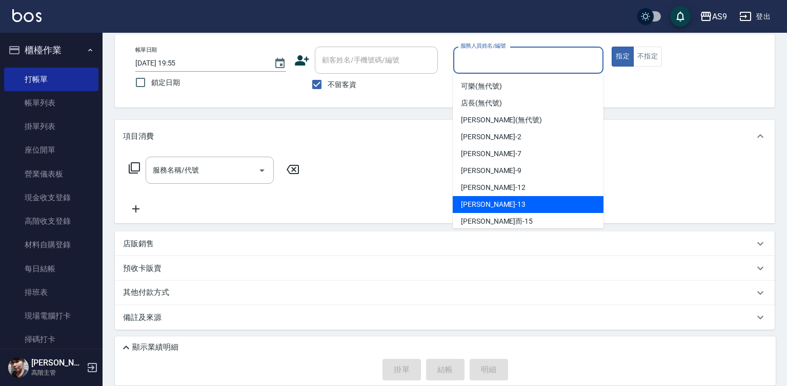
scroll to position [23, 0]
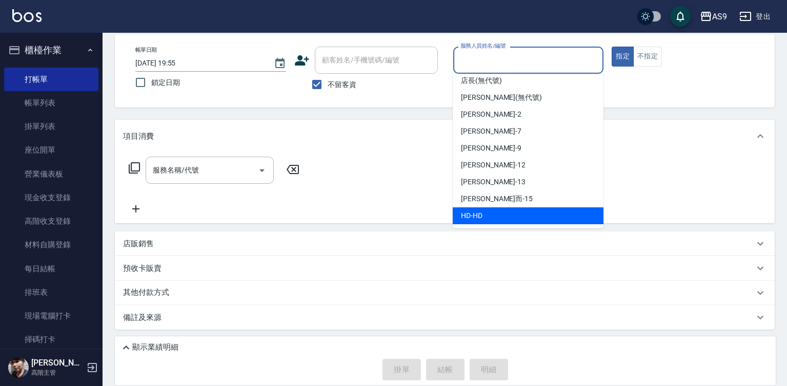
click at [490, 215] on div "HD -HD" at bounding box center [528, 216] width 151 height 17
type input "HD-HD"
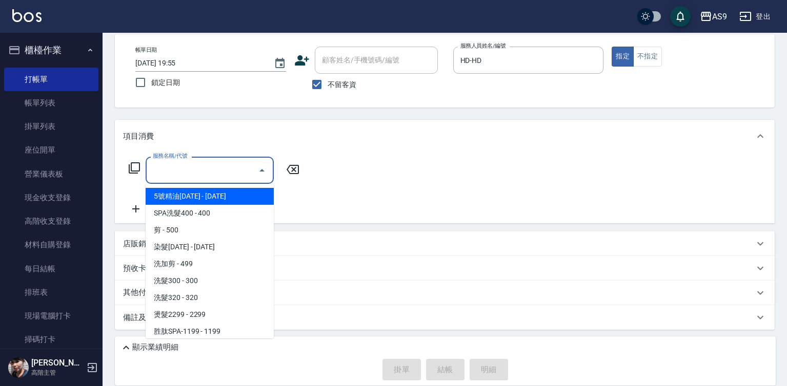
click at [157, 173] on input "服務名稱/代號" at bounding box center [202, 170] width 104 height 18
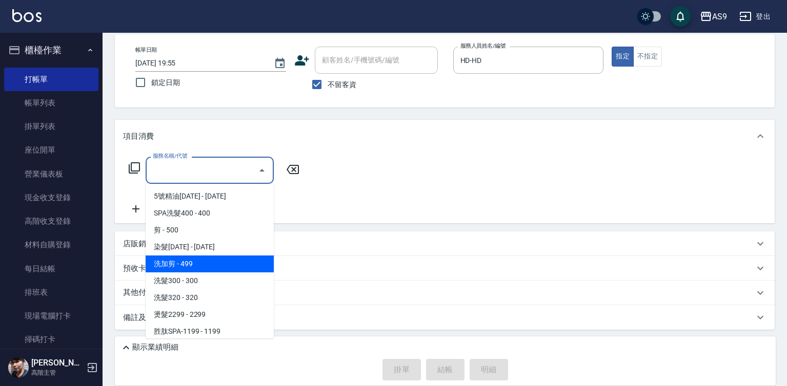
click at [208, 266] on span "洗加剪 - 499" at bounding box center [210, 264] width 128 height 17
type input "洗加剪(洗加剪)"
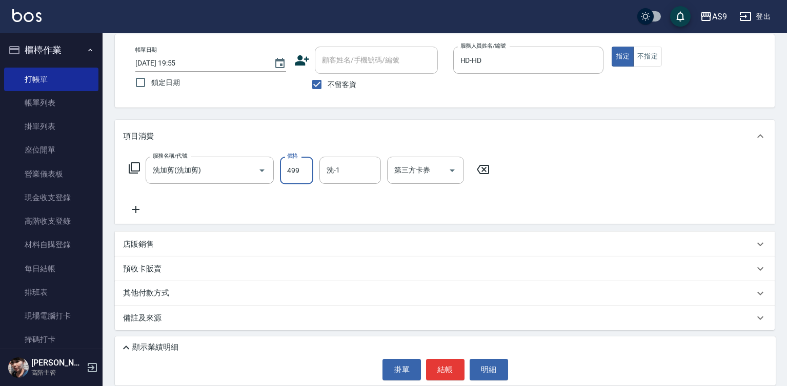
click at [294, 174] on input "499" at bounding box center [296, 171] width 33 height 28
type input "1000"
click at [347, 172] on input "洗-1" at bounding box center [350, 170] width 52 height 18
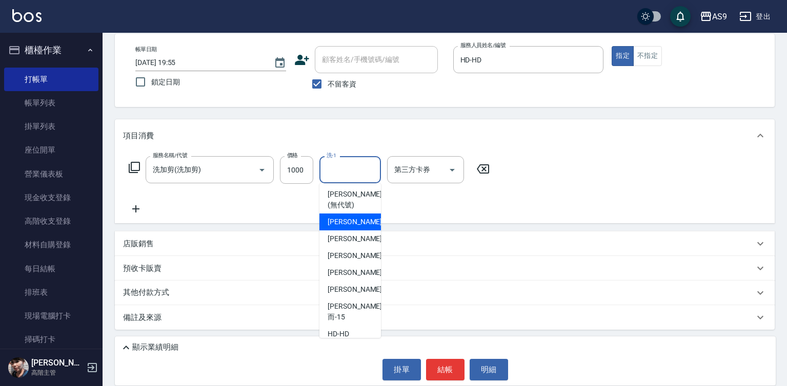
scroll to position [66, 0]
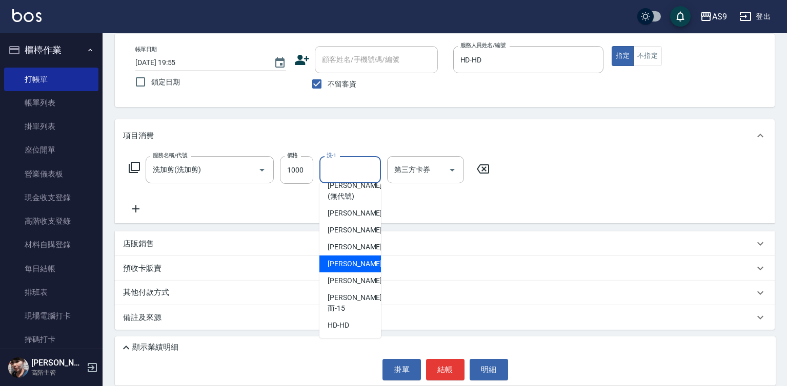
click at [359, 273] on div "戴佳慧 -12" at bounding box center [350, 264] width 62 height 17
type input "[PERSON_NAME]-12"
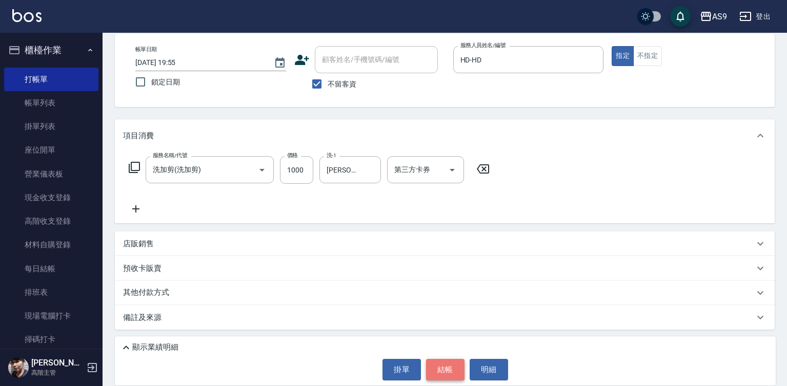
click at [443, 368] on button "結帳" at bounding box center [445, 370] width 38 height 22
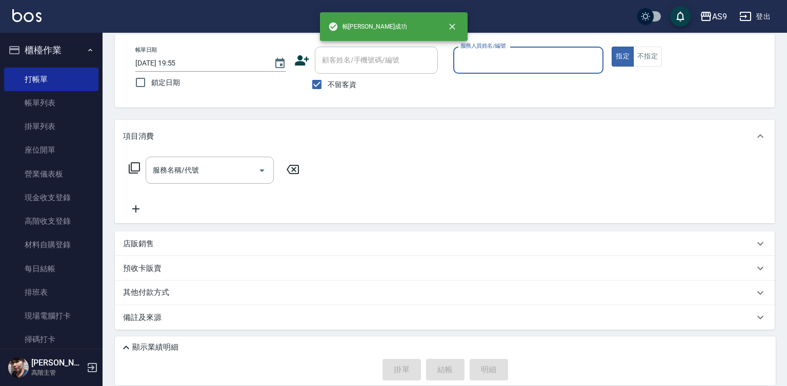
scroll to position [48, 0]
drag, startPoint x: 488, startPoint y: 49, endPoint x: 483, endPoint y: 111, distance: 62.2
click at [488, 55] on div "服務人員姓名/編號 服務人員姓名/編號" at bounding box center [528, 60] width 151 height 27
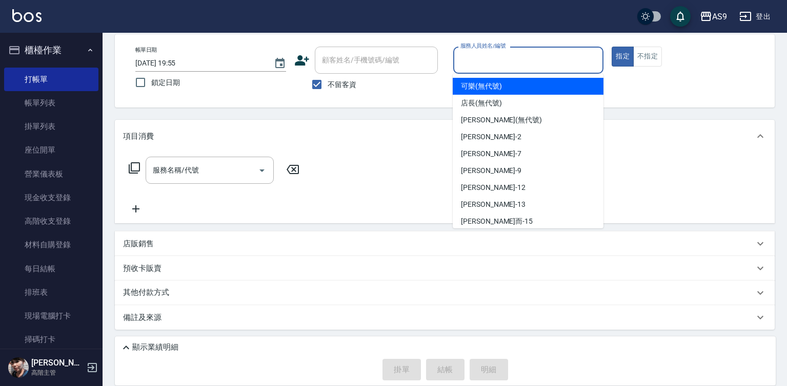
click at [471, 67] on input "服務人員姓名/編號" at bounding box center [528, 60] width 141 height 18
click at [462, 83] on span "可樂 (無代號)" at bounding box center [481, 86] width 41 height 11
type input "可樂(無代號)"
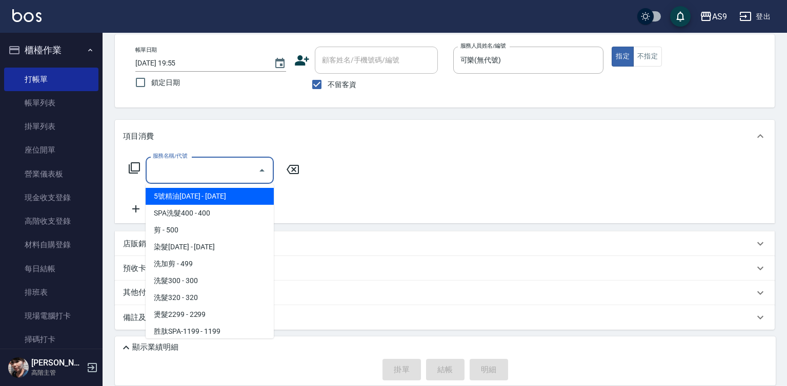
click at [188, 167] on input "服務名稱/代號" at bounding box center [202, 170] width 104 height 18
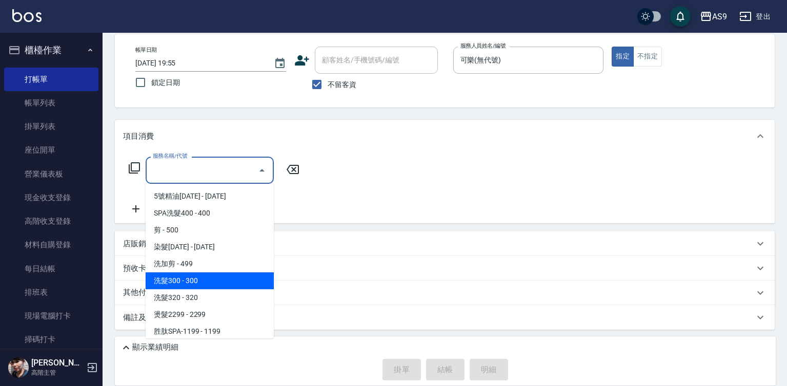
click at [193, 281] on span "洗髮300 - 300" at bounding box center [210, 281] width 128 height 17
type input "洗髮300(洗 髮300)"
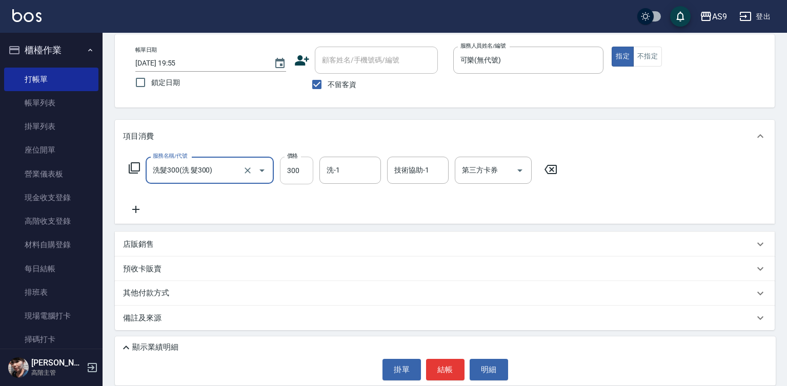
click at [293, 173] on input "300" at bounding box center [296, 171] width 33 height 28
click at [292, 172] on input "22700" at bounding box center [296, 171] width 33 height 28
type input "227"
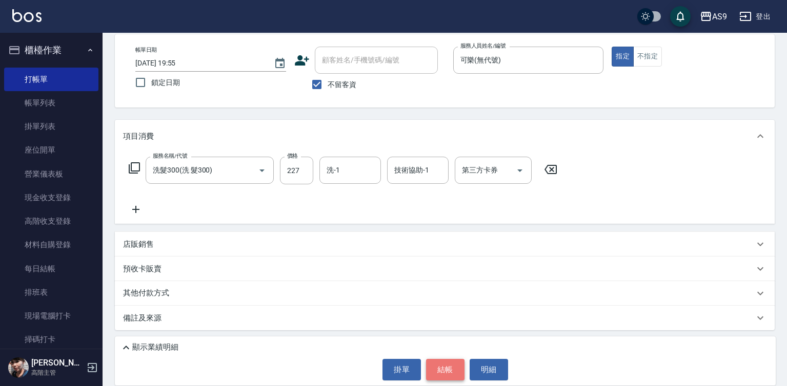
click at [455, 375] on button "結帳" at bounding box center [445, 370] width 38 height 22
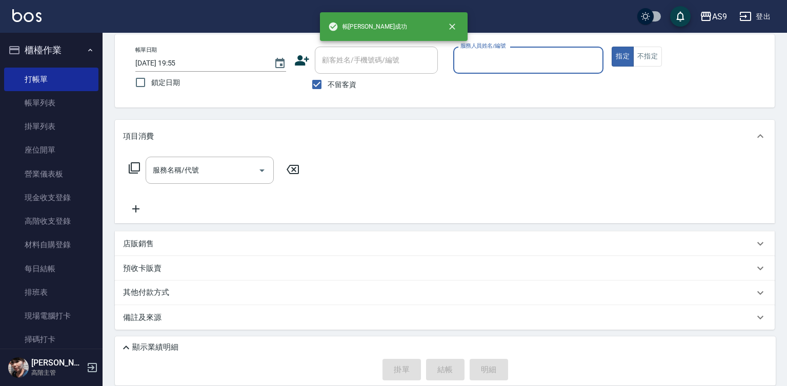
click at [474, 60] on input "服務人員姓名/編號" at bounding box center [528, 60] width 141 height 18
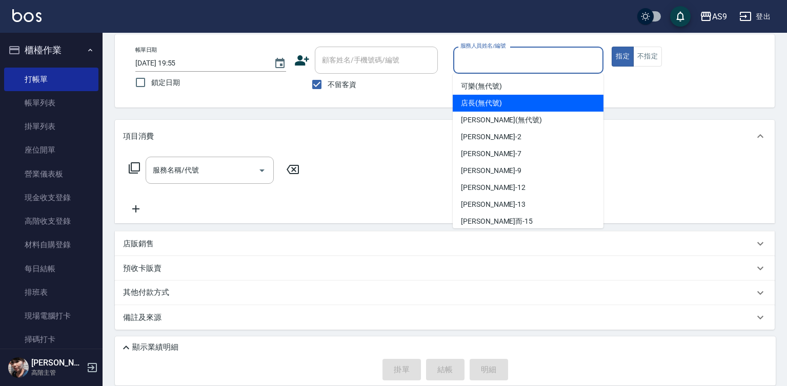
click at [471, 92] on div "可樂 (無代號)" at bounding box center [528, 86] width 151 height 17
type input "可樂(無代號)"
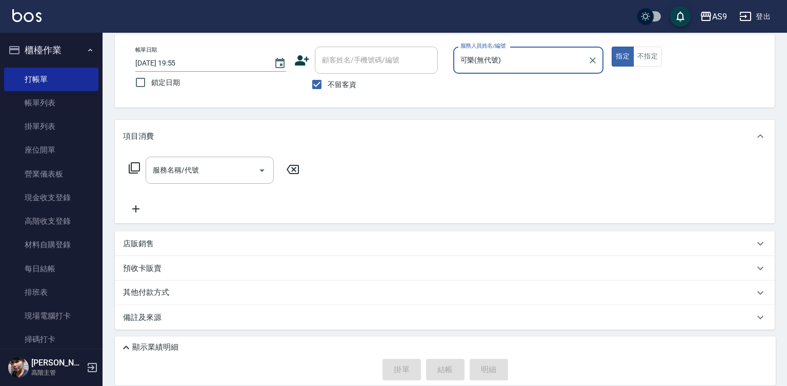
click at [163, 174] on div "服務名稱/代號 服務名稱/代號" at bounding box center [210, 170] width 128 height 27
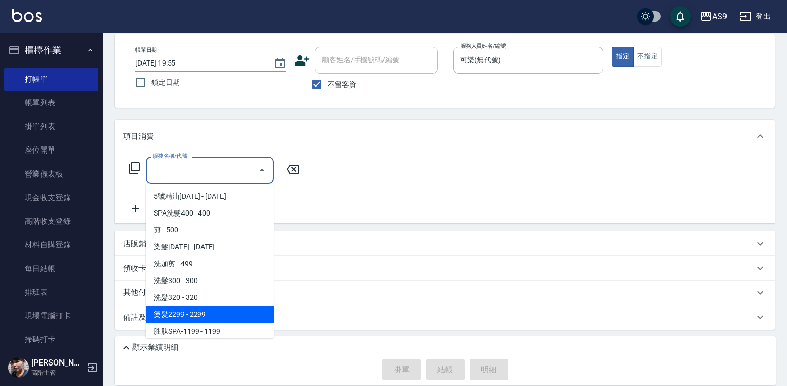
drag, startPoint x: 213, startPoint y: 312, endPoint x: 267, endPoint y: 293, distance: 57.2
click at [213, 313] on span "燙髮2299 - 2299" at bounding box center [210, 315] width 128 height 17
type input "燙髮2299(燙2299)"
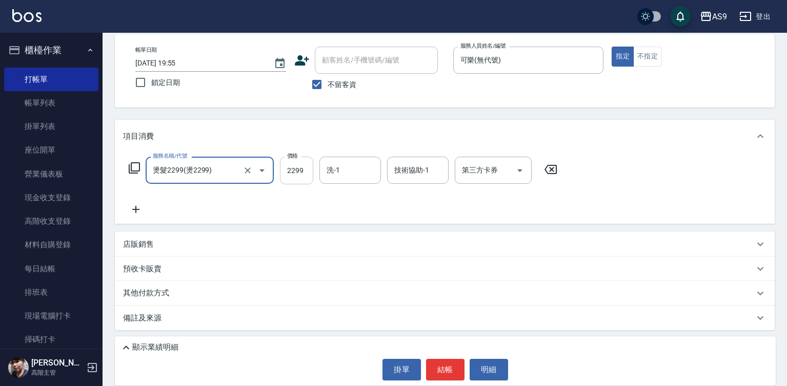
click at [307, 170] on input "2299" at bounding box center [296, 171] width 33 height 28
type input "3000"
click at [354, 170] on input "洗-1" at bounding box center [350, 170] width 52 height 18
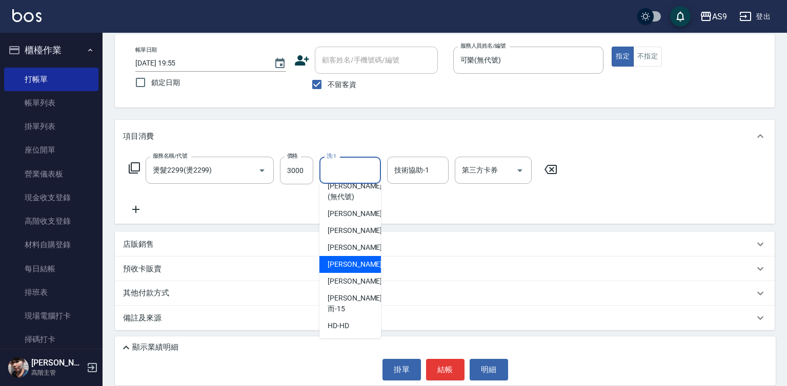
scroll to position [66, 0]
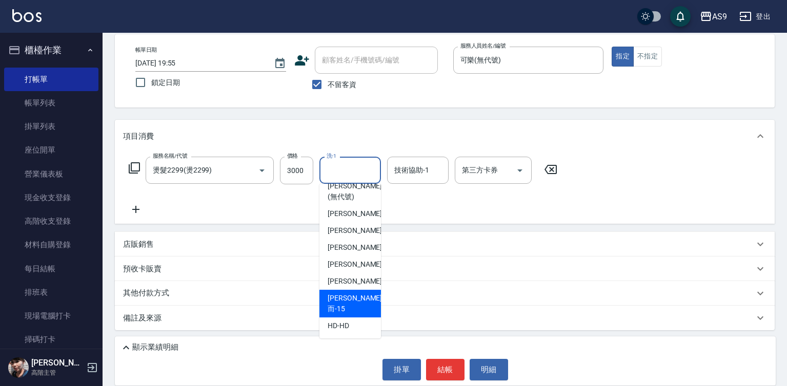
click at [359, 308] on div "[PERSON_NAME]而 -15" at bounding box center [350, 304] width 62 height 28
type input "[PERSON_NAME]而-15"
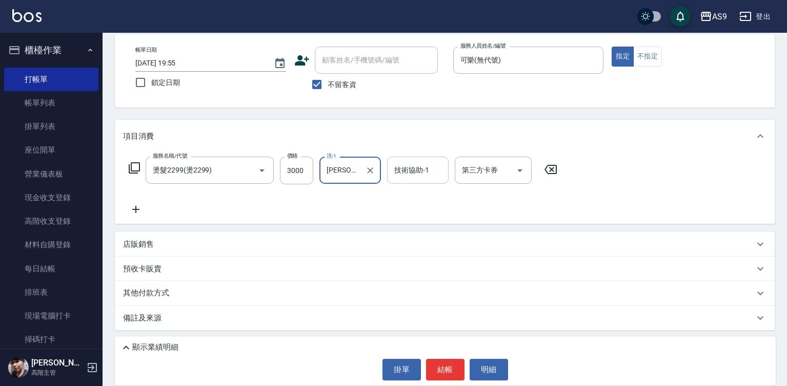
click at [401, 180] on div "技術協助-1" at bounding box center [418, 170] width 62 height 27
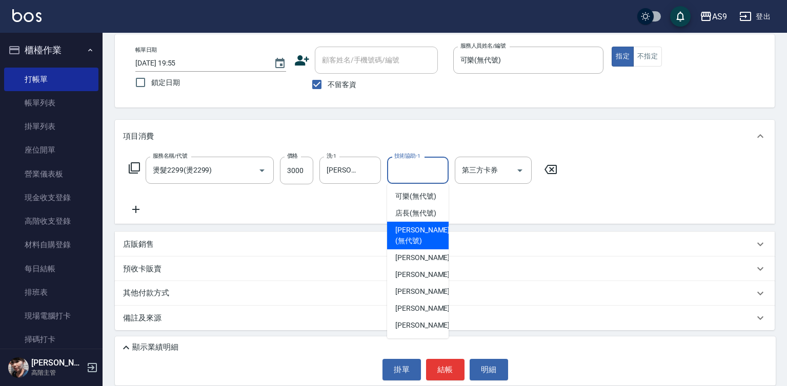
click at [412, 247] on span "Kelly (無代號)" at bounding box center [422, 236] width 54 height 22
type input "Kelly(無代號)"
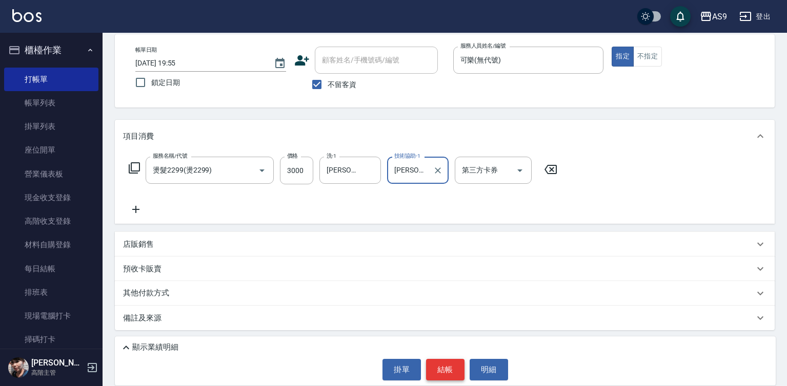
click at [446, 375] on button "結帳" at bounding box center [445, 370] width 38 height 22
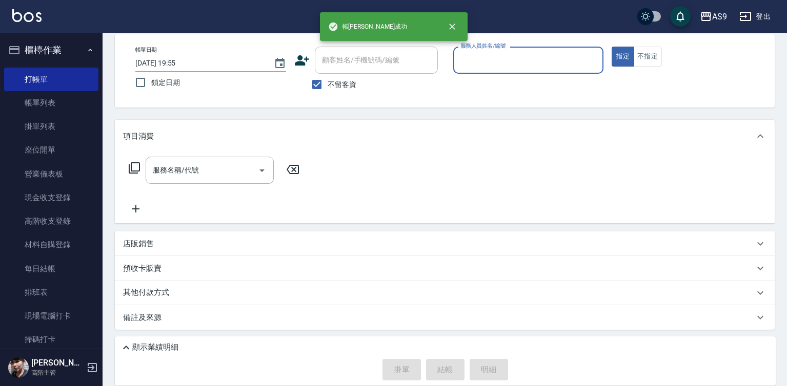
click at [472, 62] on input "服務人員姓名/編號" at bounding box center [528, 60] width 141 height 18
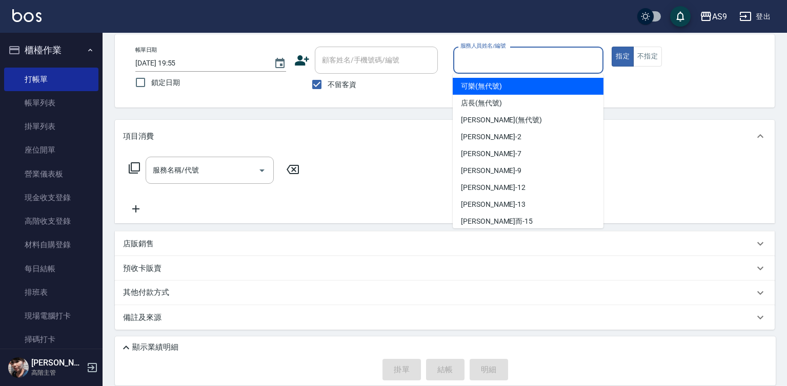
click at [472, 89] on span "可樂 (無代號)" at bounding box center [481, 86] width 41 height 11
type input "可樂(無代號)"
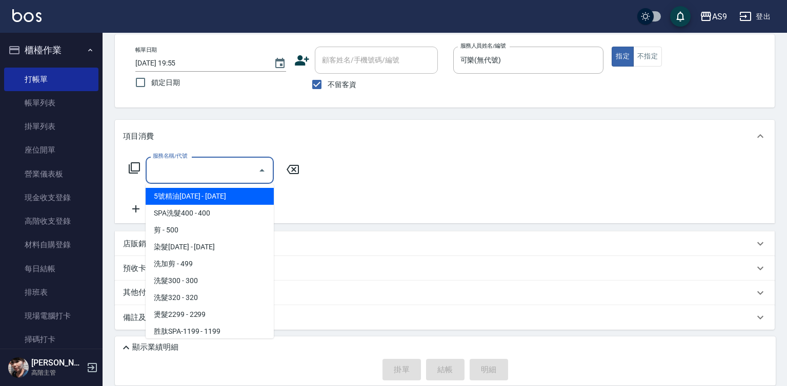
click at [229, 169] on input "服務名稱/代號" at bounding box center [202, 170] width 104 height 18
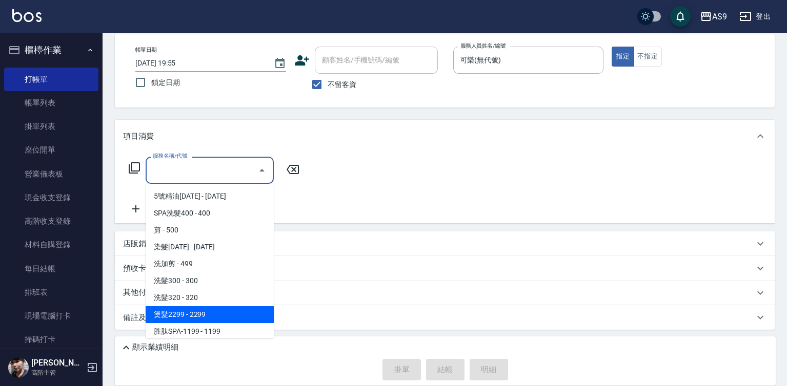
drag, startPoint x: 208, startPoint y: 314, endPoint x: 289, endPoint y: 195, distance: 144.2
click at [208, 314] on span "燙髮2299 - 2299" at bounding box center [210, 315] width 128 height 17
type input "燙髮2299(燙2299)"
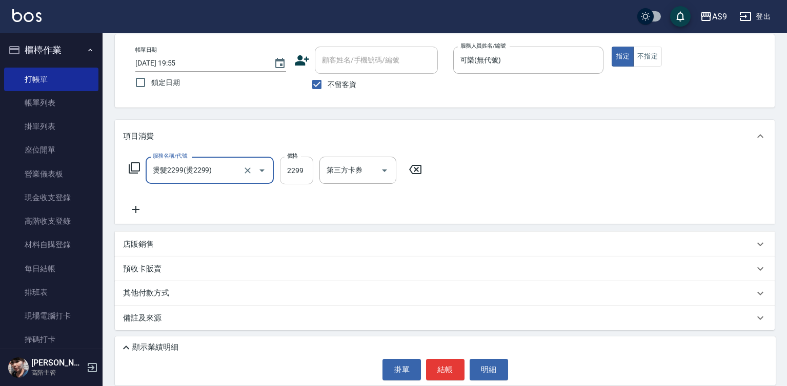
click at [296, 166] on input "2299" at bounding box center [296, 171] width 33 height 28
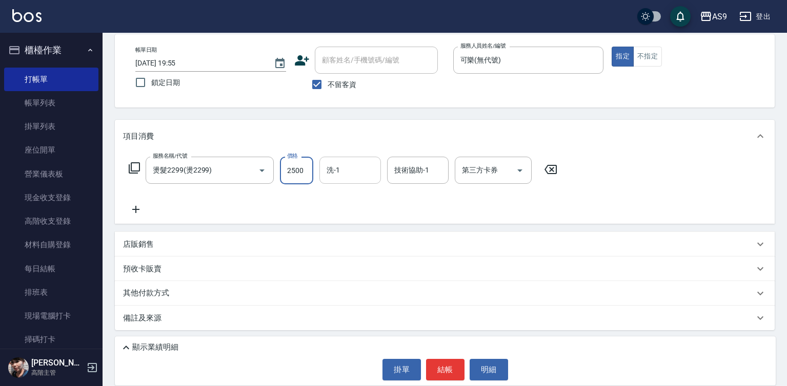
type input "2500"
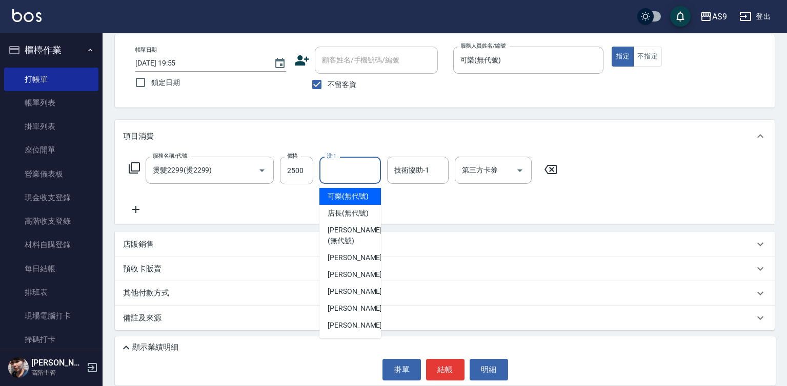
click at [340, 170] on input "洗-1" at bounding box center [350, 170] width 52 height 18
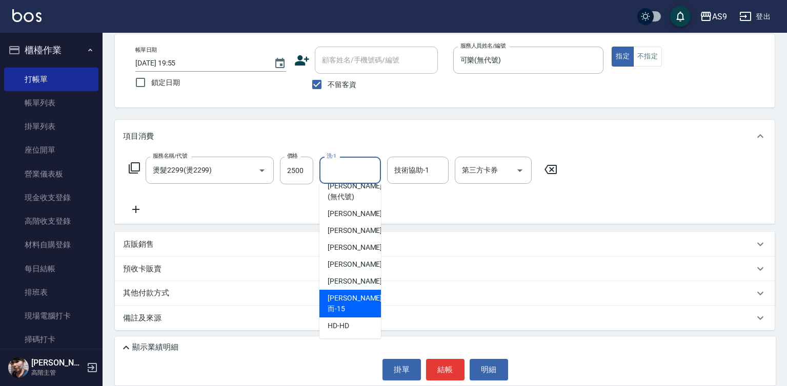
click at [360, 310] on div "[PERSON_NAME]而 -15" at bounding box center [350, 304] width 62 height 28
type input "[PERSON_NAME]而-15"
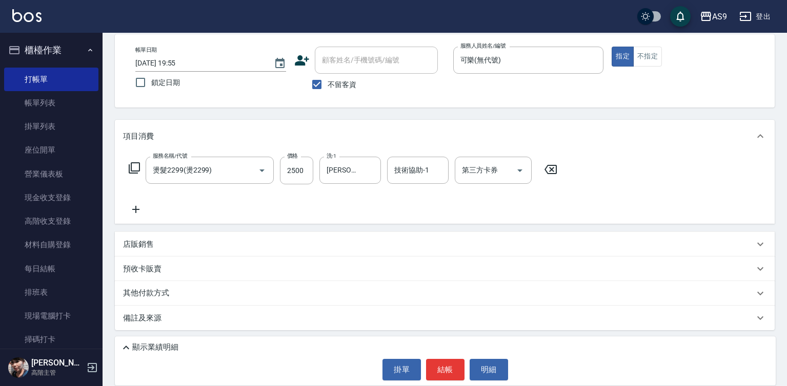
click at [150, 247] on p "店販銷售" at bounding box center [138, 244] width 31 height 11
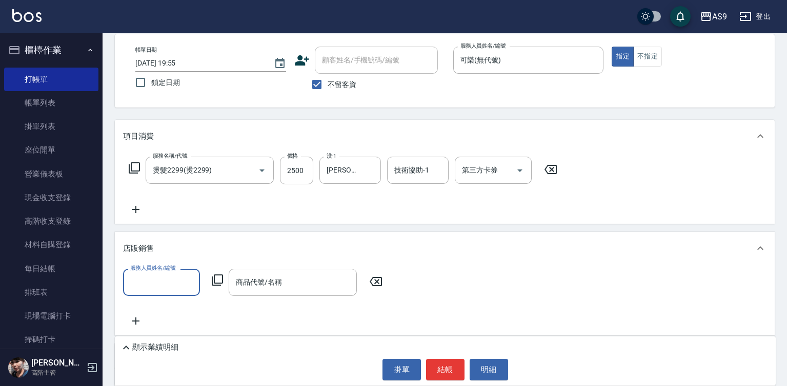
scroll to position [0, 0]
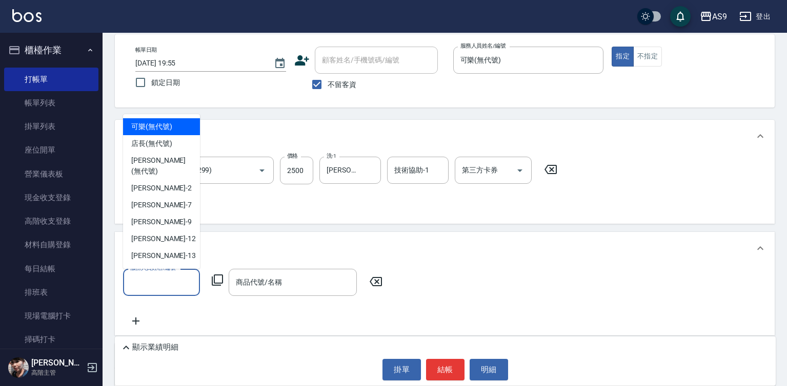
click at [164, 283] on input "服務人員姓名/編號" at bounding box center [162, 283] width 68 height 18
click at [149, 129] on span "可樂 (無代號)" at bounding box center [151, 126] width 41 height 11
type input "可樂(無代號)"
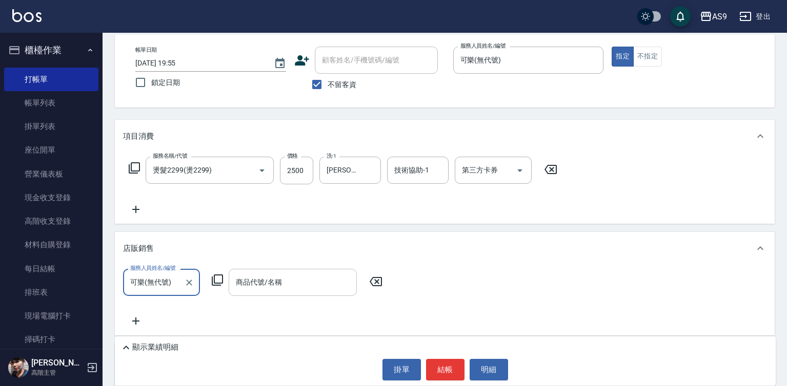
click at [266, 272] on div "商品代號/名稱" at bounding box center [293, 282] width 128 height 27
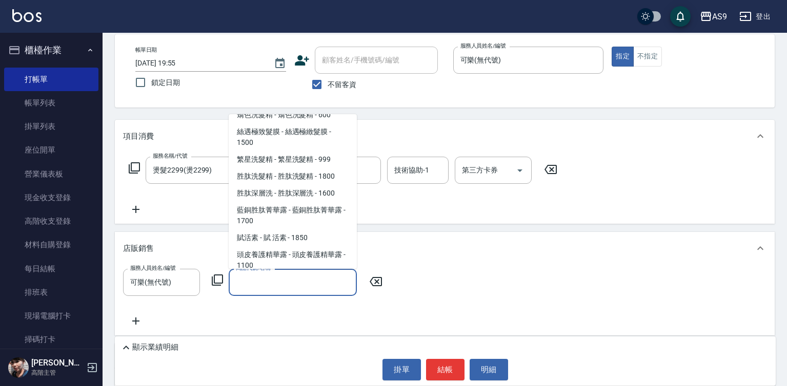
scroll to position [750, 0]
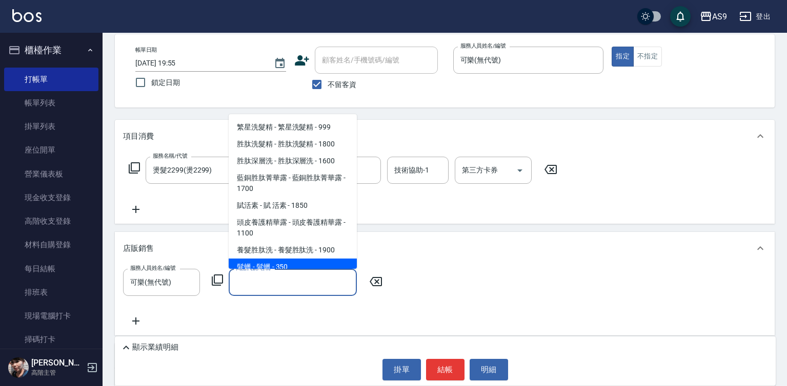
click at [278, 259] on span "髮蠟 - 髮蠟 - 350" at bounding box center [293, 267] width 128 height 17
type input "髮蠟"
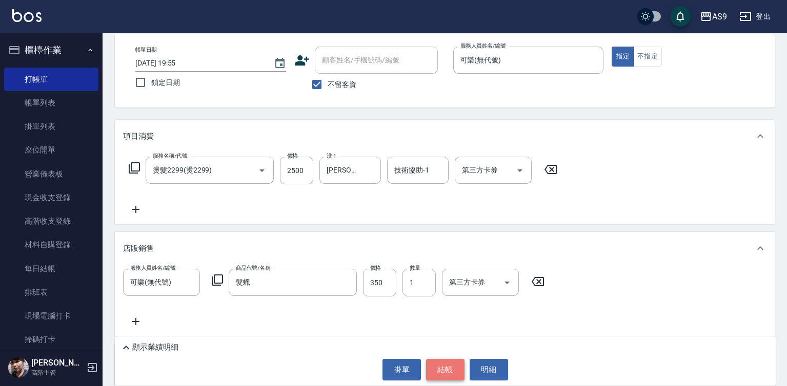
click at [447, 372] on button "結帳" at bounding box center [445, 370] width 38 height 22
type input "[DATE] 19:56"
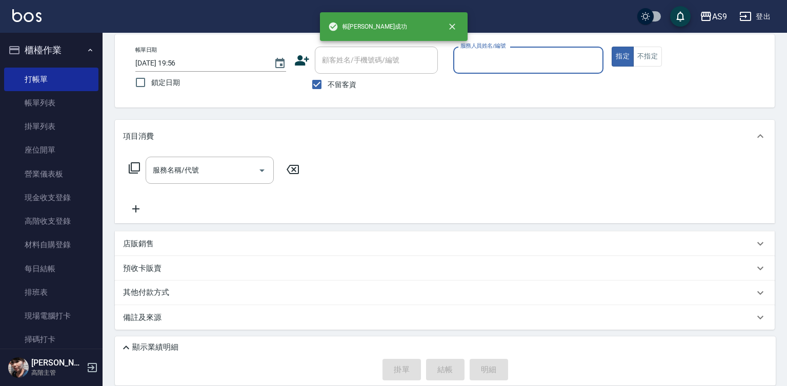
scroll to position [0, 0]
click at [499, 65] on input "服務人員姓名/編號" at bounding box center [528, 60] width 141 height 18
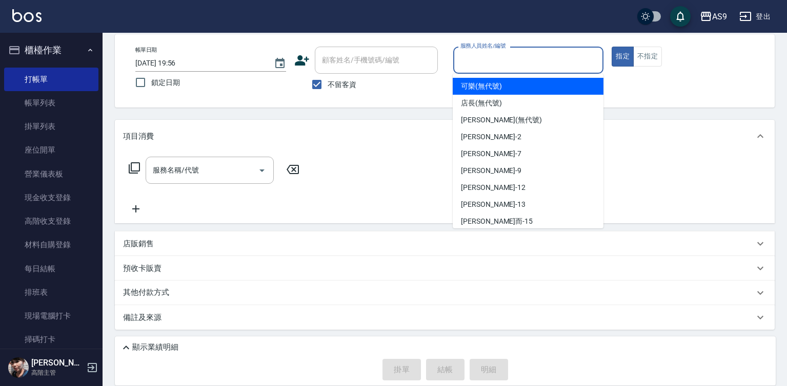
click at [482, 81] on span "可樂 (無代號)" at bounding box center [481, 86] width 41 height 11
type input "可樂(無代號)"
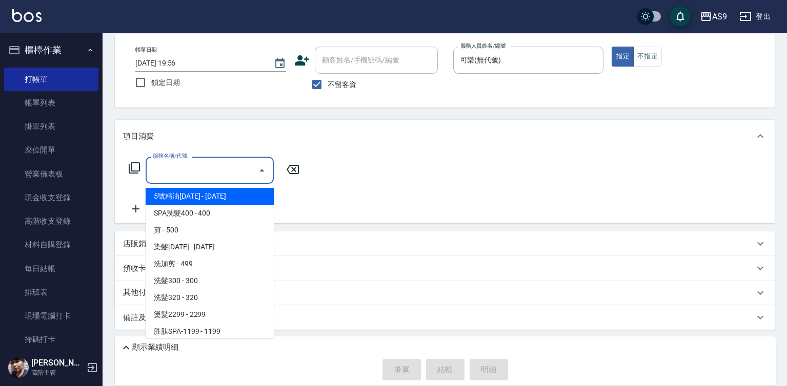
click at [182, 172] on input "服務名稱/代號" at bounding box center [202, 170] width 104 height 18
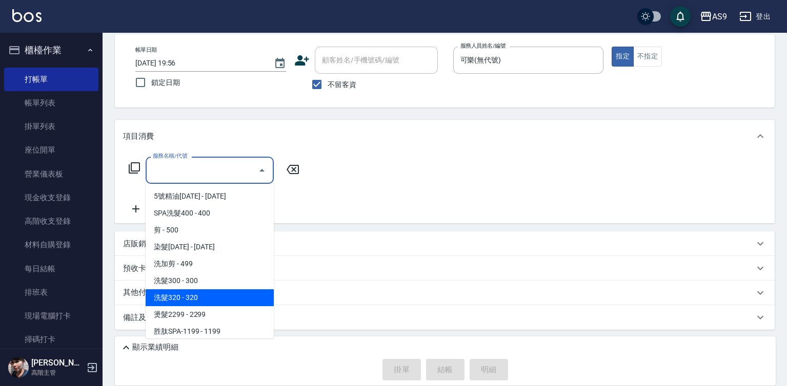
click at [207, 300] on span "洗髮320 - 320" at bounding box center [210, 298] width 128 height 17
type input "洗髮320(洗髮320)"
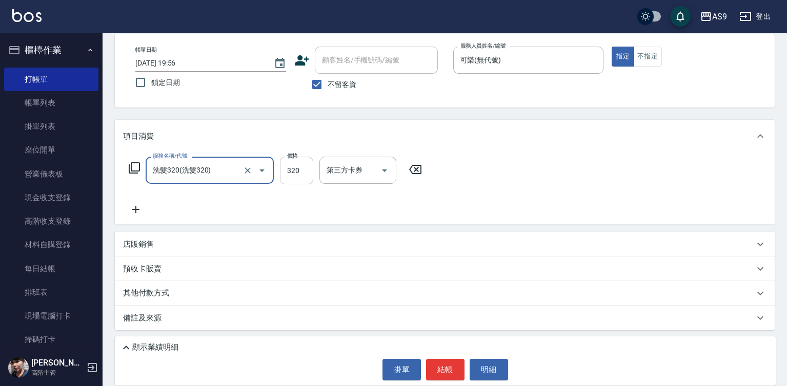
click at [302, 171] on input "320" at bounding box center [296, 171] width 33 height 28
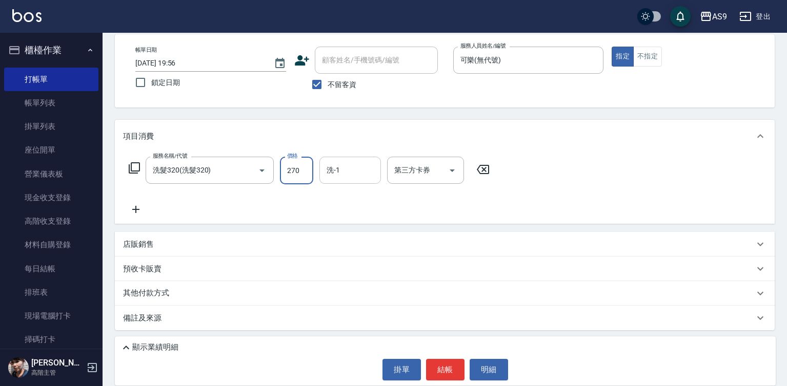
type input "270"
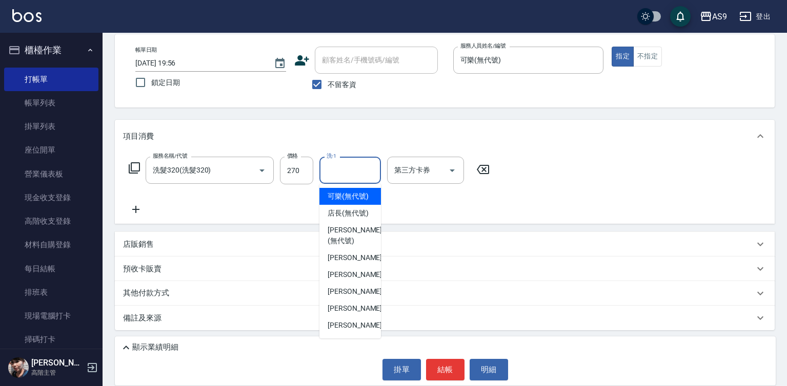
click at [345, 175] on input "洗-1" at bounding box center [350, 170] width 52 height 18
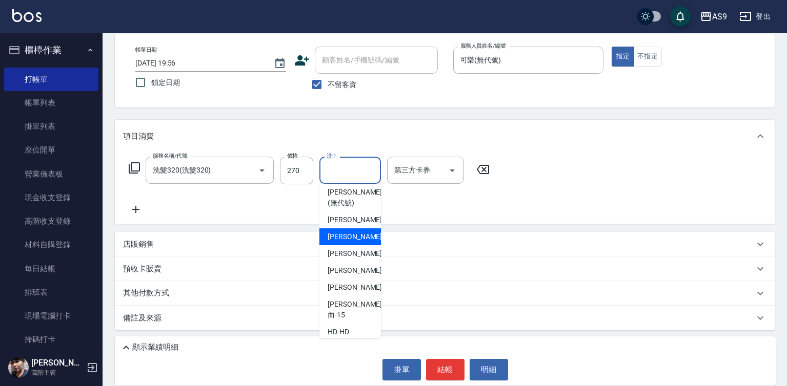
scroll to position [66, 0]
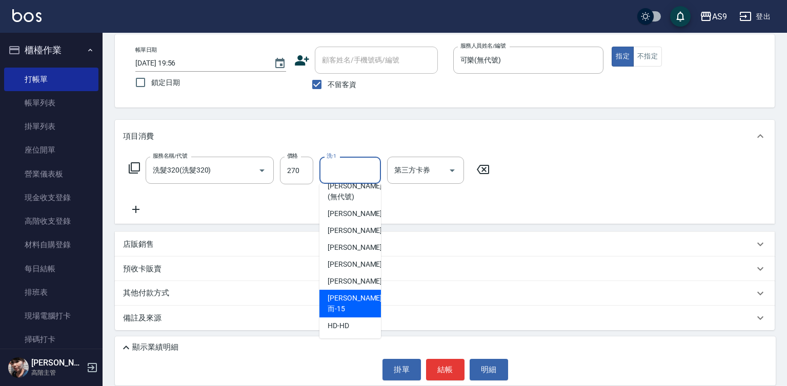
click at [354, 312] on span "[PERSON_NAME]而 -15" at bounding box center [355, 304] width 54 height 22
type input "[PERSON_NAME]而-15"
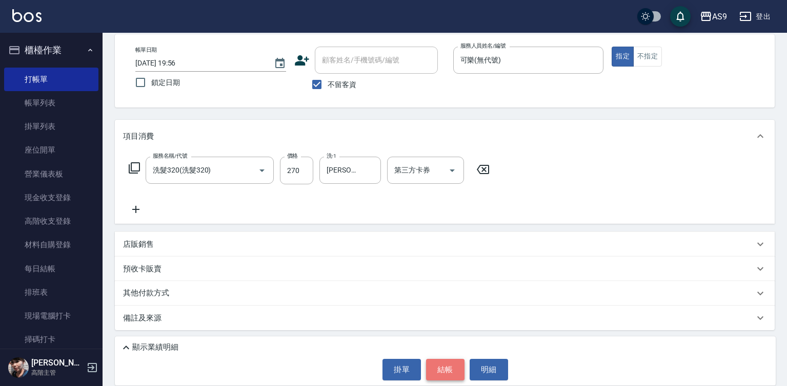
click at [446, 366] on button "結帳" at bounding box center [445, 370] width 38 height 22
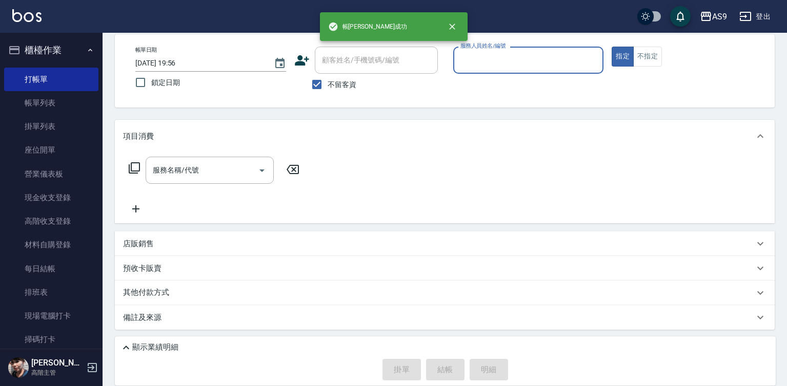
click at [471, 65] on input "服務人員姓名/編號" at bounding box center [528, 60] width 141 height 18
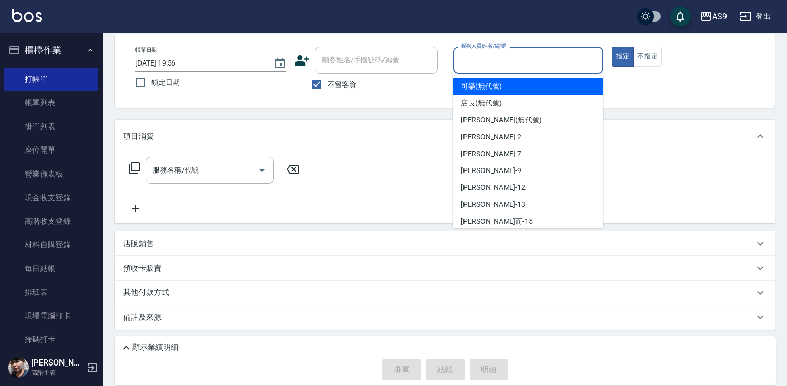
click at [482, 89] on span "可樂 (無代號)" at bounding box center [481, 86] width 41 height 11
type input "可樂(無代號)"
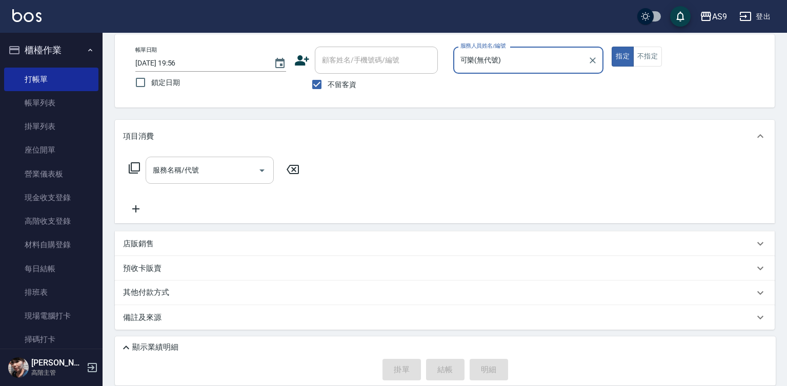
click at [228, 174] on input "服務名稱/代號" at bounding box center [202, 170] width 104 height 18
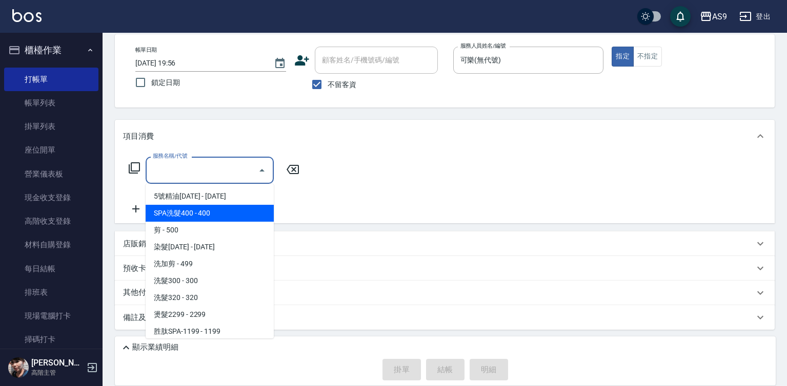
click at [222, 210] on span "SPA洗髮400 - 400" at bounding box center [210, 213] width 128 height 17
type input "SPA洗髮400(SPA洗髮400)"
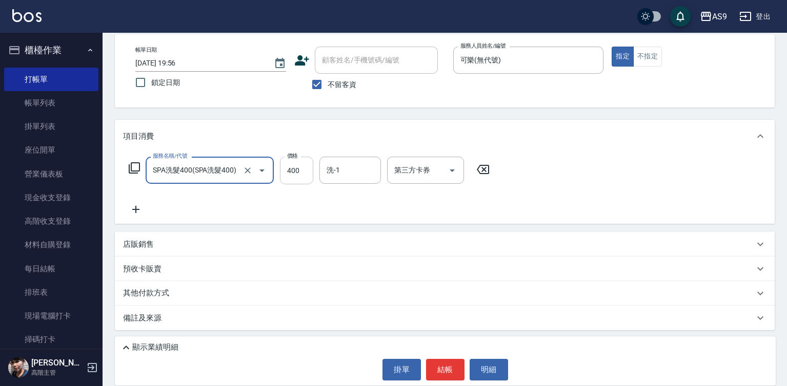
click at [297, 169] on input "400" at bounding box center [296, 171] width 33 height 28
type input "318"
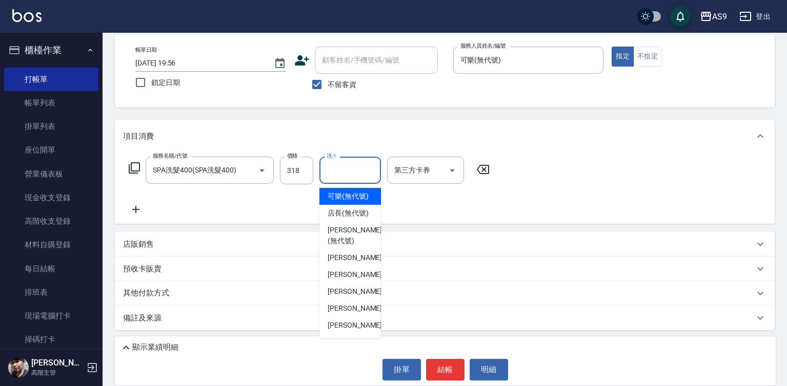
click at [349, 172] on input "洗-1" at bounding box center [350, 170] width 52 height 18
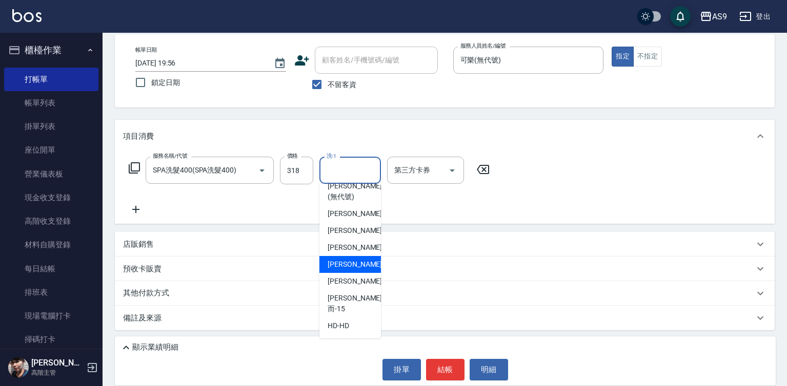
click at [359, 273] on div "戴佳慧 -12" at bounding box center [350, 264] width 62 height 17
type input "[PERSON_NAME]-12"
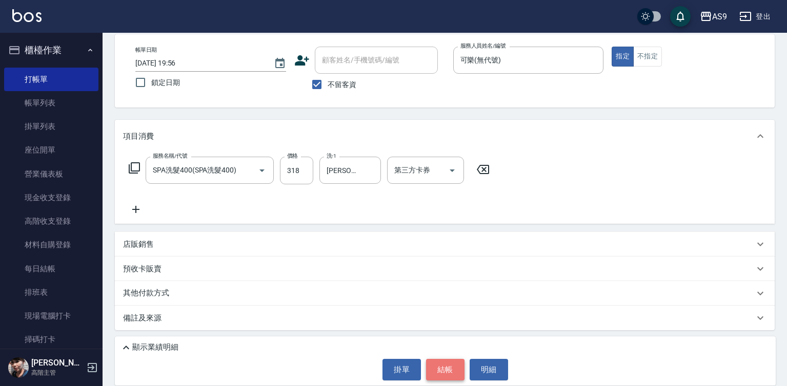
click at [460, 368] on button "結帳" at bounding box center [445, 370] width 38 height 22
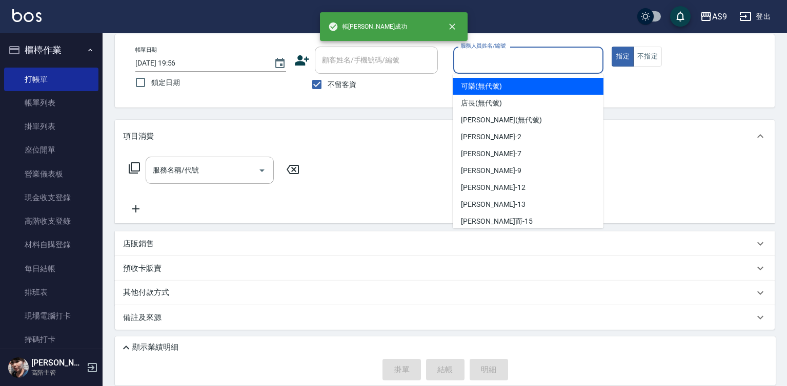
click at [479, 59] on input "服務人員姓名/編號" at bounding box center [528, 60] width 141 height 18
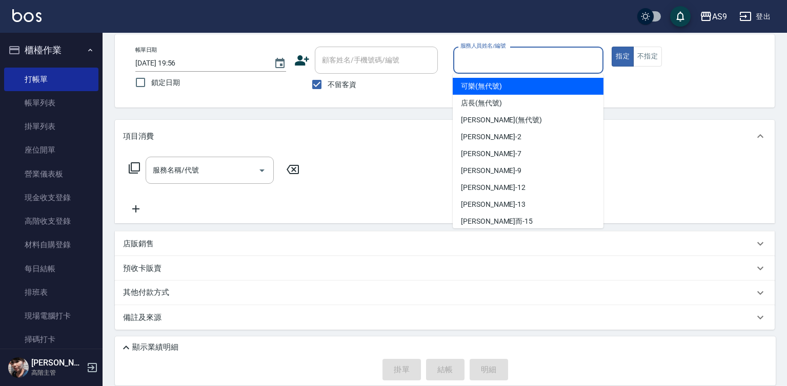
drag, startPoint x: 468, startPoint y: 86, endPoint x: 562, endPoint y: 78, distance: 93.6
click at [475, 86] on span "可樂 (無代號)" at bounding box center [481, 86] width 41 height 11
type input "可樂(無代號)"
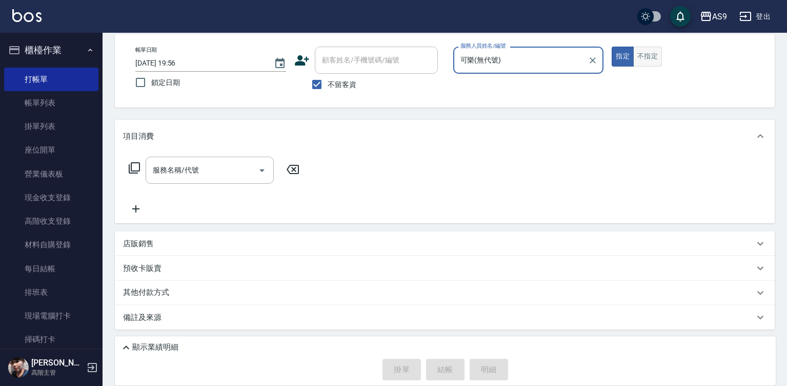
click at [636, 53] on button "不指定" at bounding box center [647, 57] width 29 height 20
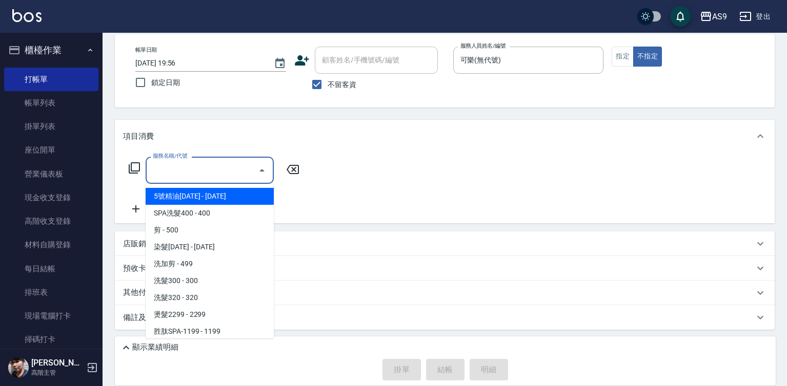
click at [217, 174] on input "服務名稱/代號" at bounding box center [202, 170] width 104 height 18
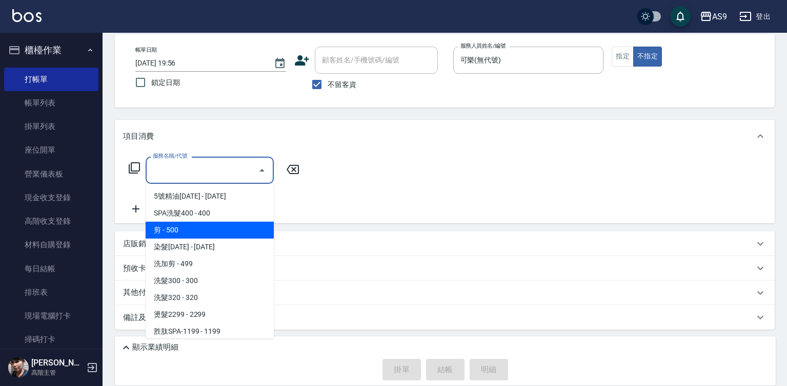
click at [182, 231] on span "剪 - 500" at bounding box center [210, 230] width 128 height 17
type input "剪(剪)"
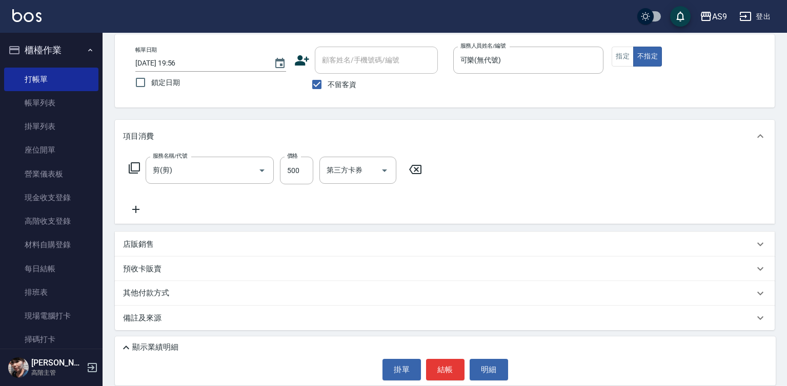
click at [138, 203] on icon at bounding box center [136, 209] width 26 height 12
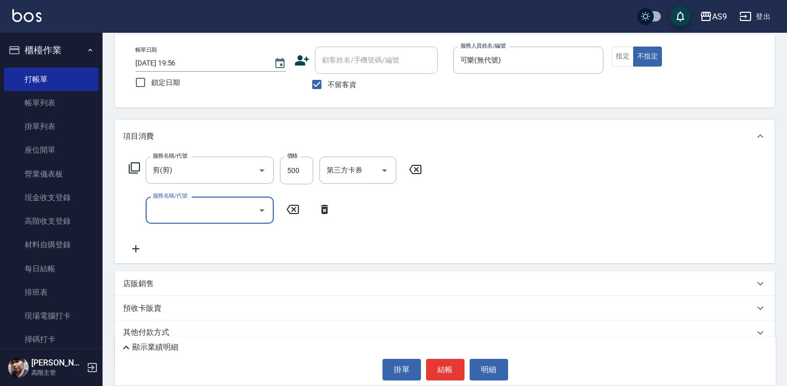
click at [169, 210] on input "服務名稱/代號" at bounding box center [202, 210] width 104 height 18
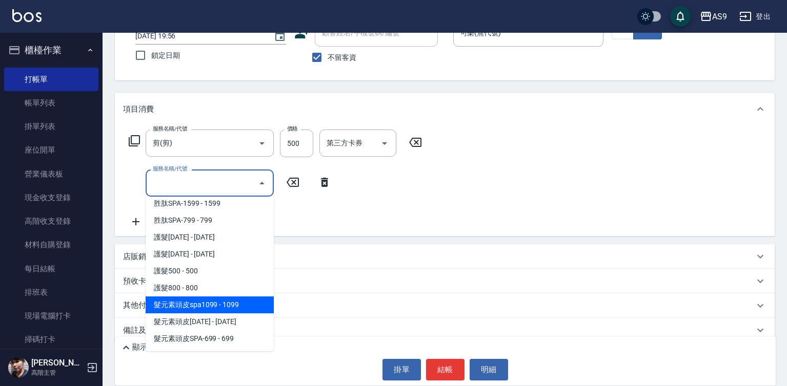
scroll to position [88, 0]
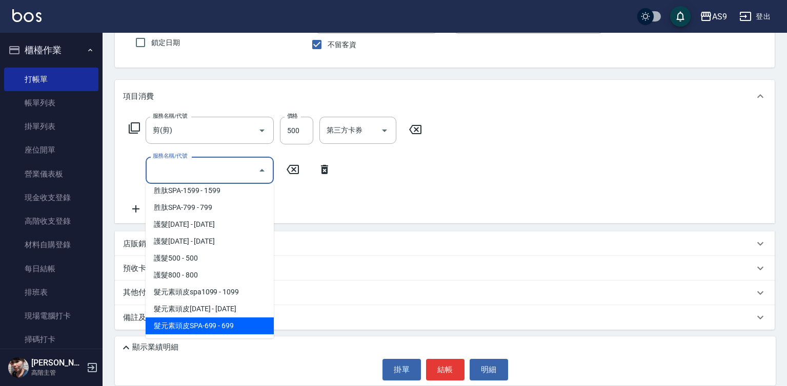
click at [233, 321] on span "髮元素頭皮SPA-699 - 699" at bounding box center [210, 326] width 128 height 17
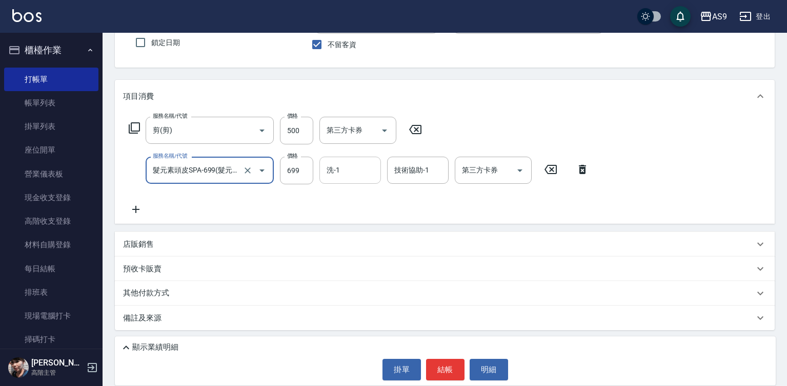
click at [331, 159] on div "洗-1" at bounding box center [350, 170] width 62 height 27
type input "髮元素頭皮SPA-699"
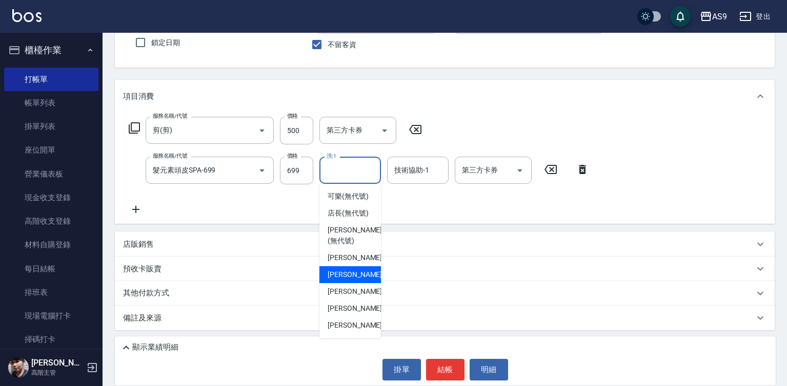
scroll to position [66, 0]
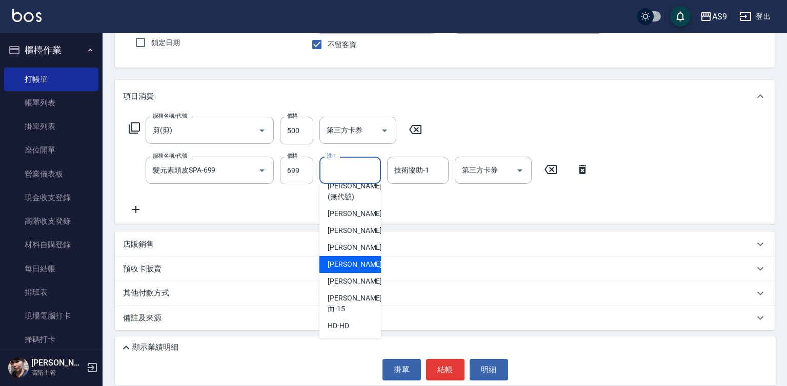
click at [355, 270] on span "戴佳慧 -12" at bounding box center [360, 264] width 65 height 11
type input "[PERSON_NAME]-12"
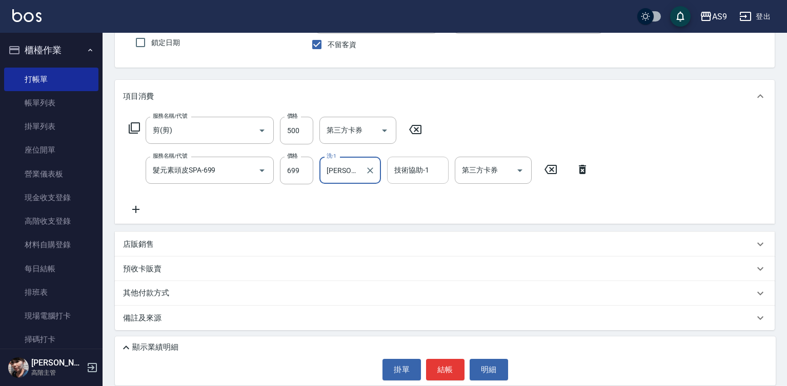
click at [427, 173] on div "技術協助-1 技術協助-1" at bounding box center [418, 170] width 62 height 27
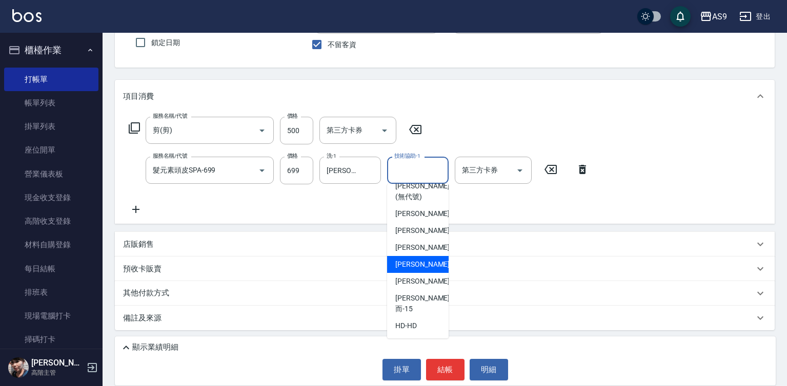
click at [419, 270] on span "戴佳慧 -12" at bounding box center [427, 264] width 65 height 11
type input "[PERSON_NAME]-12"
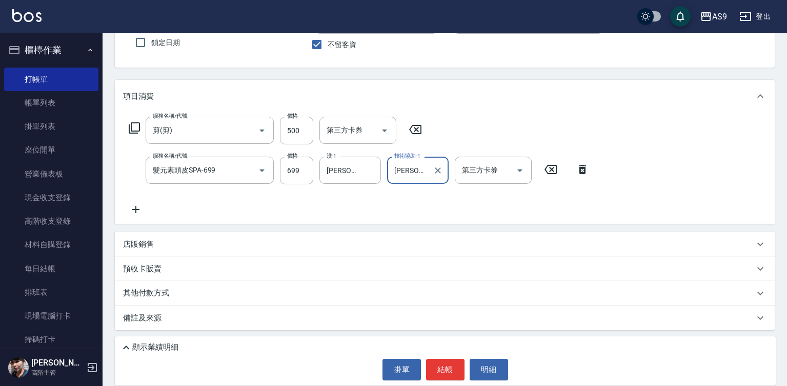
scroll to position [0, 0]
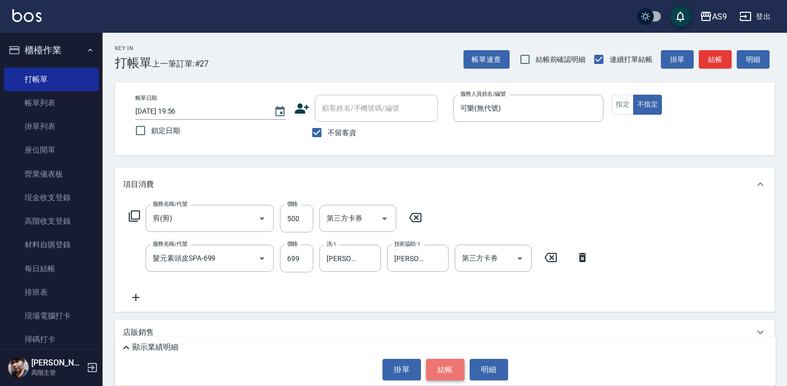
click at [448, 380] on button "結帳" at bounding box center [445, 370] width 38 height 22
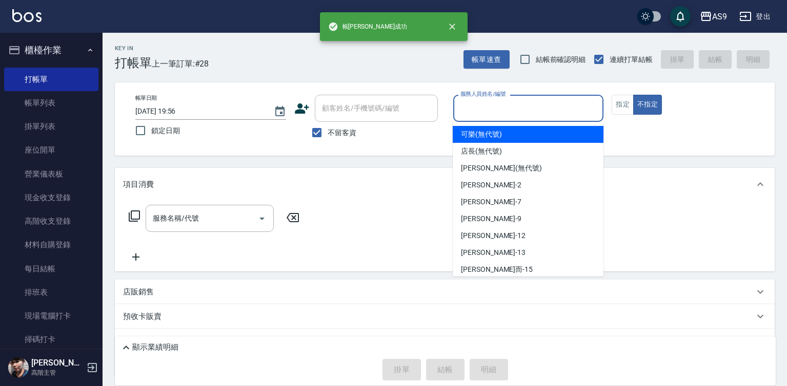
click at [482, 113] on input "服務人員姓名/編號" at bounding box center [528, 108] width 141 height 18
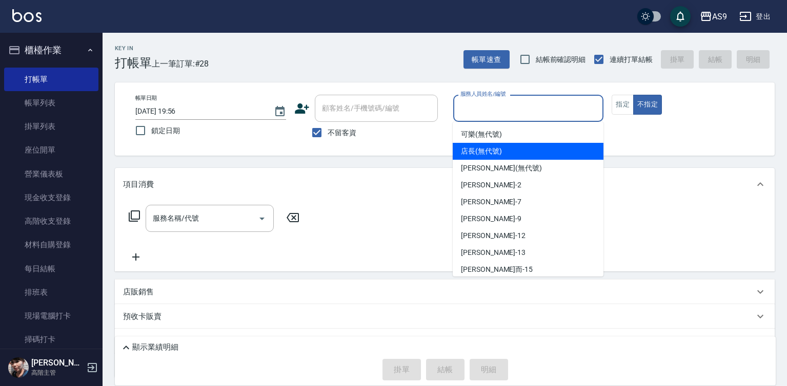
click at [480, 140] on div "可樂 (無代號)" at bounding box center [528, 134] width 151 height 17
type input "可樂(無代號)"
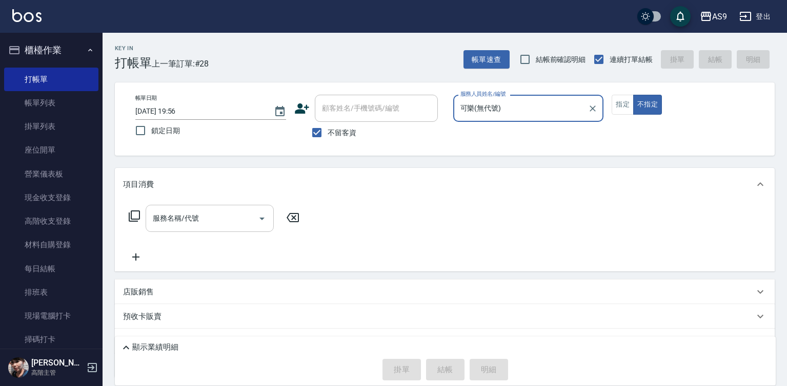
click at [203, 217] on input "服務名稱/代號" at bounding box center [202, 219] width 104 height 18
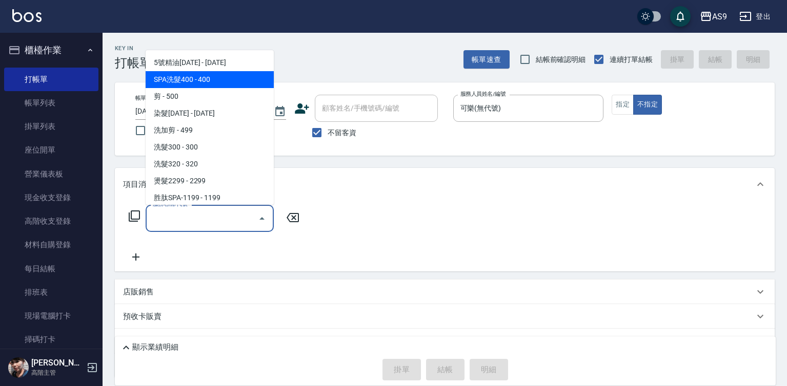
click at [200, 73] on span "SPA洗髮400 - 400" at bounding box center [210, 79] width 128 height 17
type input "SPA洗髮400(SPA洗髮400)"
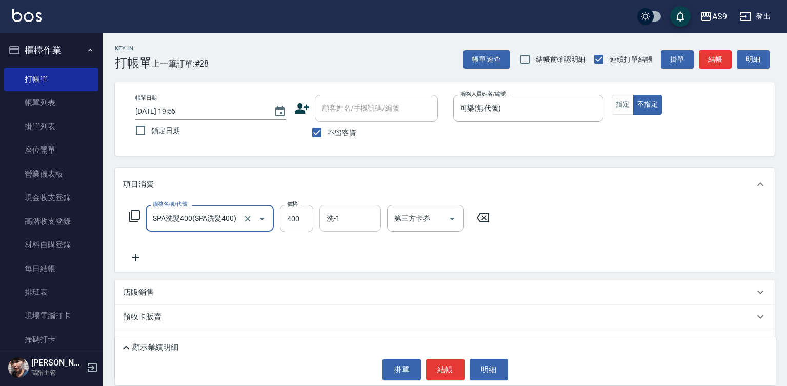
click at [350, 218] on input "洗-1" at bounding box center [350, 219] width 52 height 18
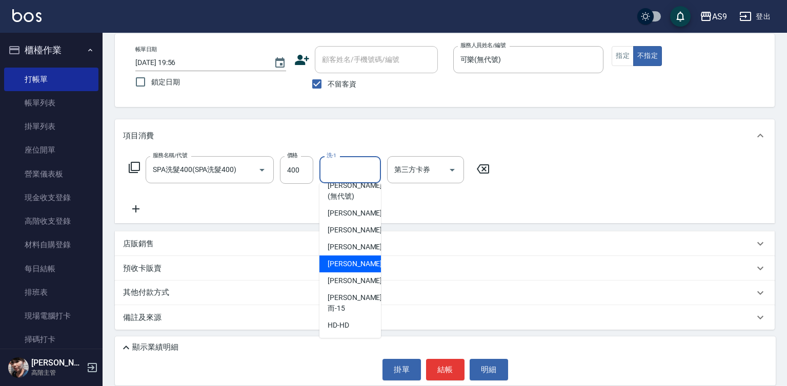
scroll to position [66, 0]
click at [363, 273] on div "戴佳慧 -12" at bounding box center [350, 264] width 62 height 17
type input "[PERSON_NAME]-12"
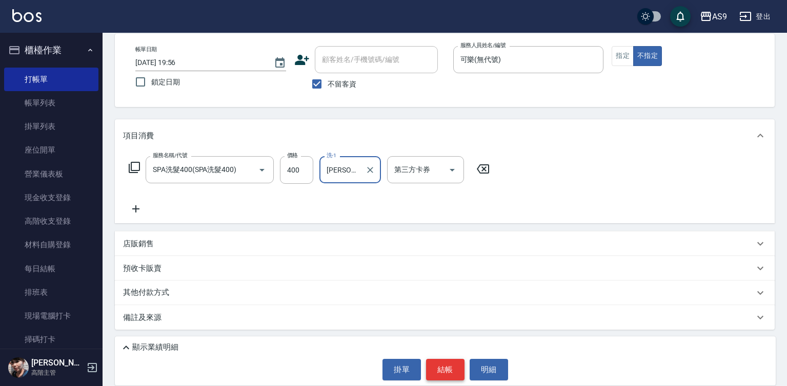
click at [451, 374] on button "結帳" at bounding box center [445, 370] width 38 height 22
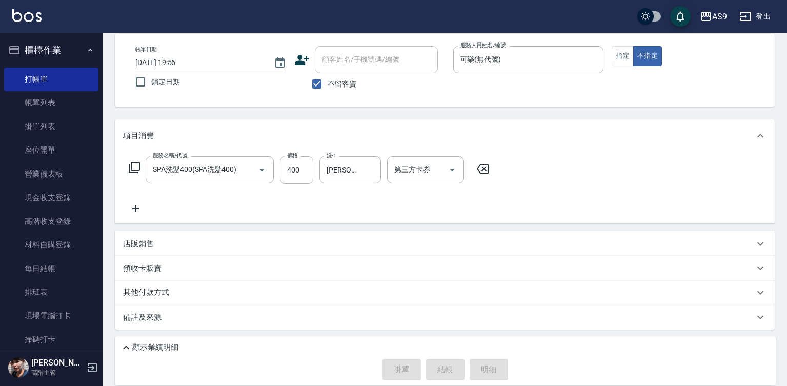
type input "2025/08/23 19:57"
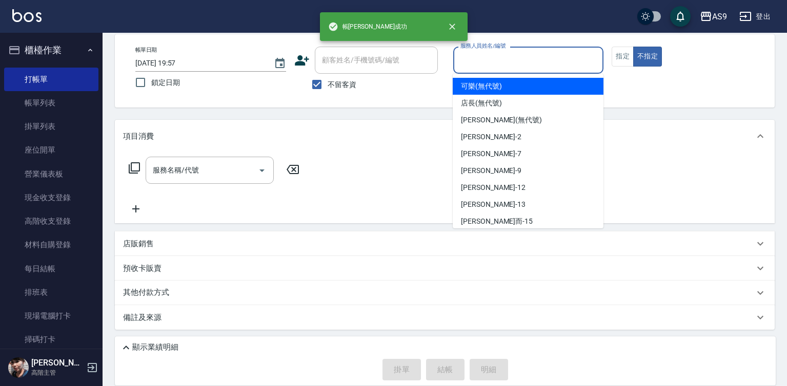
drag, startPoint x: 464, startPoint y: 60, endPoint x: 473, endPoint y: 76, distance: 18.1
click at [465, 59] on input "服務人員姓名/編號" at bounding box center [528, 60] width 141 height 18
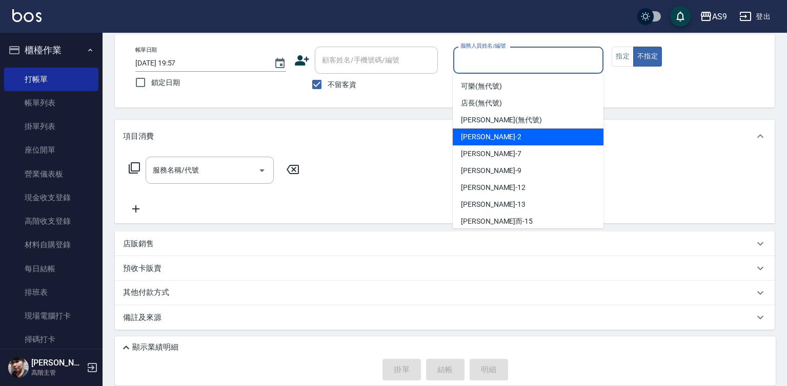
click at [483, 136] on span "Wendy怡蘭 -2" at bounding box center [491, 137] width 60 height 11
type input "Wendy怡蘭-2"
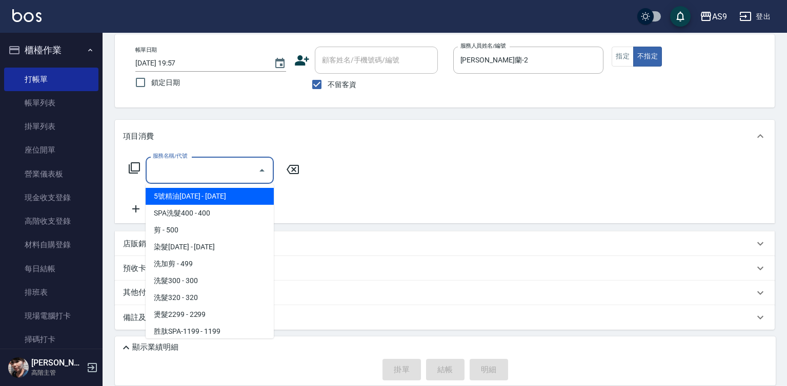
click at [185, 169] on input "服務名稱/代號" at bounding box center [202, 170] width 104 height 18
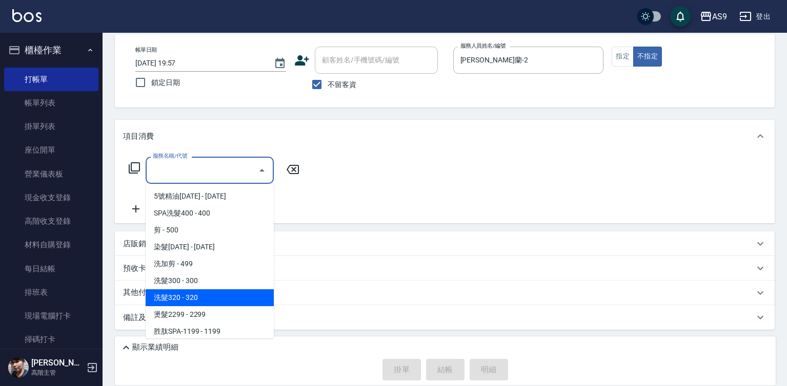
click at [208, 301] on span "洗髮320 - 320" at bounding box center [210, 298] width 128 height 17
type input "洗髮320(洗髮320)"
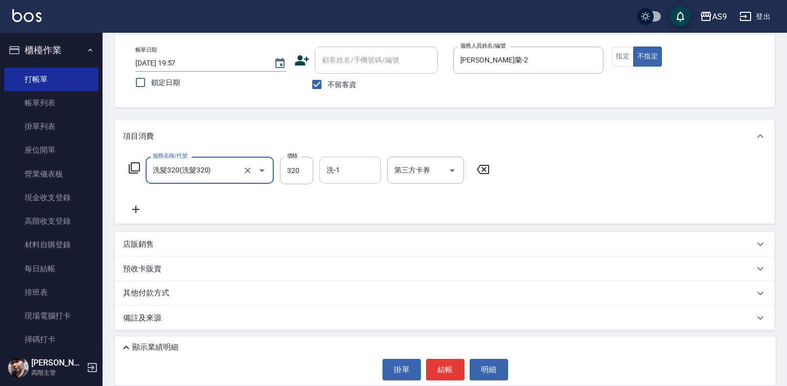
click at [349, 176] on input "洗-1" at bounding box center [350, 170] width 52 height 18
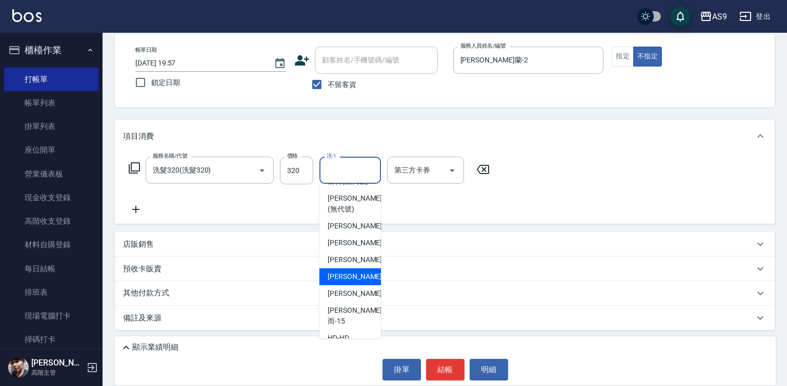
scroll to position [66, 0]
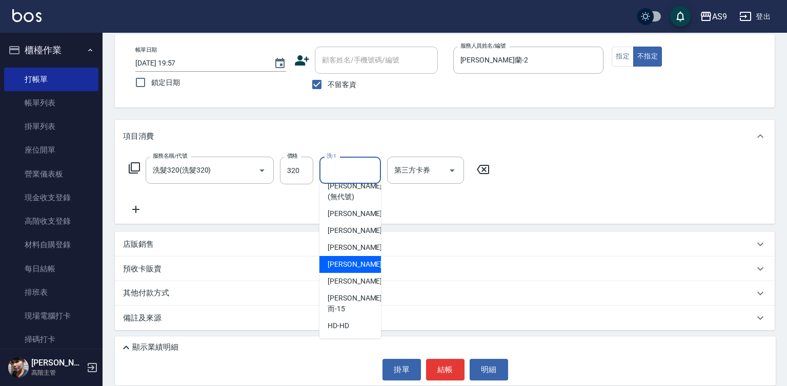
click at [360, 273] on div "戴佳慧 -12" at bounding box center [350, 264] width 62 height 17
type input "[PERSON_NAME]-12"
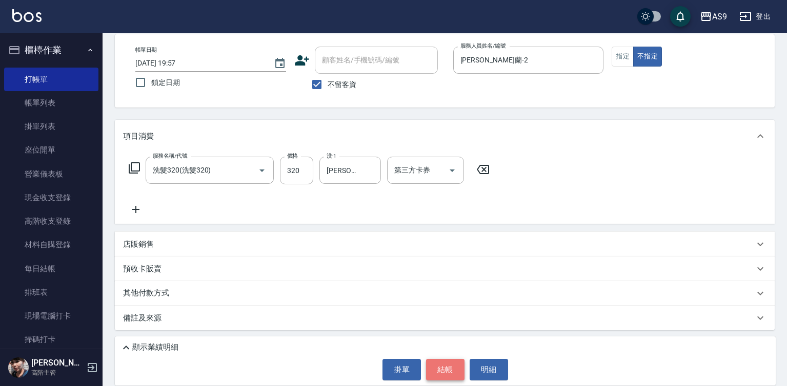
click at [437, 374] on button "結帳" at bounding box center [445, 370] width 38 height 22
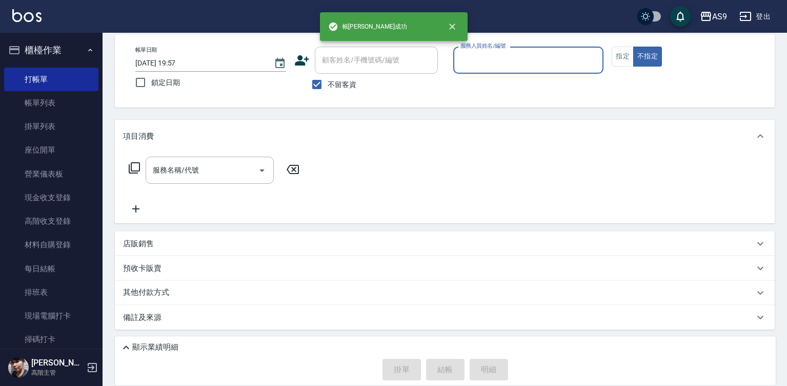
click at [477, 65] on input "服務人員姓名/編號" at bounding box center [528, 60] width 141 height 18
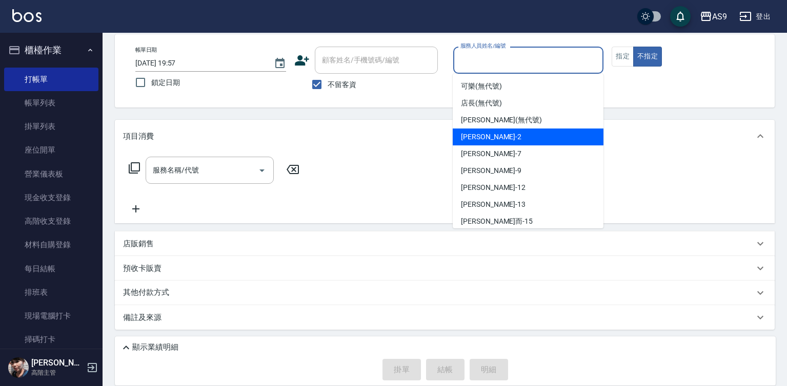
click at [475, 138] on span "Wendy怡蘭 -2" at bounding box center [491, 137] width 60 height 11
type input "Wendy怡蘭-2"
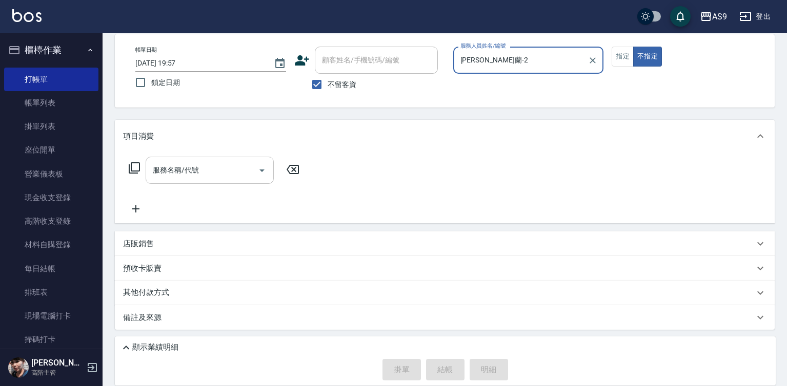
click at [167, 171] on input "服務名稱/代號" at bounding box center [202, 170] width 104 height 18
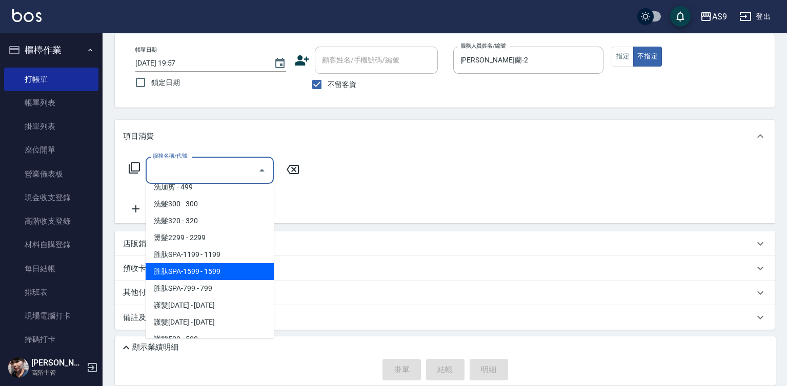
scroll to position [158, 0]
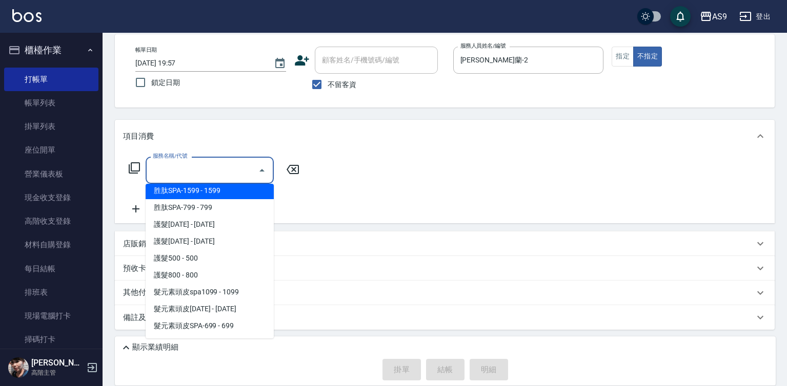
click at [204, 191] on span "胜肽SPA-1599 - 1599" at bounding box center [210, 190] width 128 height 17
type input "胜肽SPA-1599(胜肽SPA-1599)"
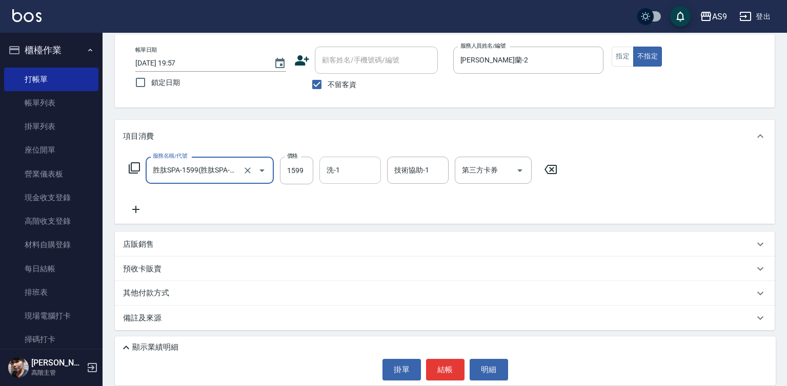
click at [340, 169] on input "洗-1" at bounding box center [350, 170] width 52 height 18
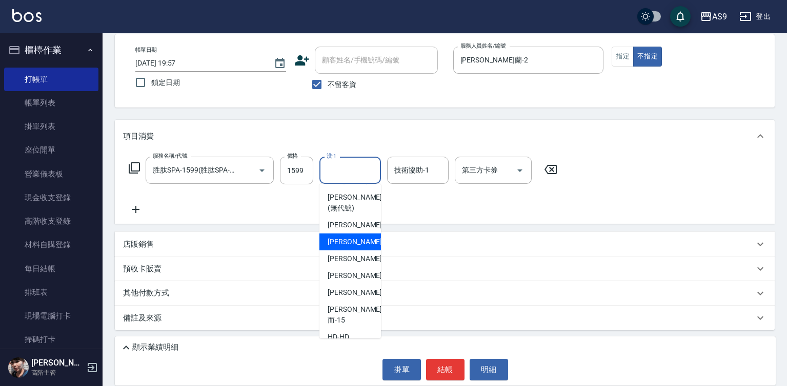
scroll to position [66, 0]
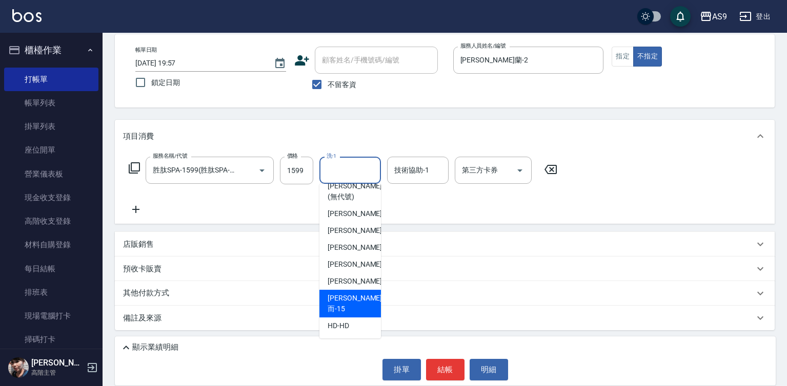
click at [356, 309] on span "[PERSON_NAME]而 -15" at bounding box center [355, 304] width 54 height 22
type input "[PERSON_NAME]而-15"
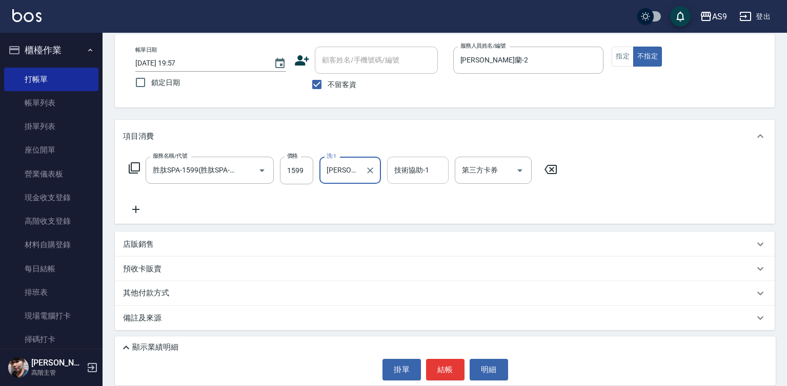
click at [412, 168] on div "技術協助-1 技術協助-1" at bounding box center [418, 170] width 62 height 27
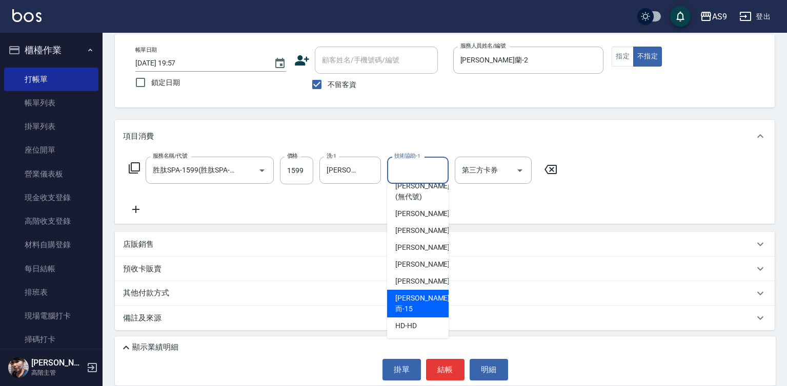
click at [424, 311] on span "[PERSON_NAME]而 -15" at bounding box center [422, 304] width 54 height 22
type input "[PERSON_NAME]而-15"
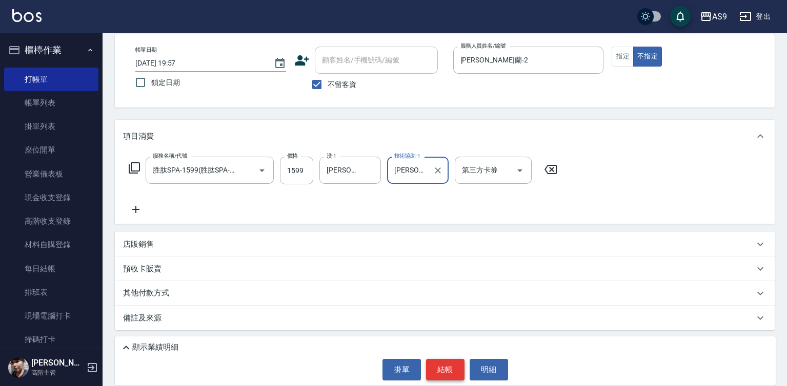
click at [439, 367] on button "結帳" at bounding box center [445, 370] width 38 height 22
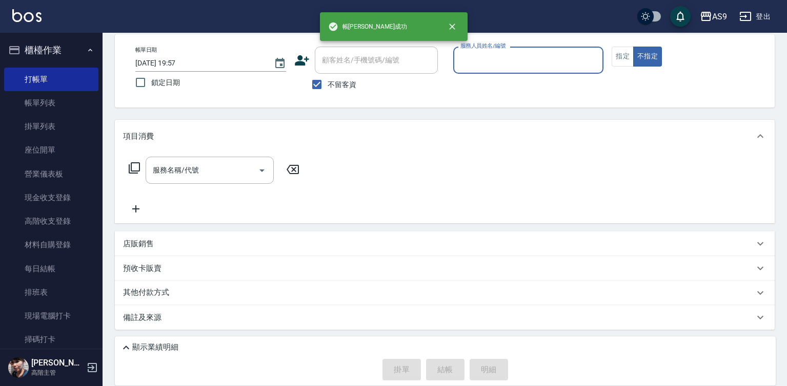
click at [478, 57] on input "服務人員姓名/編號" at bounding box center [528, 60] width 141 height 18
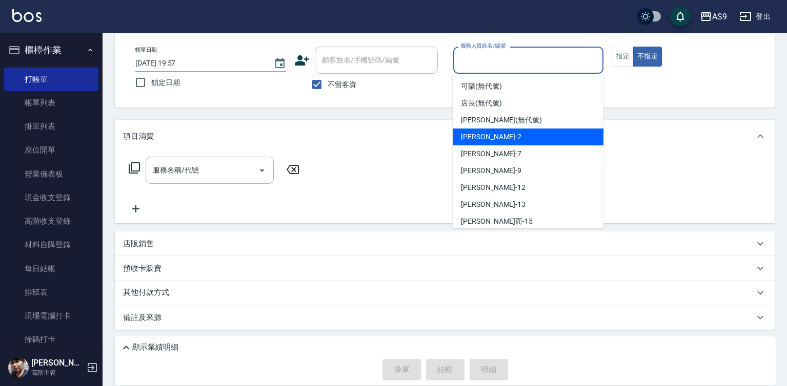
click at [487, 140] on span "Wendy怡蘭 -2" at bounding box center [491, 137] width 60 height 11
type input "Wendy怡蘭-2"
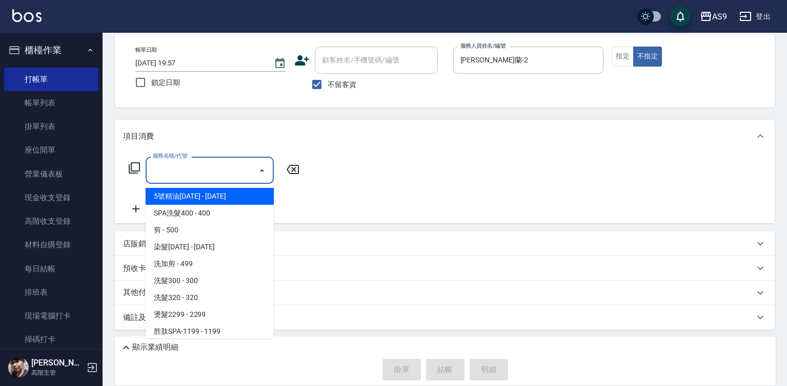
click at [215, 174] on input "服務名稱/代號" at bounding box center [202, 170] width 104 height 18
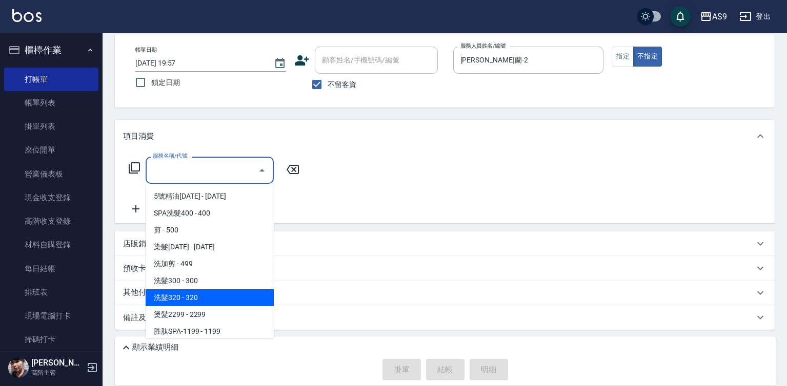
click at [212, 297] on span "洗髮320 - 320" at bounding box center [210, 298] width 128 height 17
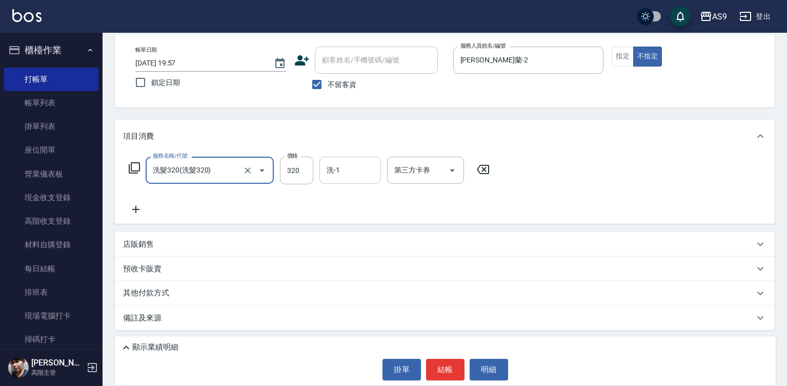
click at [342, 170] on input "洗-1" at bounding box center [350, 170] width 52 height 18
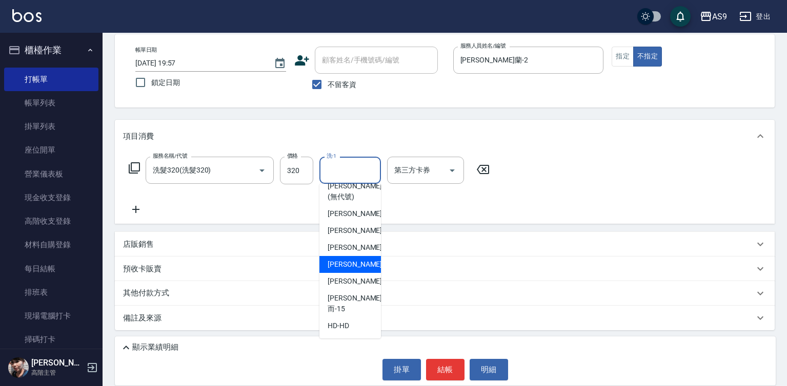
click at [358, 270] on span "戴佳慧 -12" at bounding box center [360, 264] width 65 height 11
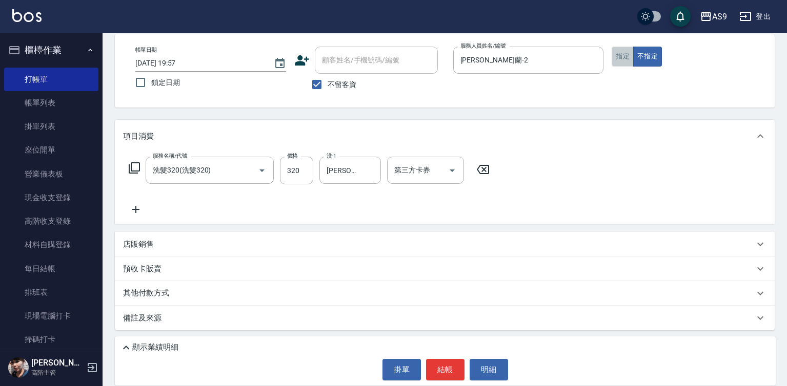
click at [620, 54] on button "指定" at bounding box center [622, 57] width 22 height 20
click at [451, 372] on button "結帳" at bounding box center [445, 370] width 38 height 22
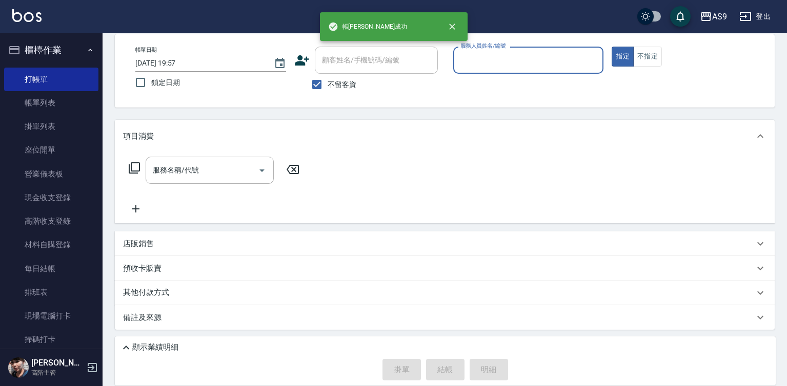
drag, startPoint x: 488, startPoint y: 65, endPoint x: 489, endPoint y: 71, distance: 5.7
click at [488, 69] on input "服務人員姓名/編號" at bounding box center [528, 60] width 141 height 18
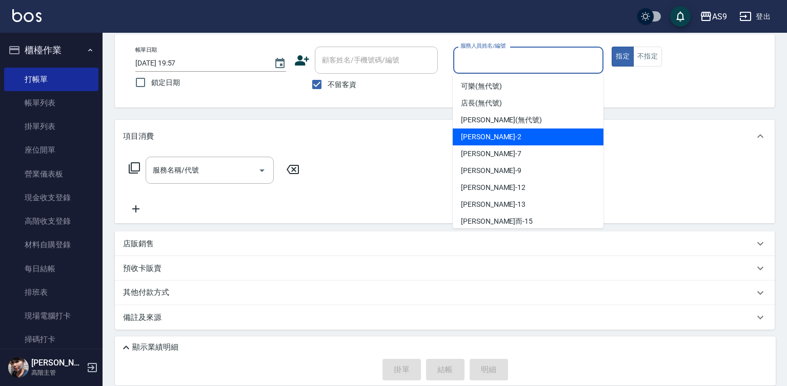
drag, startPoint x: 496, startPoint y: 133, endPoint x: 350, endPoint y: 141, distance: 146.8
click at [496, 134] on span "Wendy怡蘭 -2" at bounding box center [491, 137] width 60 height 11
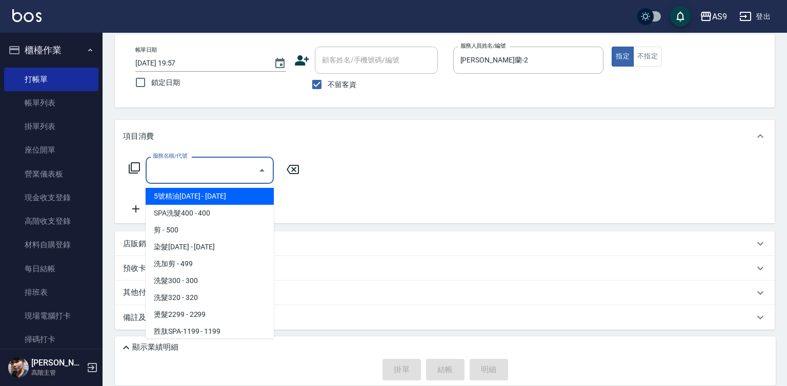
click at [229, 174] on input "服務名稱/代號" at bounding box center [202, 170] width 104 height 18
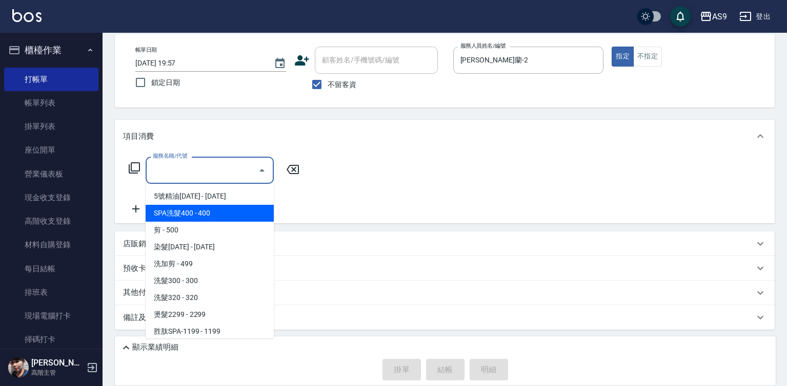
click at [205, 214] on span "SPA洗髮400 - 400" at bounding box center [210, 213] width 128 height 17
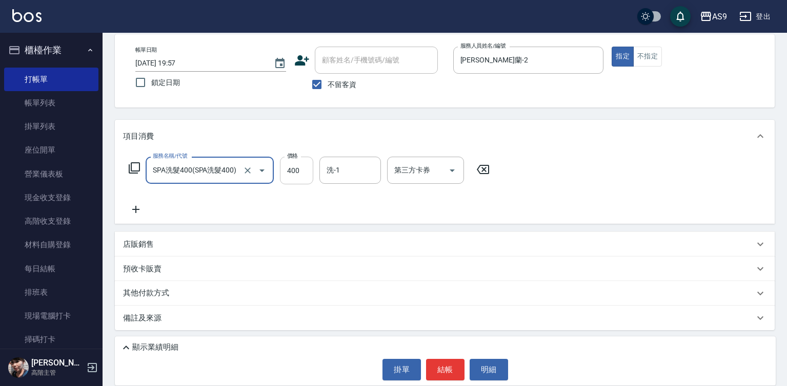
click at [299, 167] on input "400" at bounding box center [296, 171] width 33 height 28
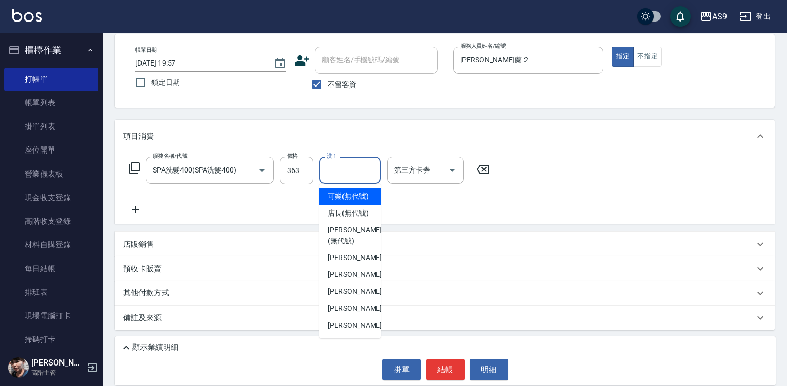
click at [349, 168] on input "洗-1" at bounding box center [350, 170] width 52 height 18
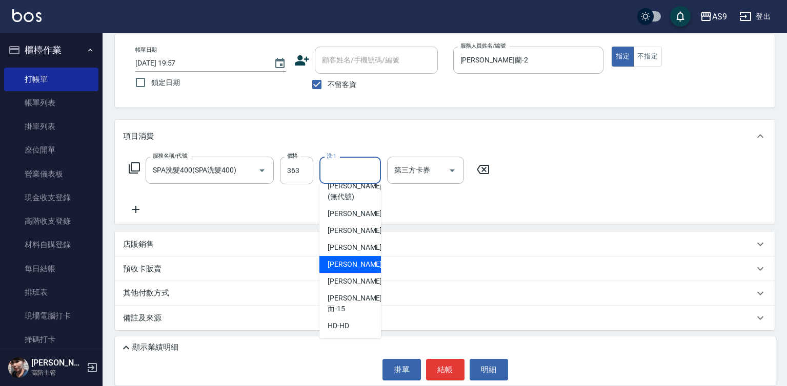
click at [356, 270] on span "戴佳慧 -12" at bounding box center [360, 264] width 65 height 11
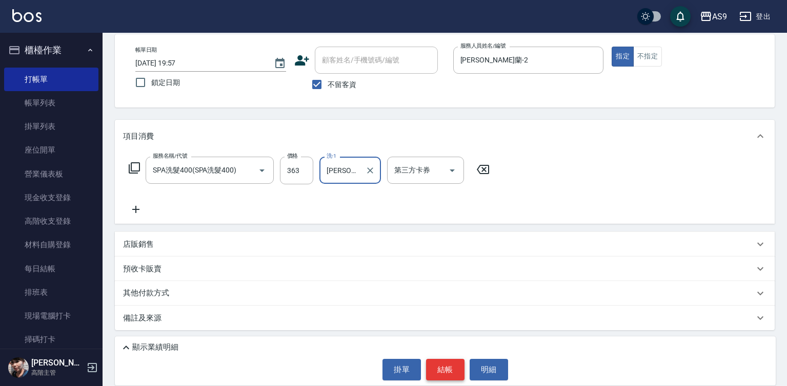
click at [446, 372] on button "結帳" at bounding box center [445, 370] width 38 height 22
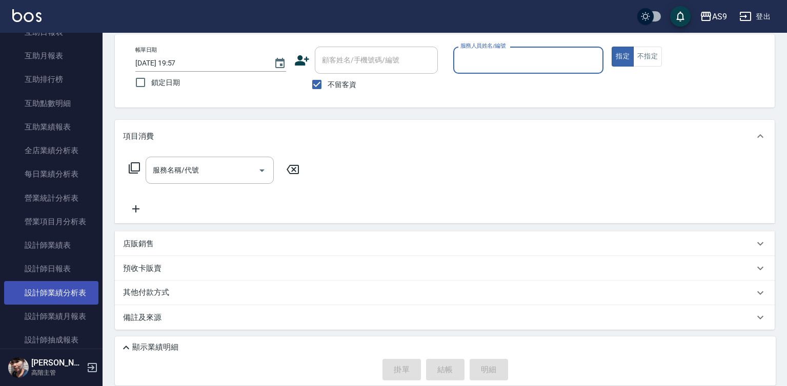
scroll to position [513, 0]
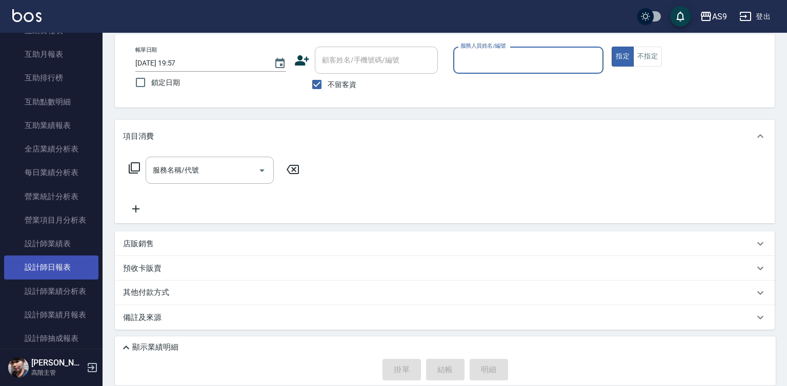
click at [63, 268] on link "設計師日報表" at bounding box center [51, 268] width 94 height 24
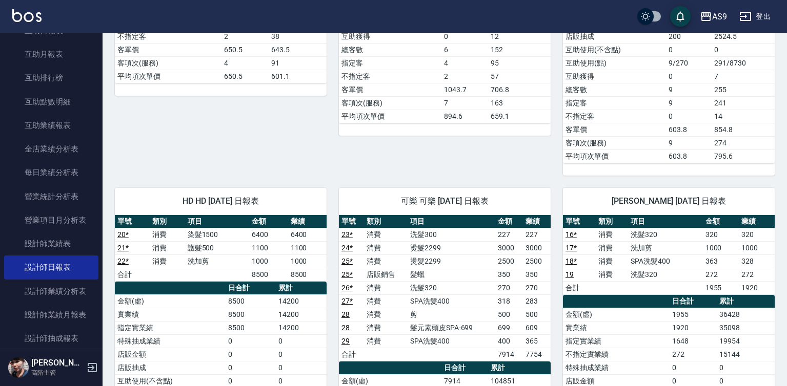
scroll to position [513, 0]
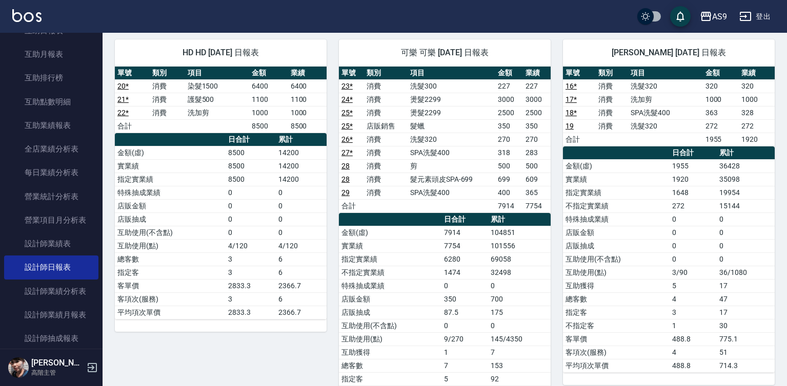
click at [344, 167] on link "28" at bounding box center [345, 166] width 8 height 8
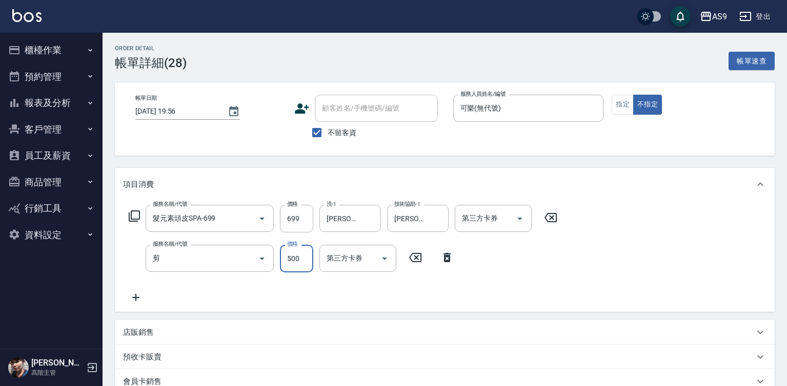
click at [296, 261] on input "500" at bounding box center [296, 259] width 33 height 28
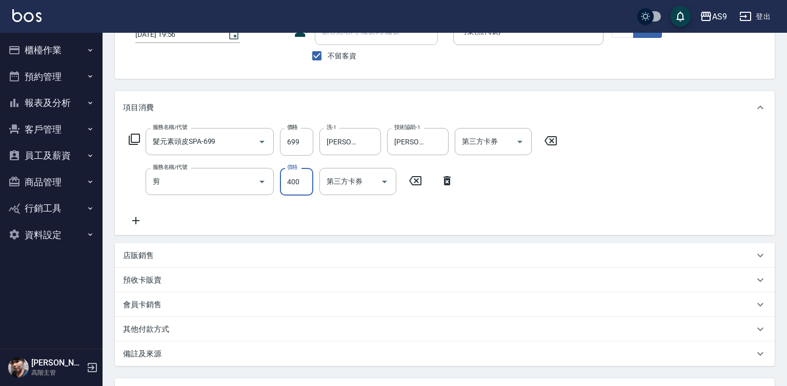
scroll to position [168, 0]
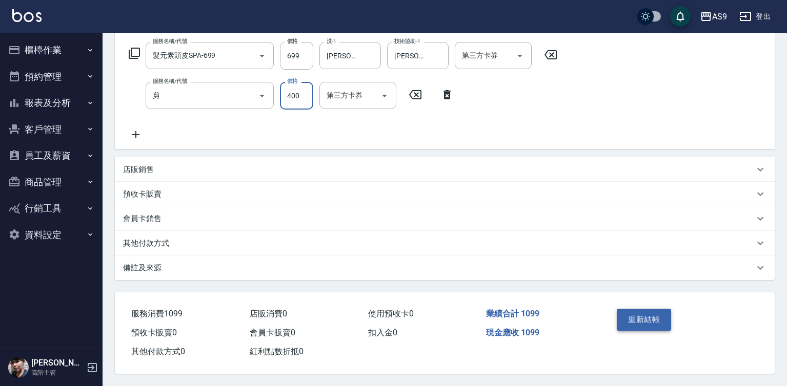
type input "400"
click at [643, 319] on button "重新結帳" at bounding box center [644, 320] width 54 height 22
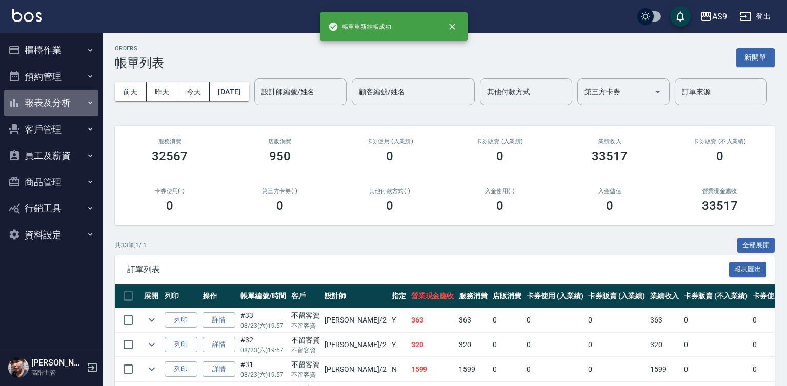
click at [46, 105] on button "報表及分析" at bounding box center [51, 103] width 94 height 27
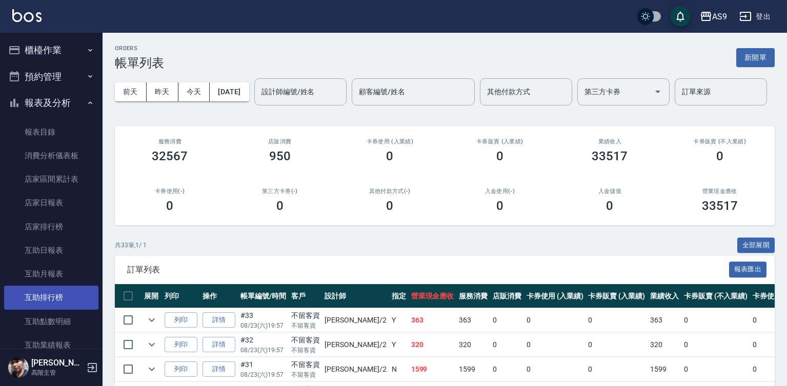
scroll to position [154, 0]
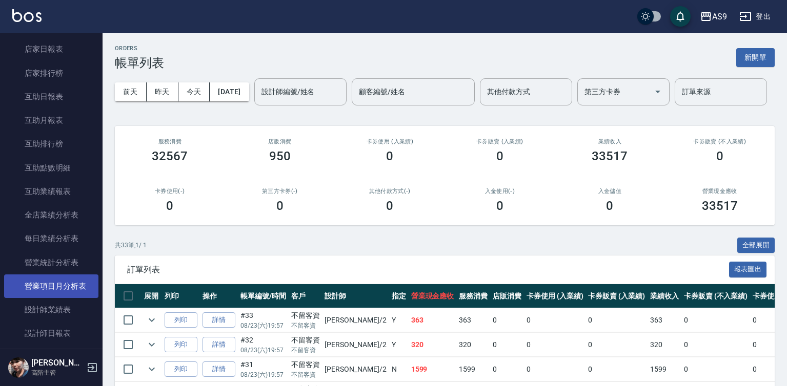
drag, startPoint x: 68, startPoint y: 329, endPoint x: 79, endPoint y: 294, distance: 36.0
click at [68, 329] on link "設計師日報表" at bounding box center [51, 334] width 94 height 24
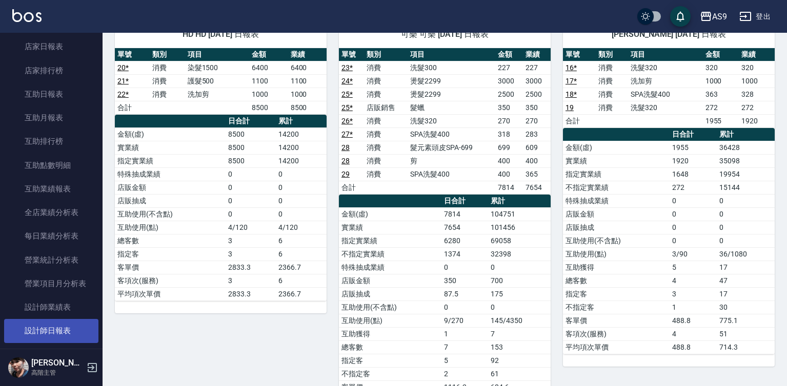
scroll to position [256, 0]
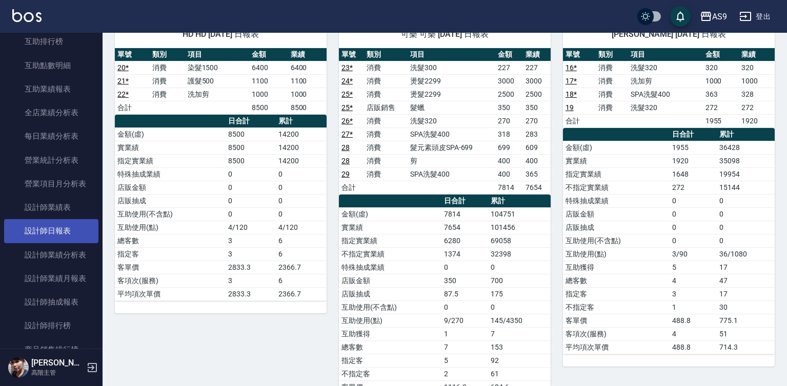
click at [70, 234] on link "設計師日報表" at bounding box center [51, 231] width 94 height 24
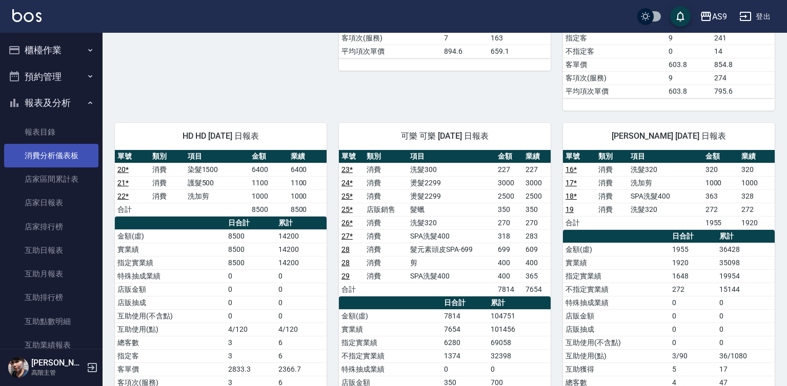
scroll to position [275, 0]
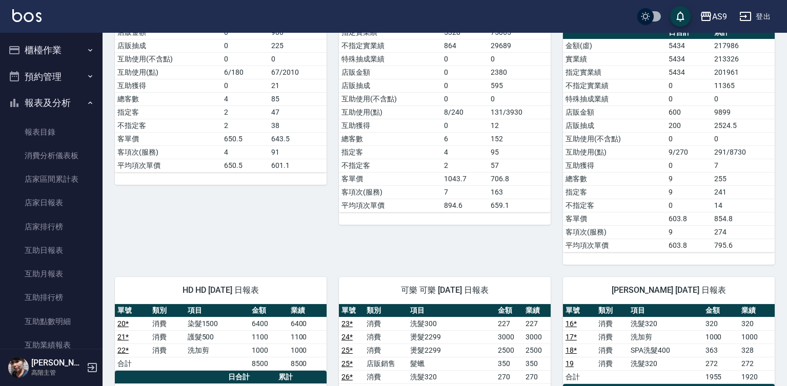
click at [72, 53] on button "櫃檯作業" at bounding box center [51, 50] width 94 height 27
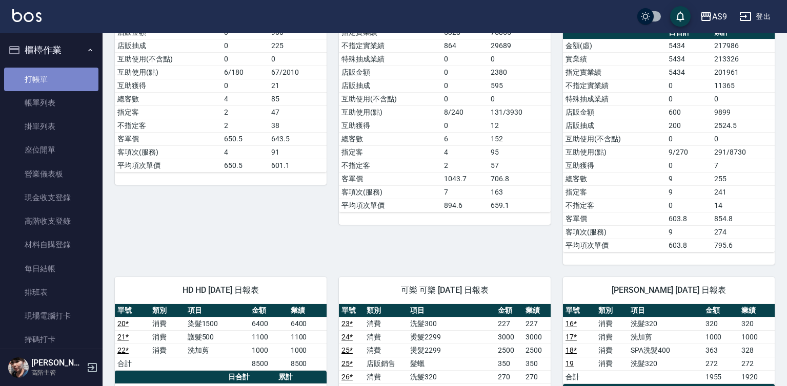
click at [58, 77] on link "打帳單" at bounding box center [51, 80] width 94 height 24
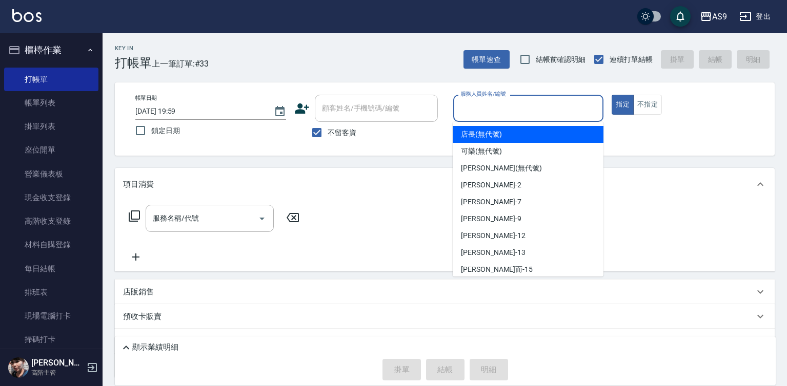
click at [503, 110] on input "服務人員姓名/編號" at bounding box center [528, 108] width 141 height 18
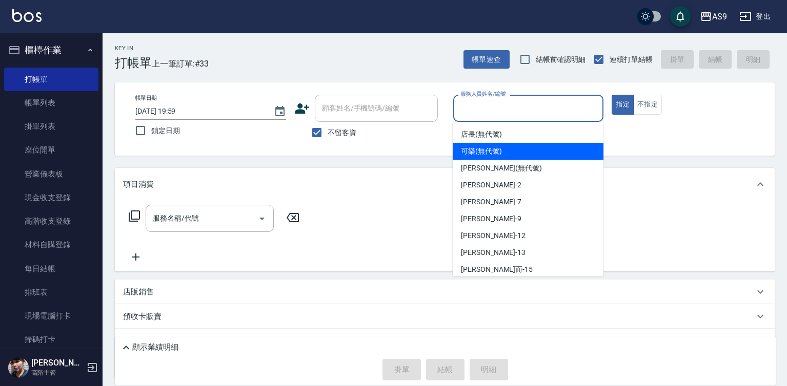
click at [488, 153] on span "可樂 (無代號)" at bounding box center [481, 151] width 41 height 11
type input "可樂(無代號)"
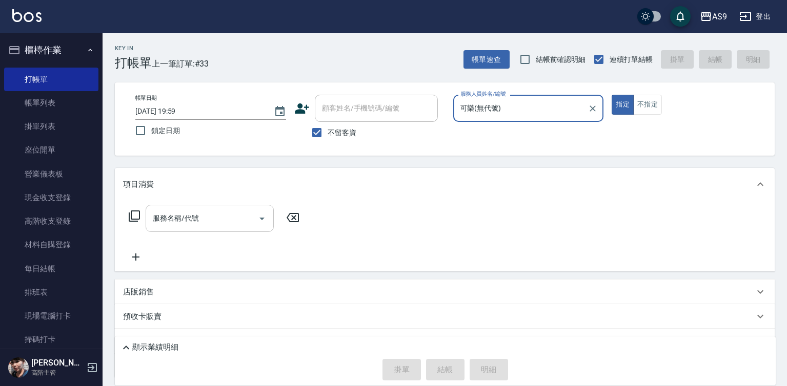
click at [205, 224] on input "服務名稱/代號" at bounding box center [202, 219] width 104 height 18
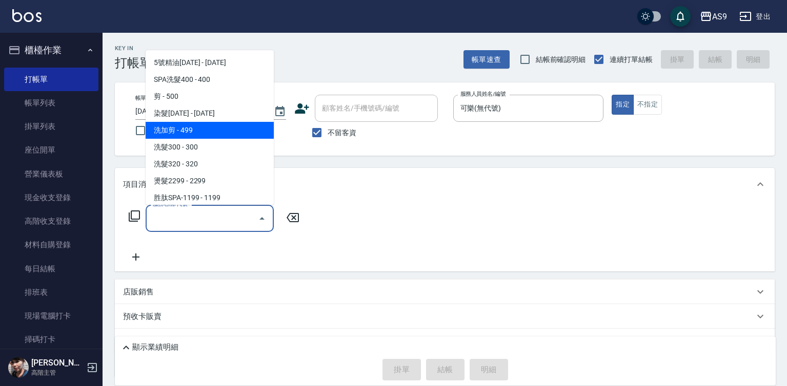
click at [200, 133] on span "洗加剪 - 499" at bounding box center [210, 130] width 128 height 17
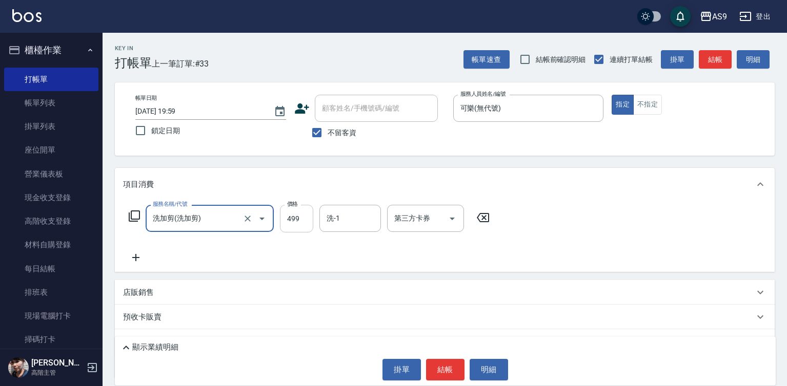
click at [288, 212] on input "499" at bounding box center [296, 219] width 33 height 28
type input "洗加剪"
click at [288, 212] on input "499" at bounding box center [296, 219] width 33 height 28
type input "700"
click at [359, 224] on input "洗-1" at bounding box center [350, 219] width 52 height 18
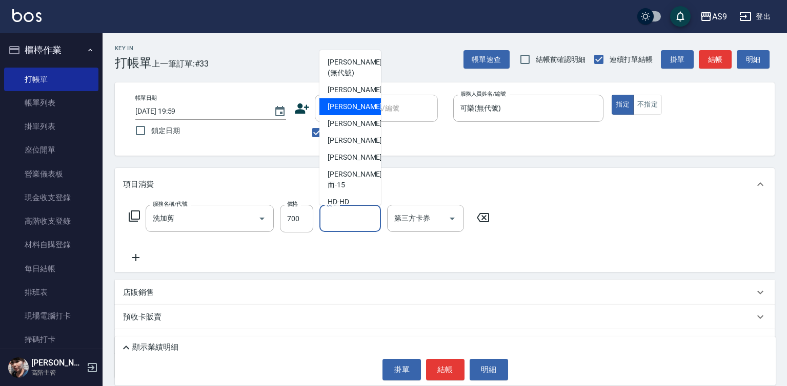
scroll to position [66, 0]
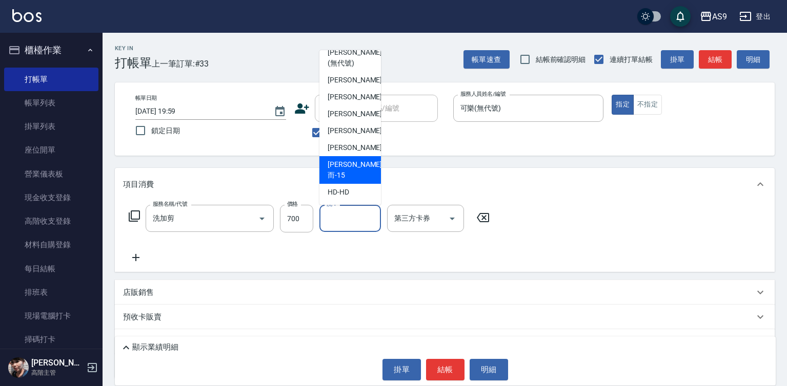
click at [350, 180] on span "[PERSON_NAME]而 -15" at bounding box center [355, 170] width 54 height 22
type input "[PERSON_NAME]而-15"
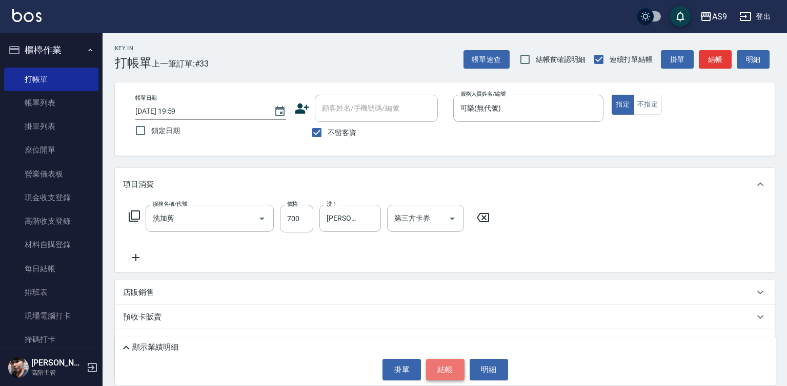
click at [441, 368] on button "結帳" at bounding box center [445, 370] width 38 height 22
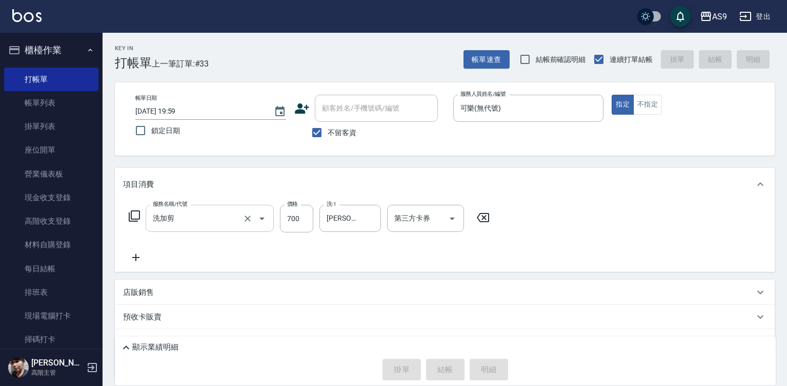
type input "[DATE] 20:00"
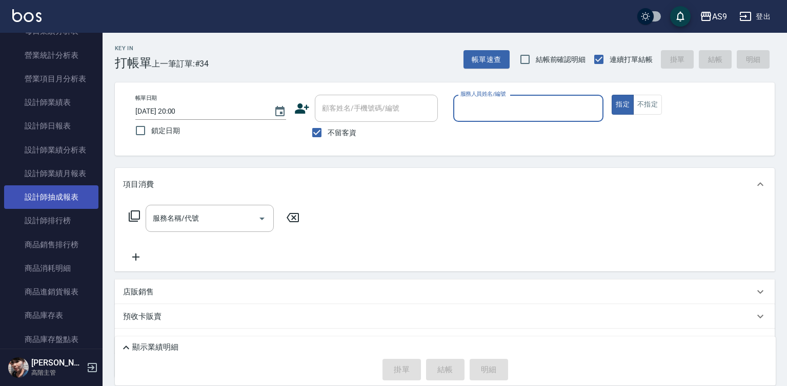
scroll to position [666, 0]
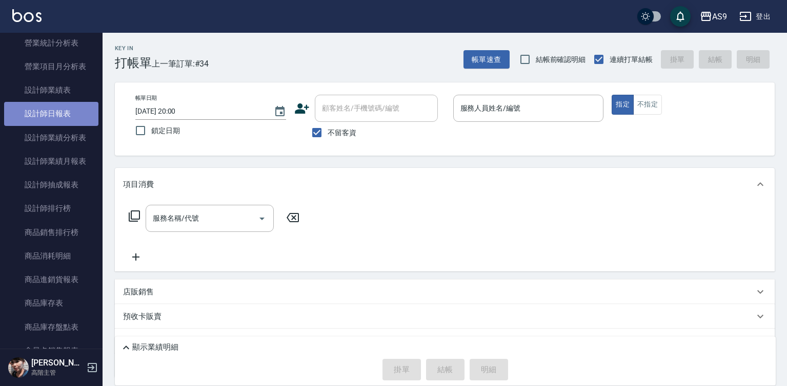
click at [57, 118] on link "設計師日報表" at bounding box center [51, 114] width 94 height 24
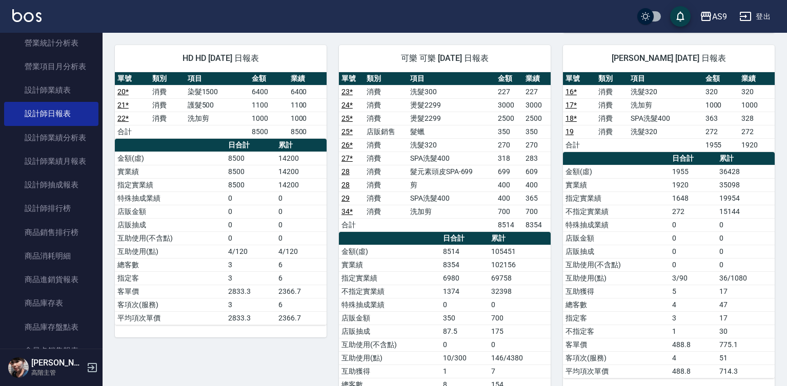
scroll to position [513, 0]
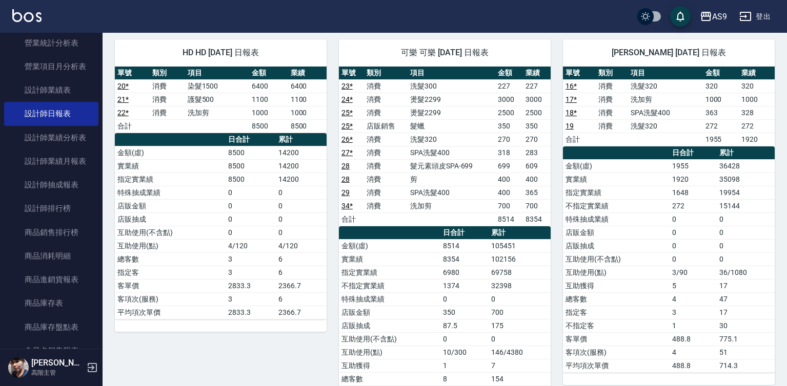
click at [348, 207] on link "34 *" at bounding box center [346, 206] width 11 height 8
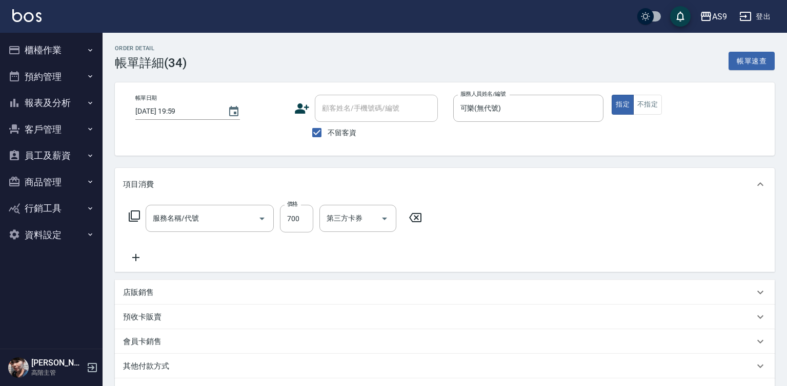
type input "洗加剪"
click at [51, 98] on button "報表及分析" at bounding box center [51, 103] width 94 height 27
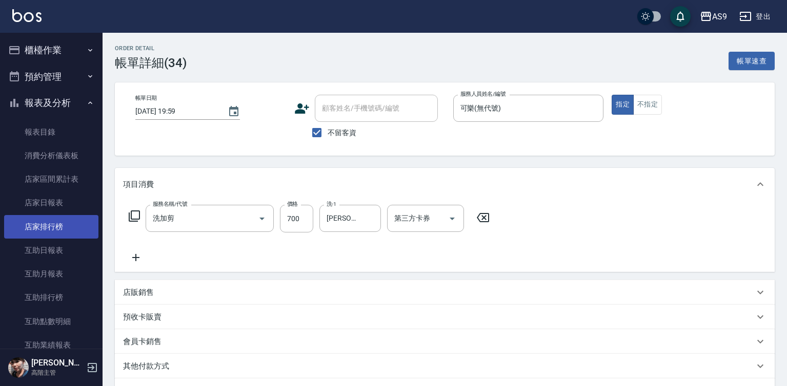
scroll to position [308, 0]
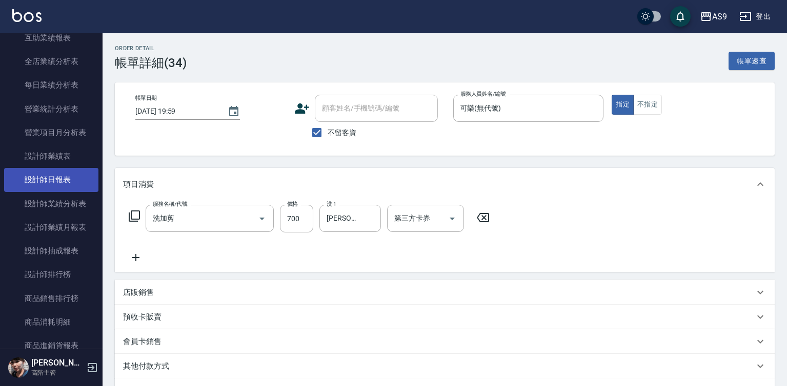
click at [67, 174] on link "設計師日報表" at bounding box center [51, 180] width 94 height 24
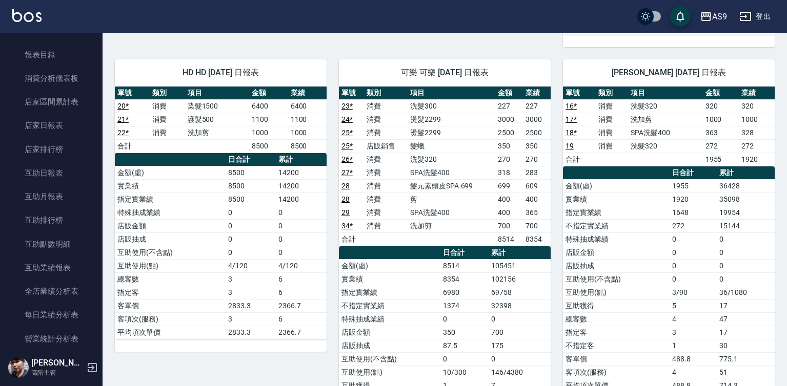
scroll to position [76, 0]
click at [63, 170] on link "互助日報表" at bounding box center [51, 174] width 94 height 24
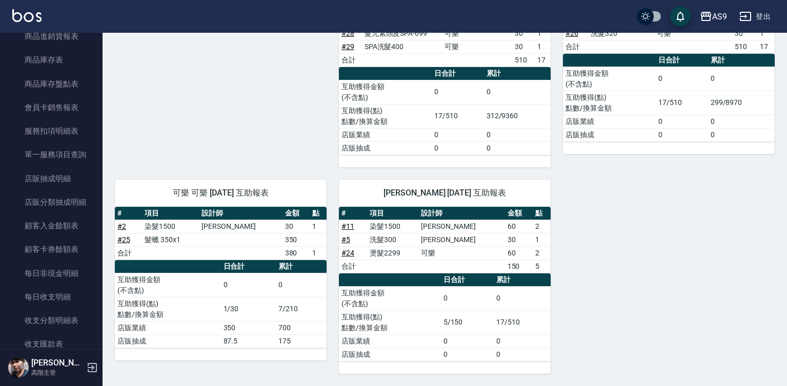
scroll to position [794, 0]
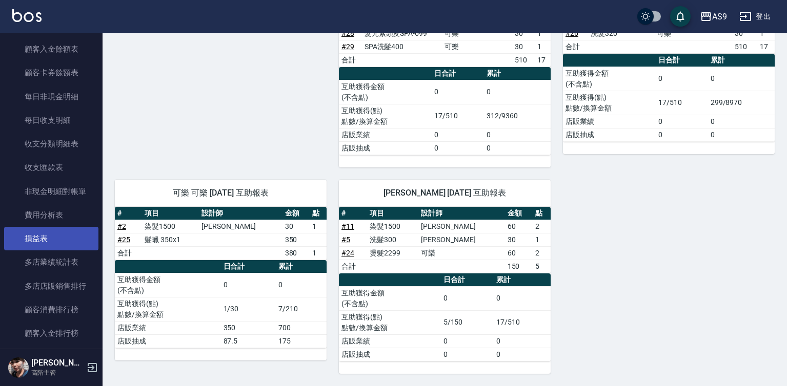
click at [41, 243] on link "損益表" at bounding box center [51, 239] width 94 height 24
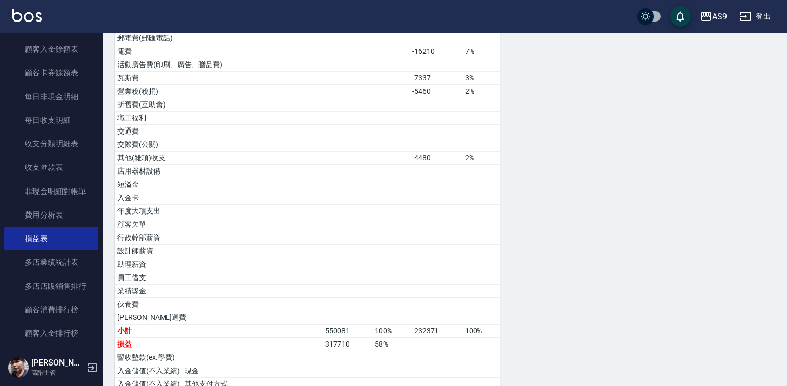
scroll to position [513, 0]
